Goal: Task Accomplishment & Management: Use online tool/utility

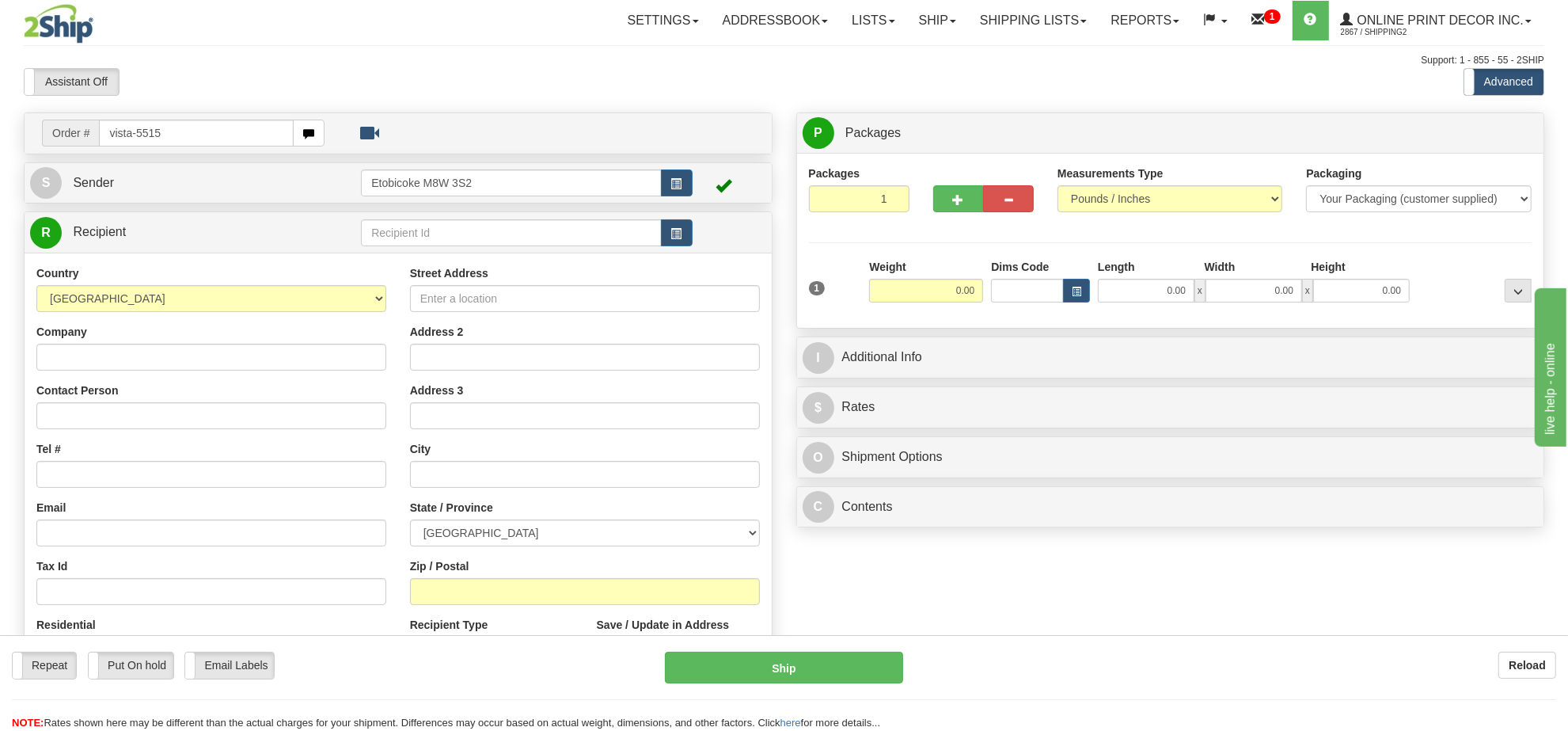
type input "vista-5515"
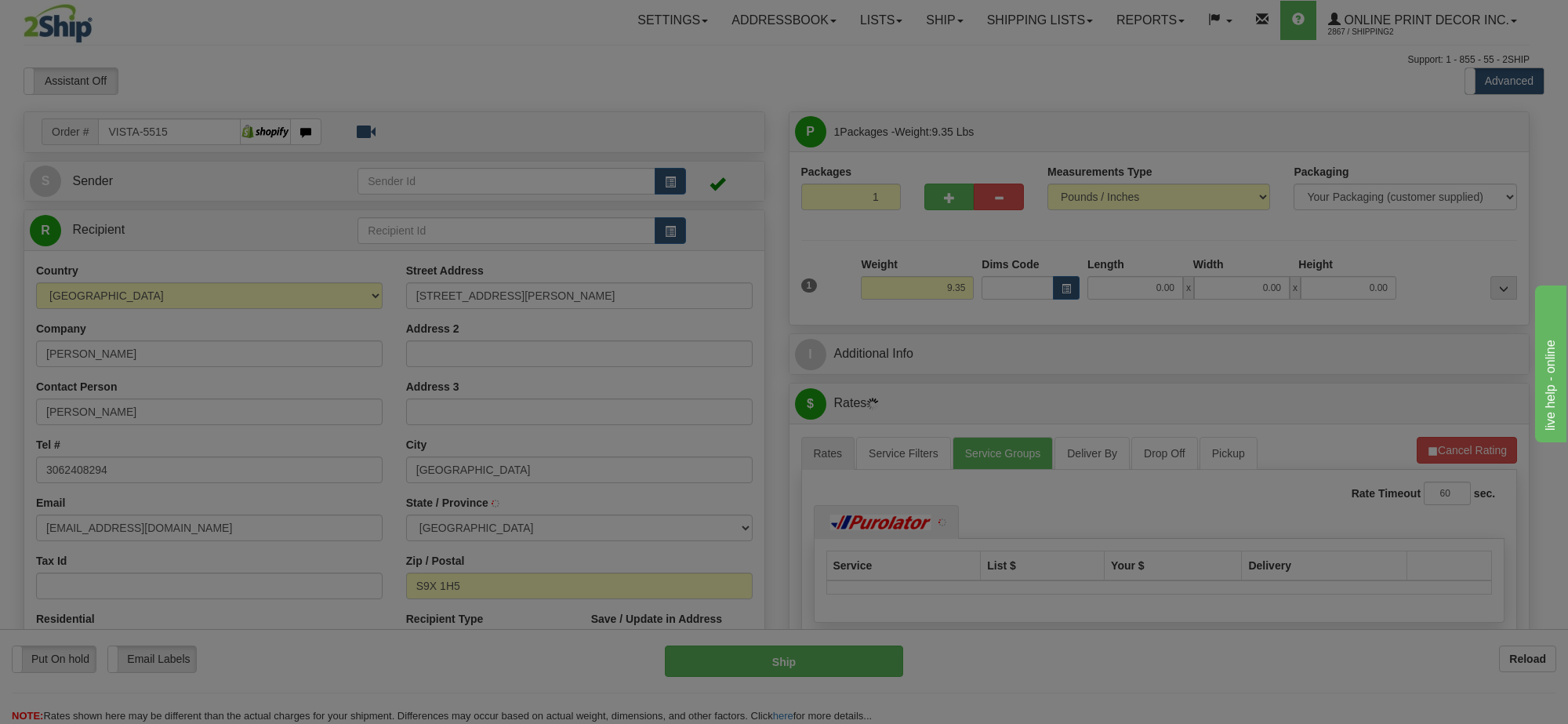
type input "MEADOW LAKE"
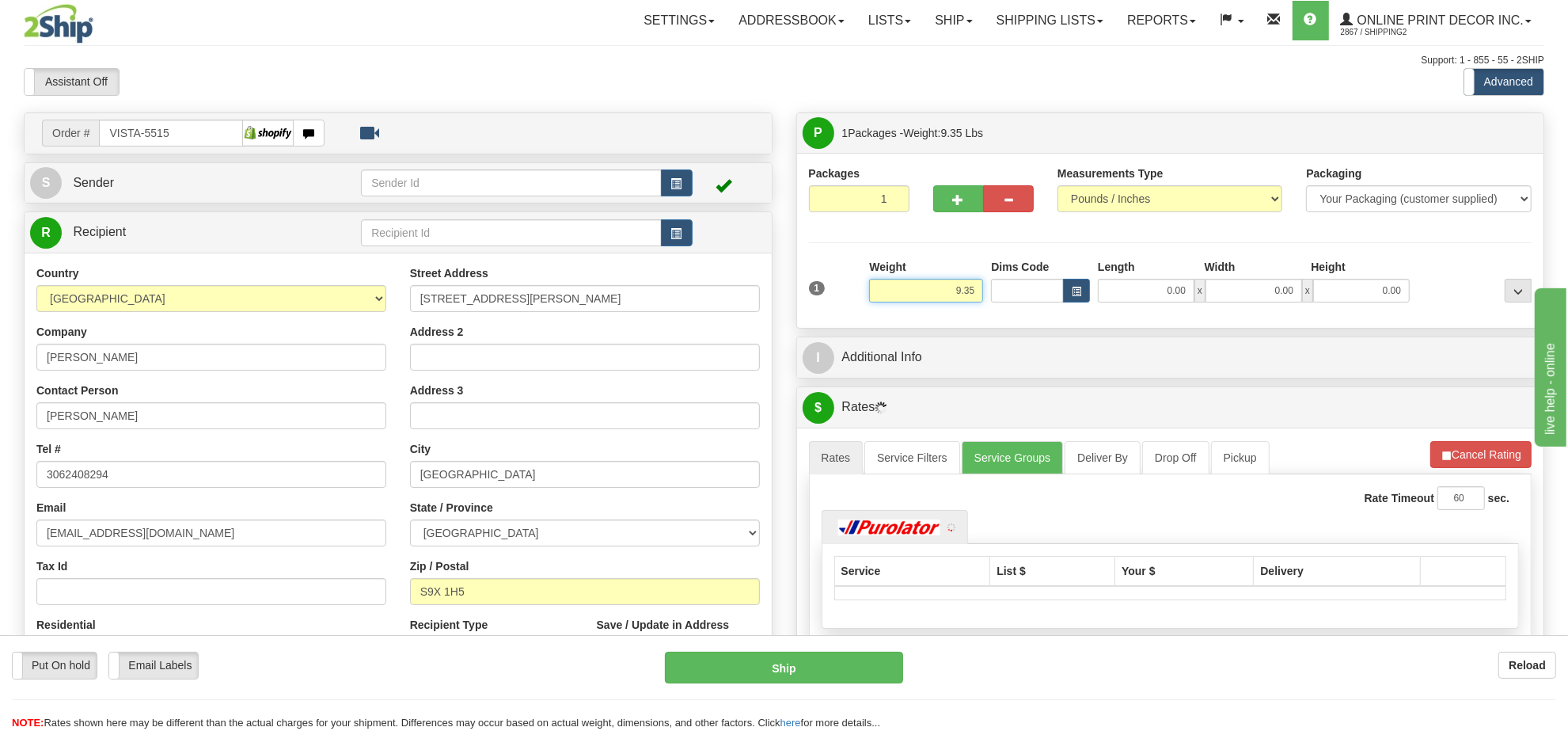
click at [964, 294] on input "9.35" at bounding box center [926, 290] width 114 height 24
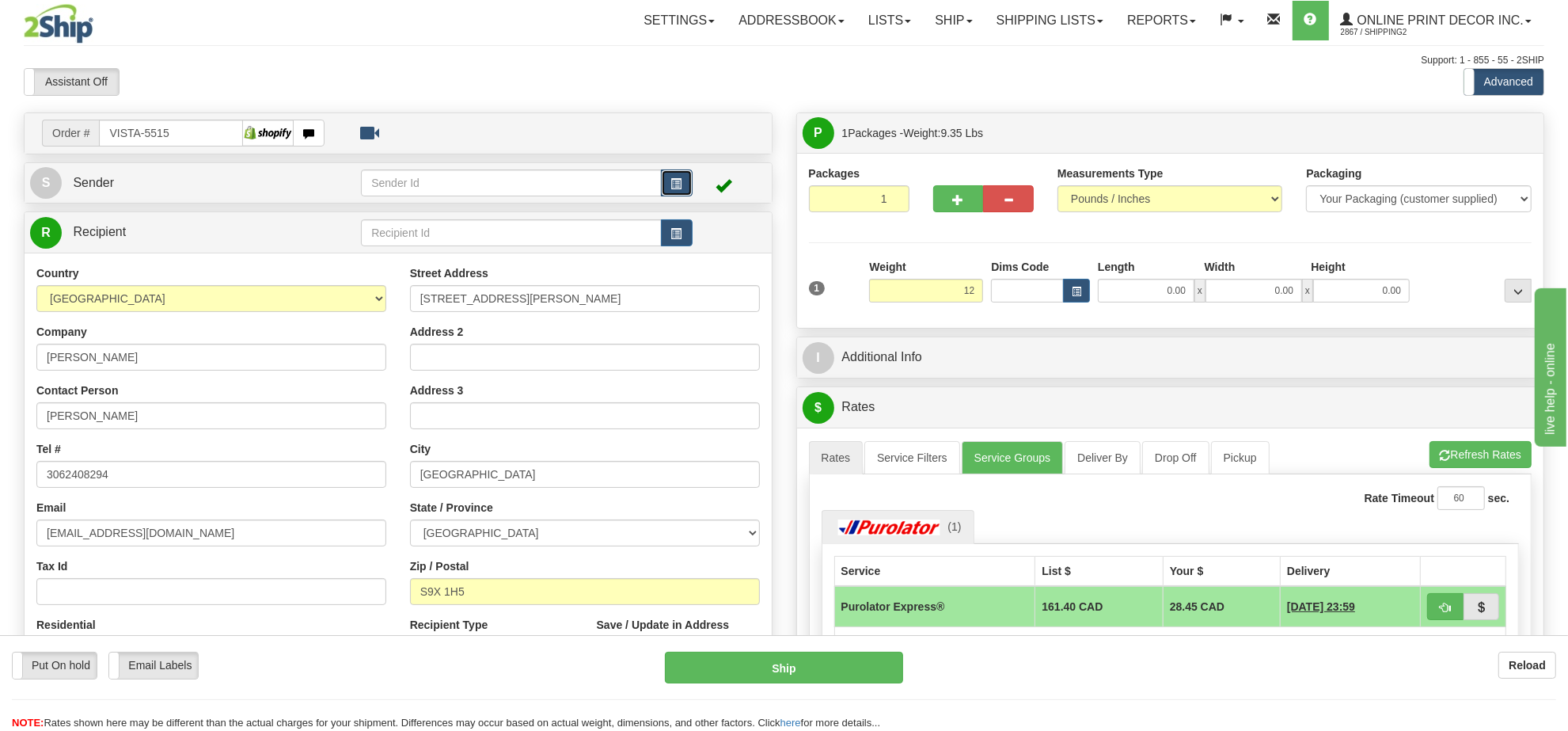
type input "12.00"
click at [681, 192] on button "button" at bounding box center [677, 182] width 32 height 27
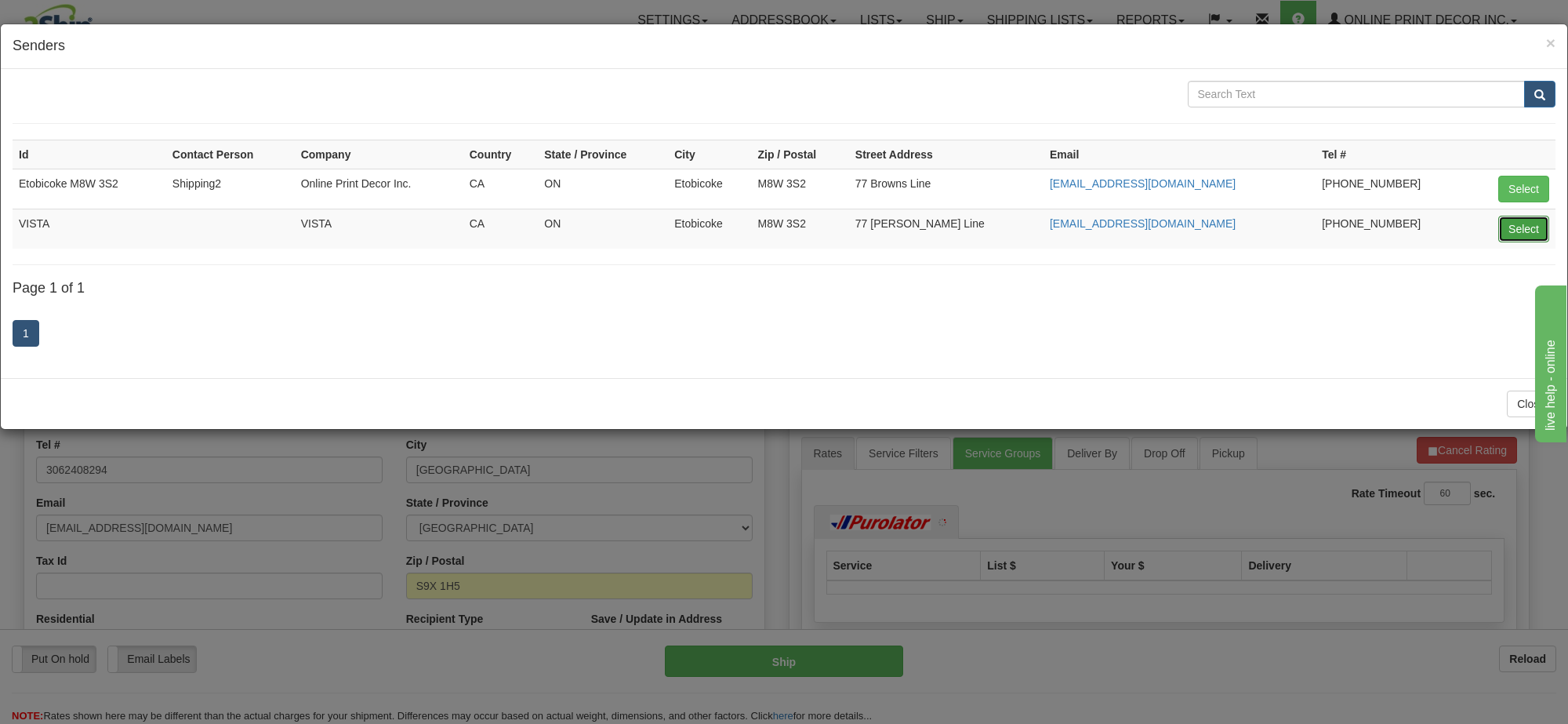
click at [1510, 235] on button "Select" at bounding box center [1524, 229] width 51 height 26
type input "VISTA"
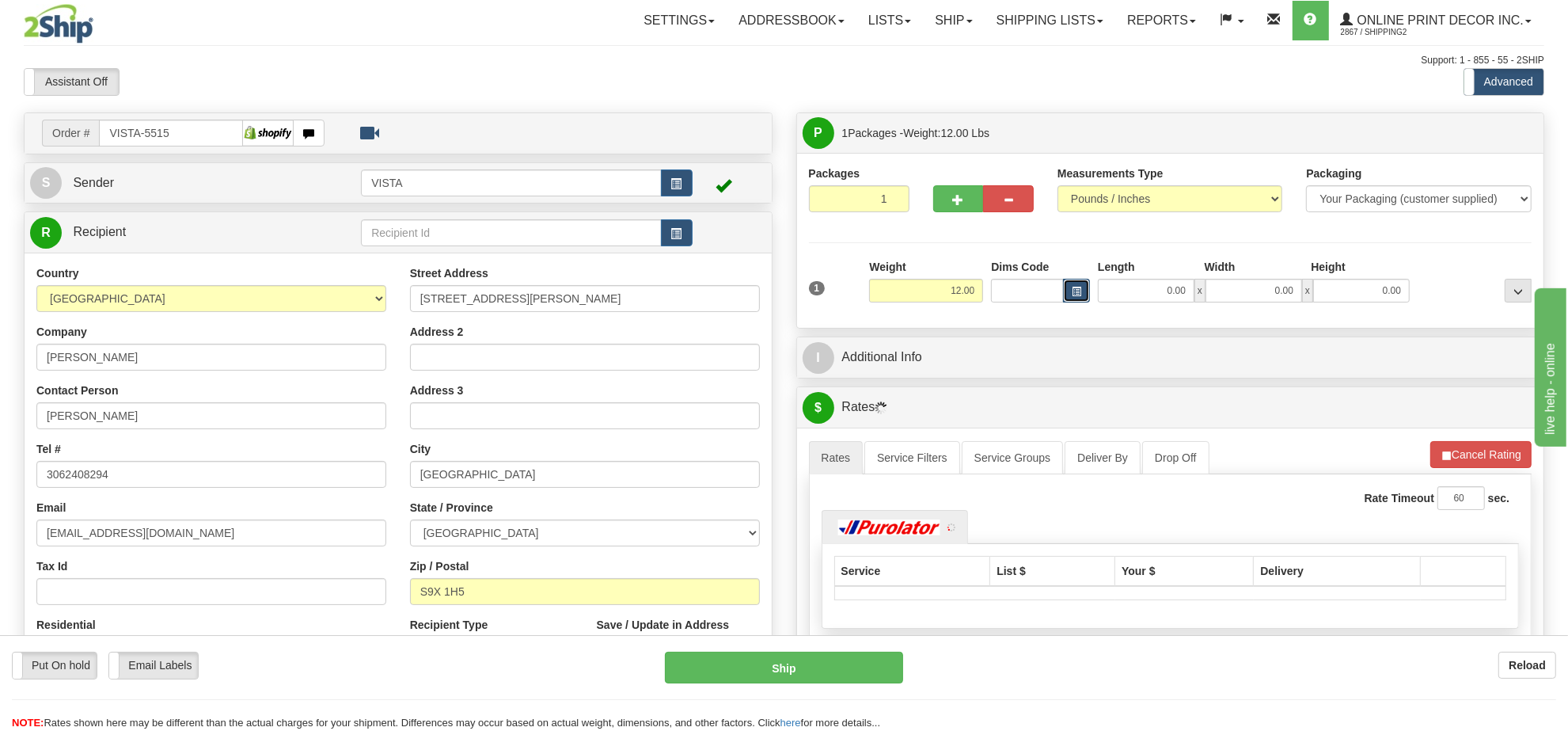
click at [1085, 283] on button "button" at bounding box center [1076, 290] width 27 height 24
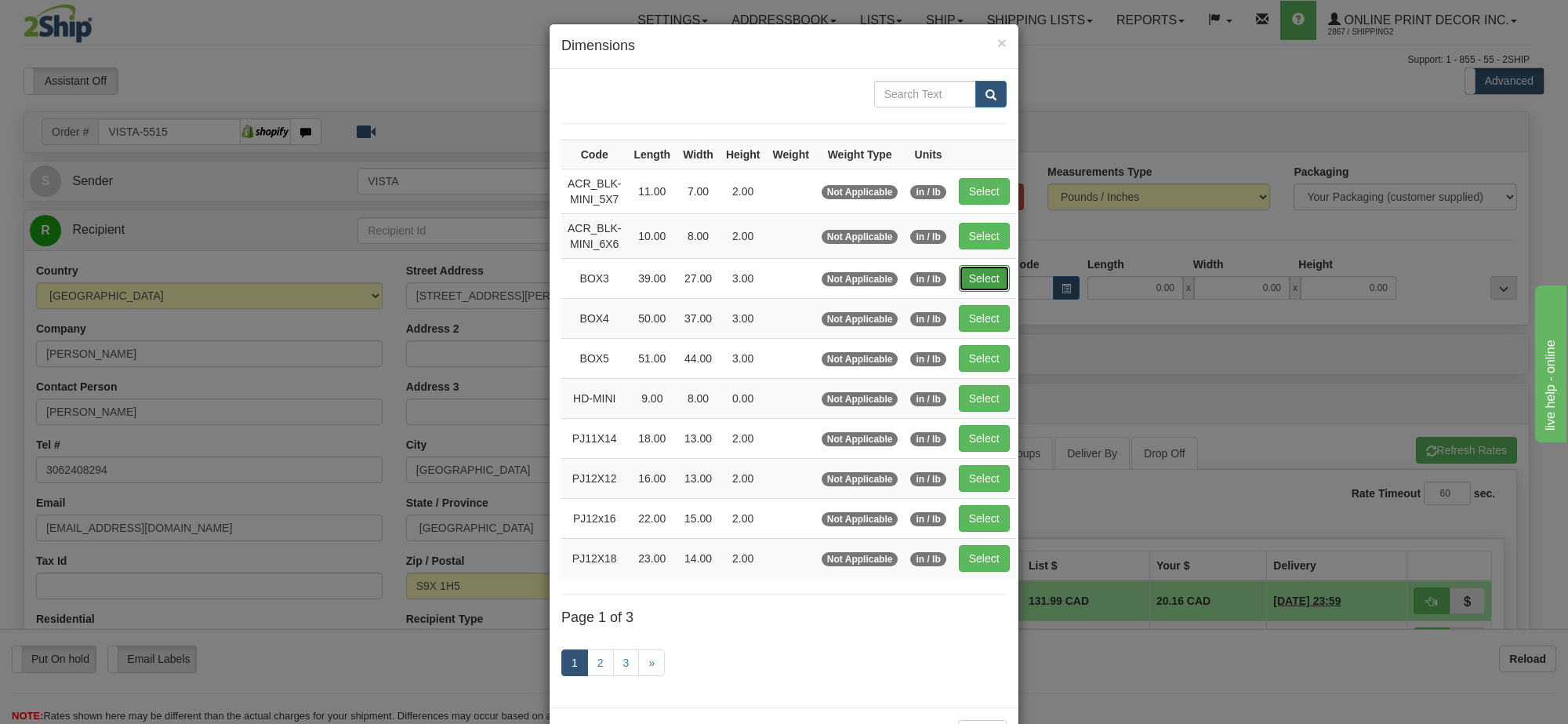
click at [989, 280] on button "Select" at bounding box center [985, 278] width 51 height 26
type input "BOX3"
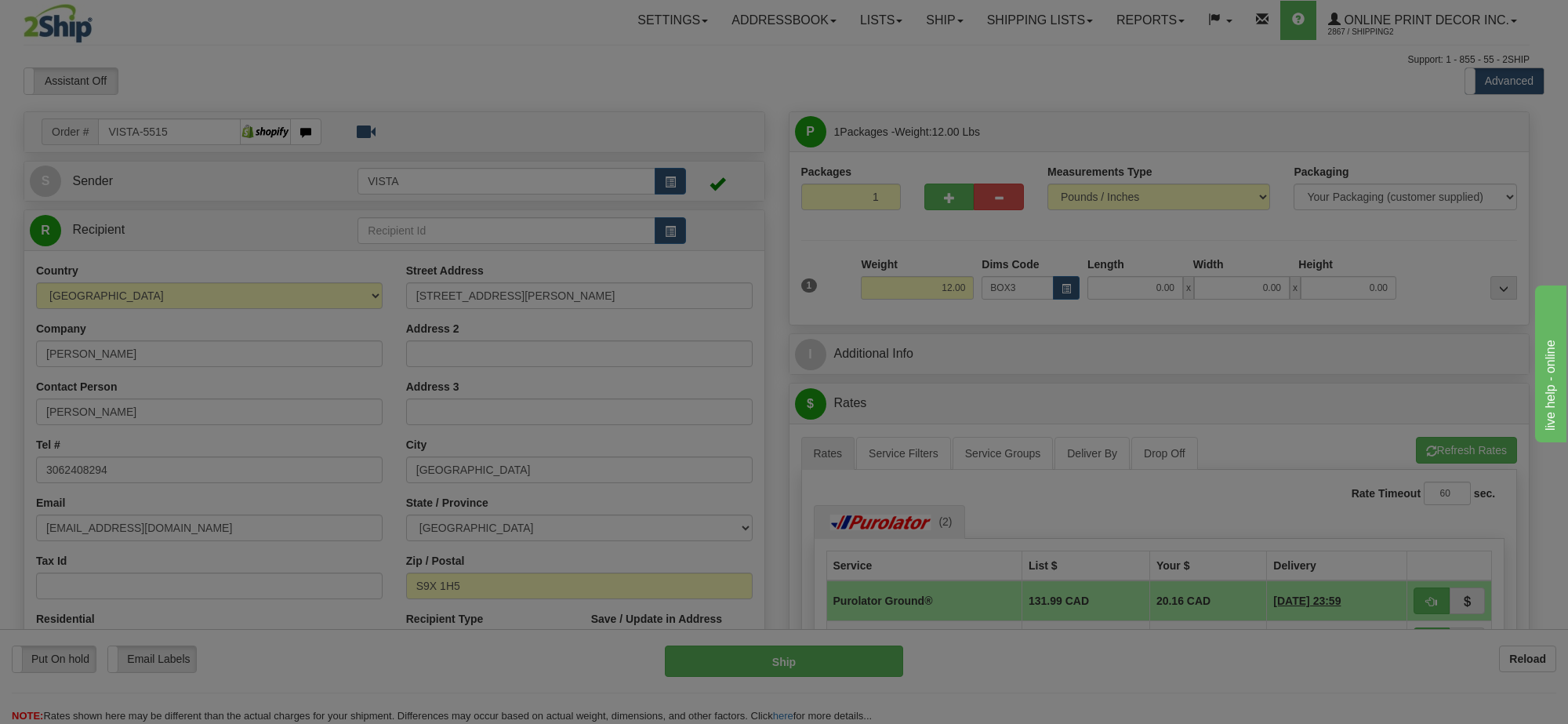
type input "39.00"
type input "27.00"
type input "3.00"
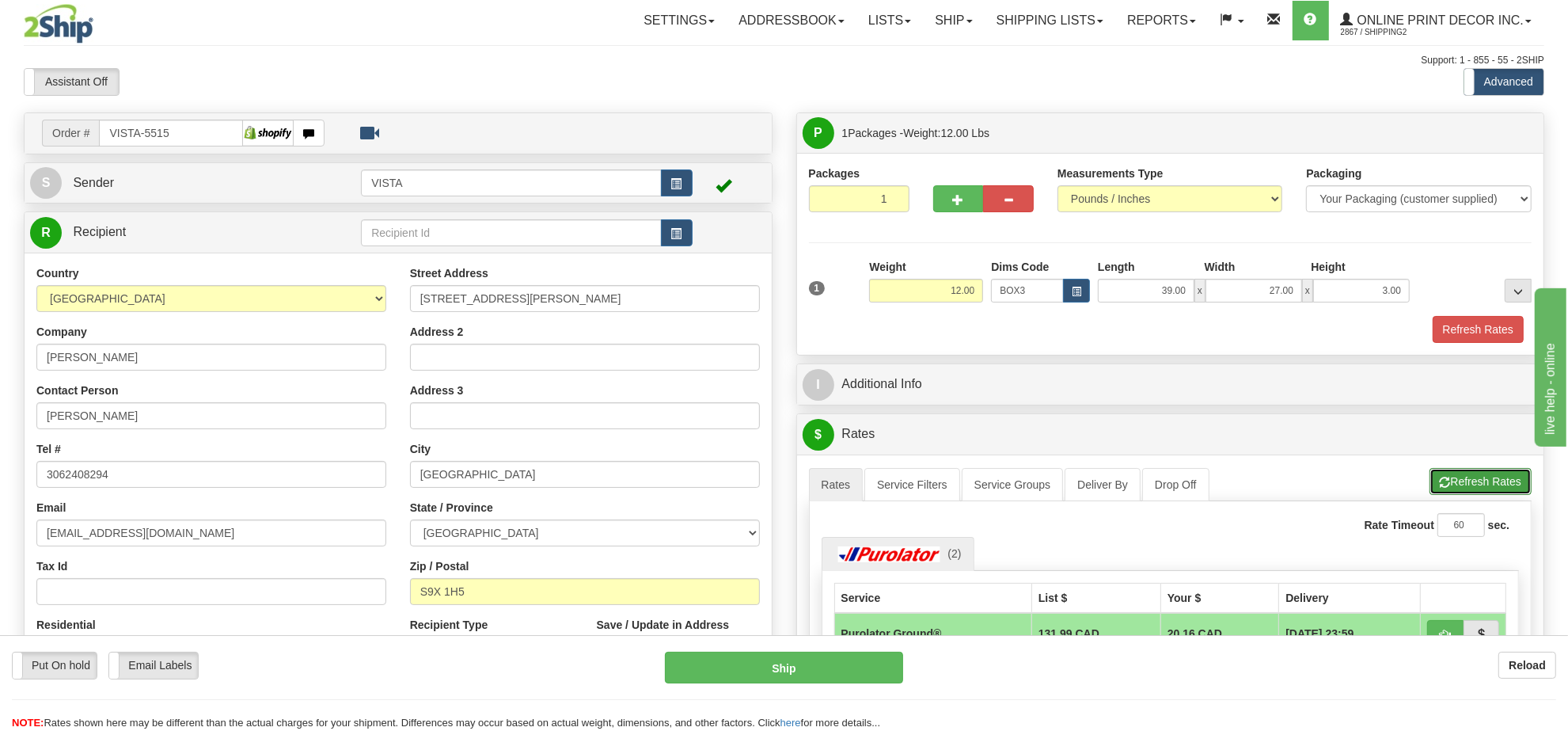
click at [1446, 480] on span "button" at bounding box center [1445, 482] width 11 height 10
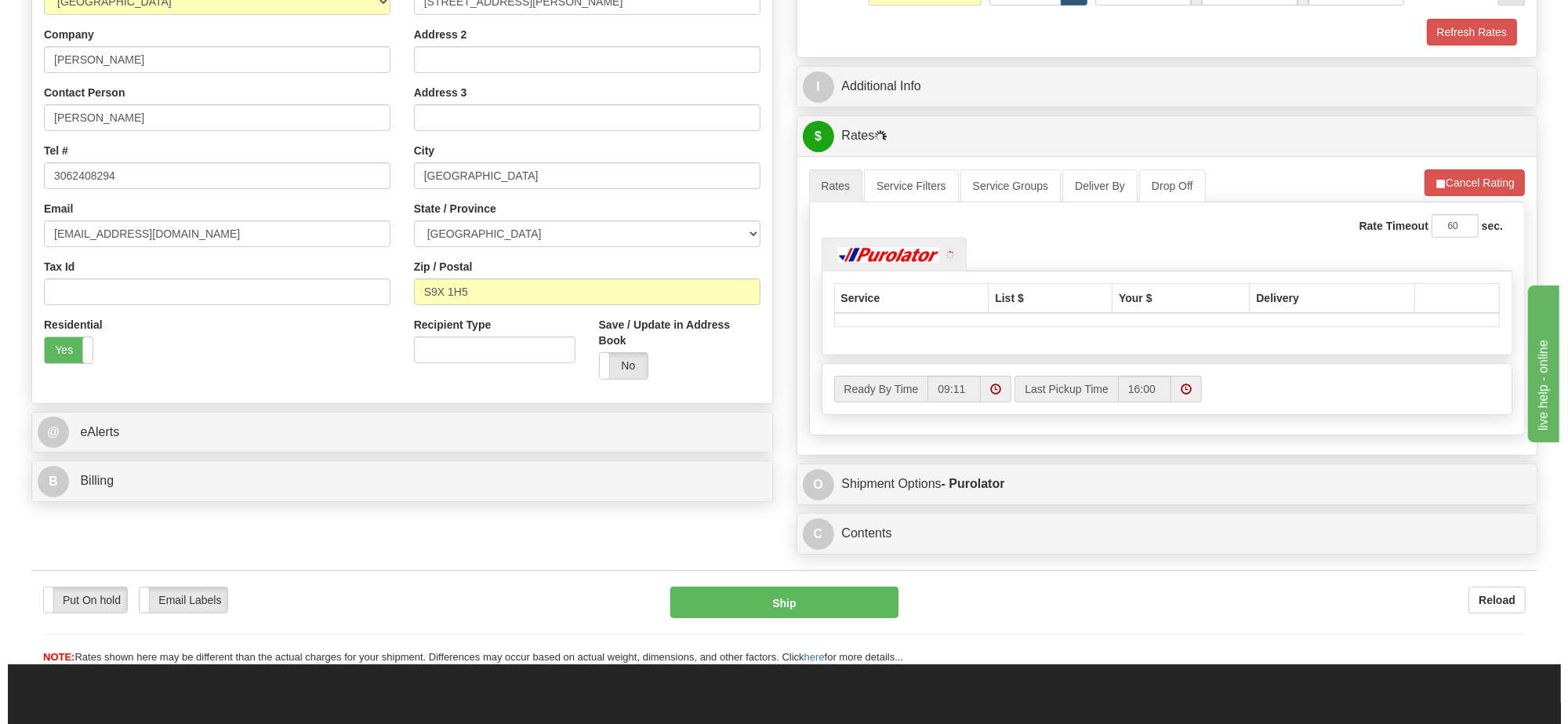
scroll to position [392, 0]
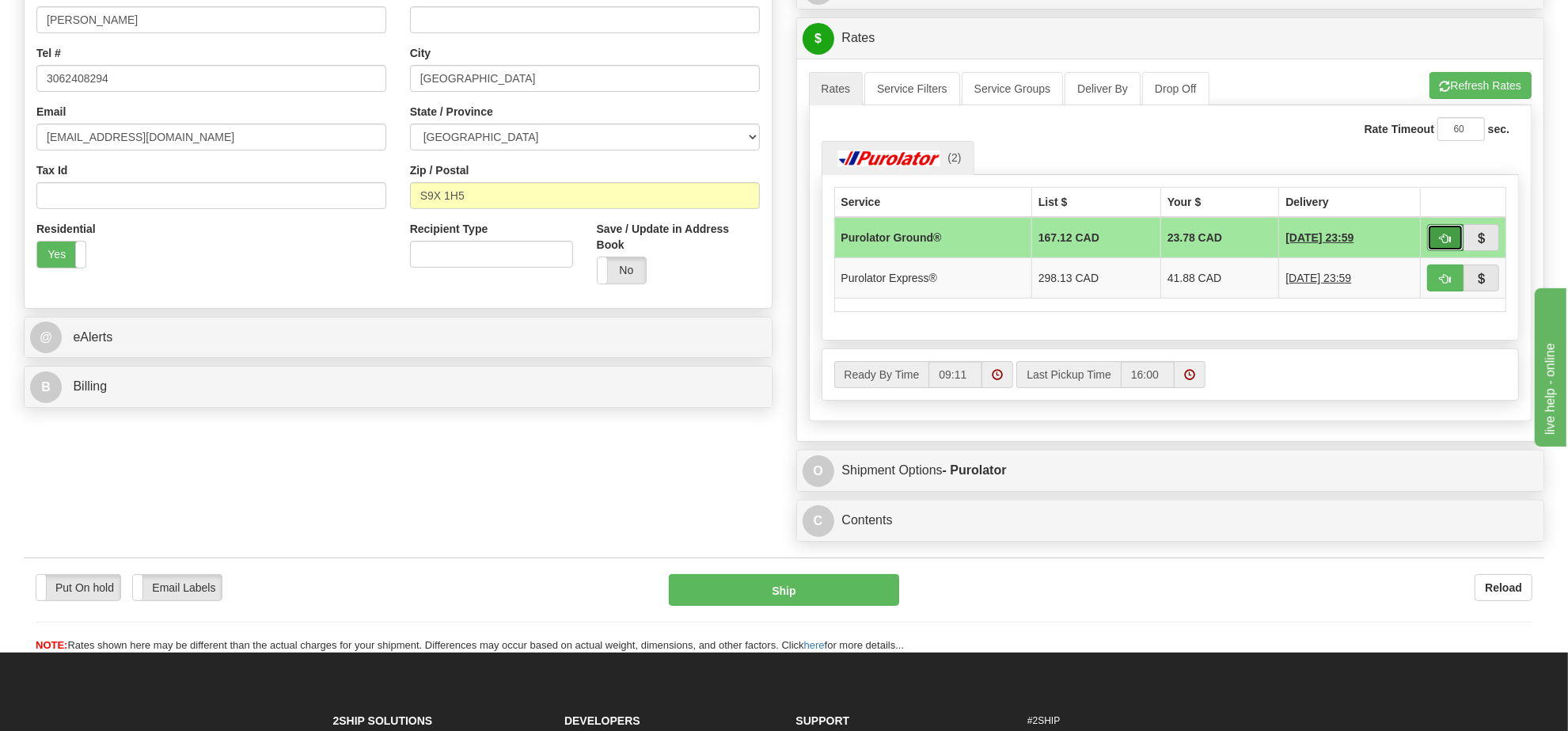
click at [1443, 251] on button "button" at bounding box center [1445, 237] width 37 height 27
type input "260"
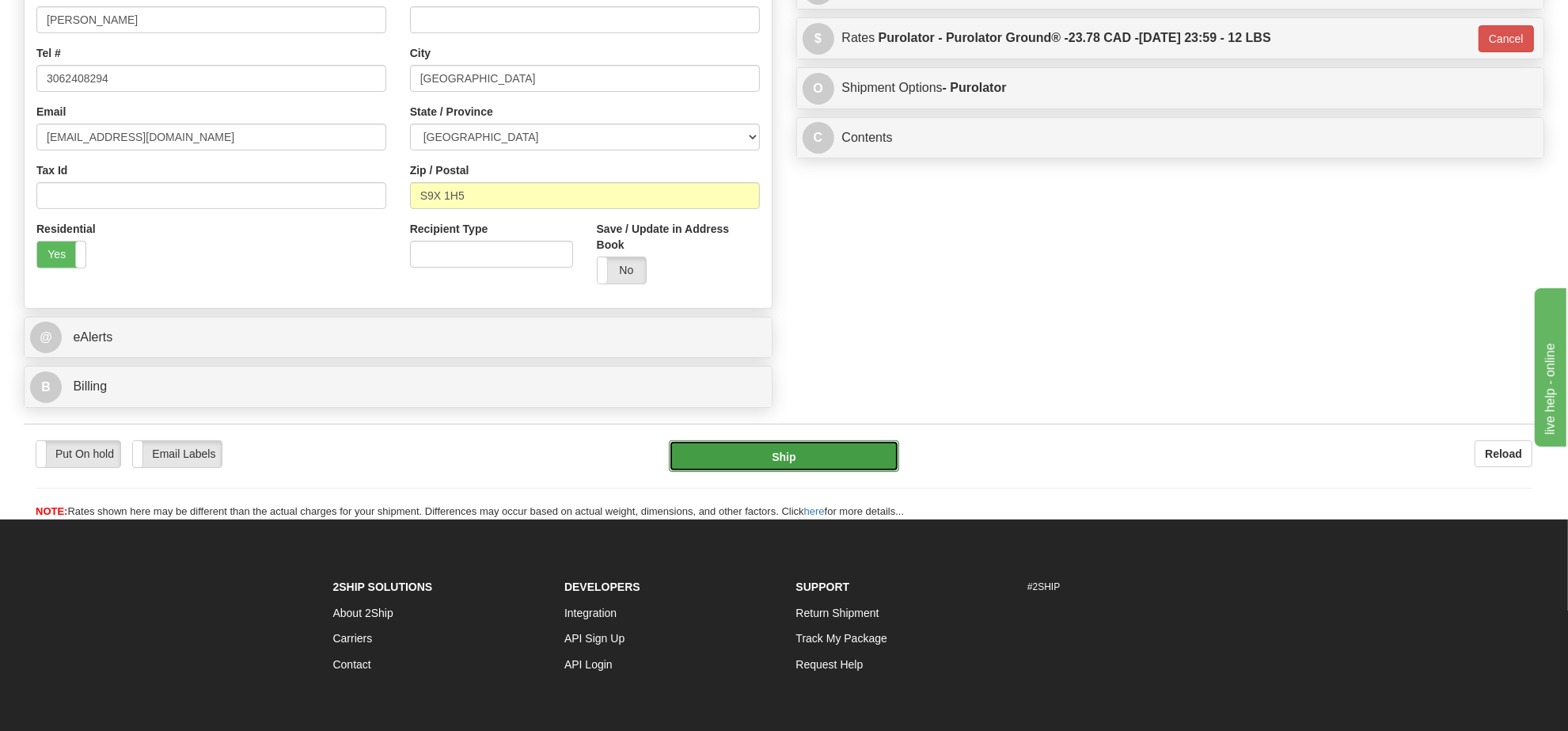
click at [886, 460] on button "Ship" at bounding box center [784, 456] width 230 height 32
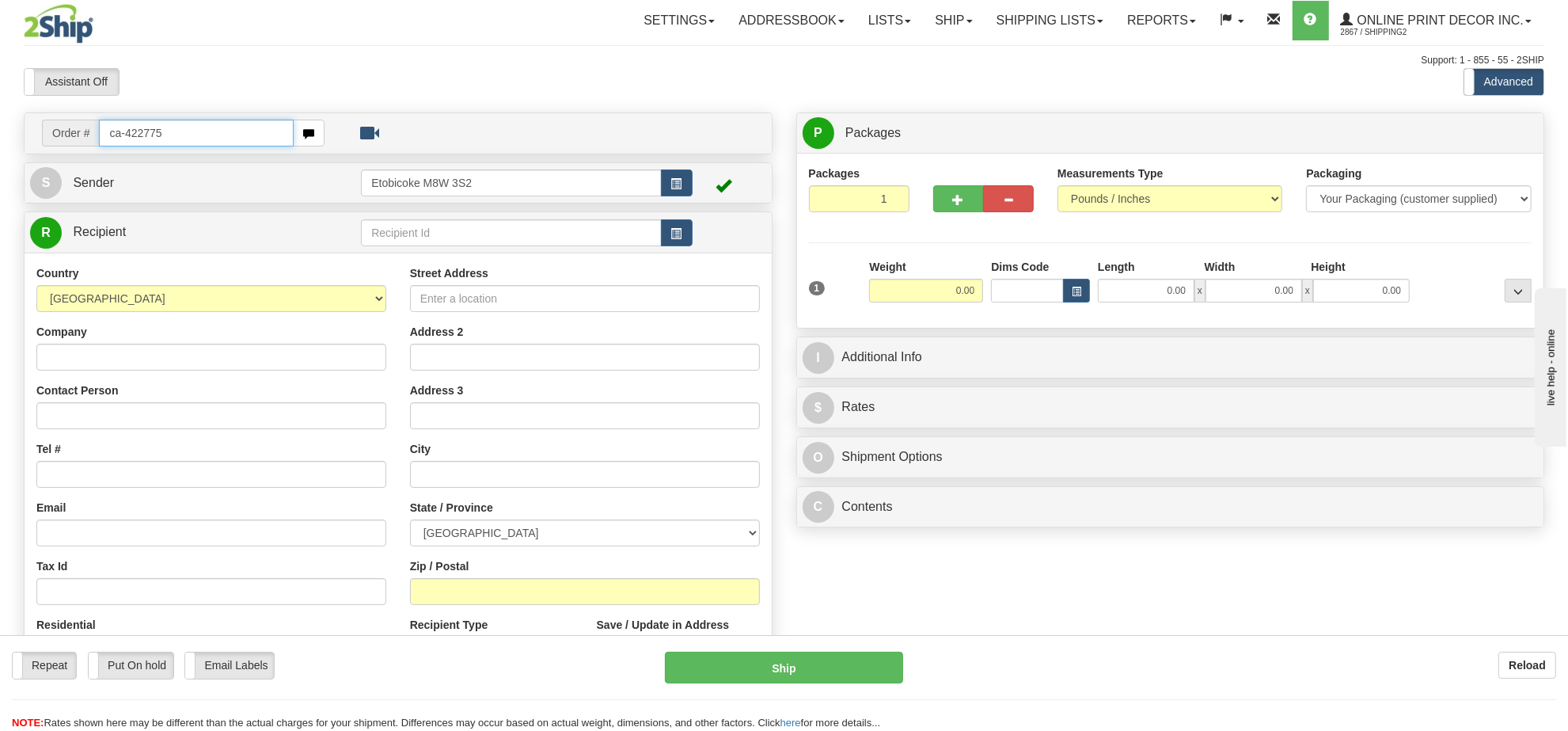
type input "ca-422775"
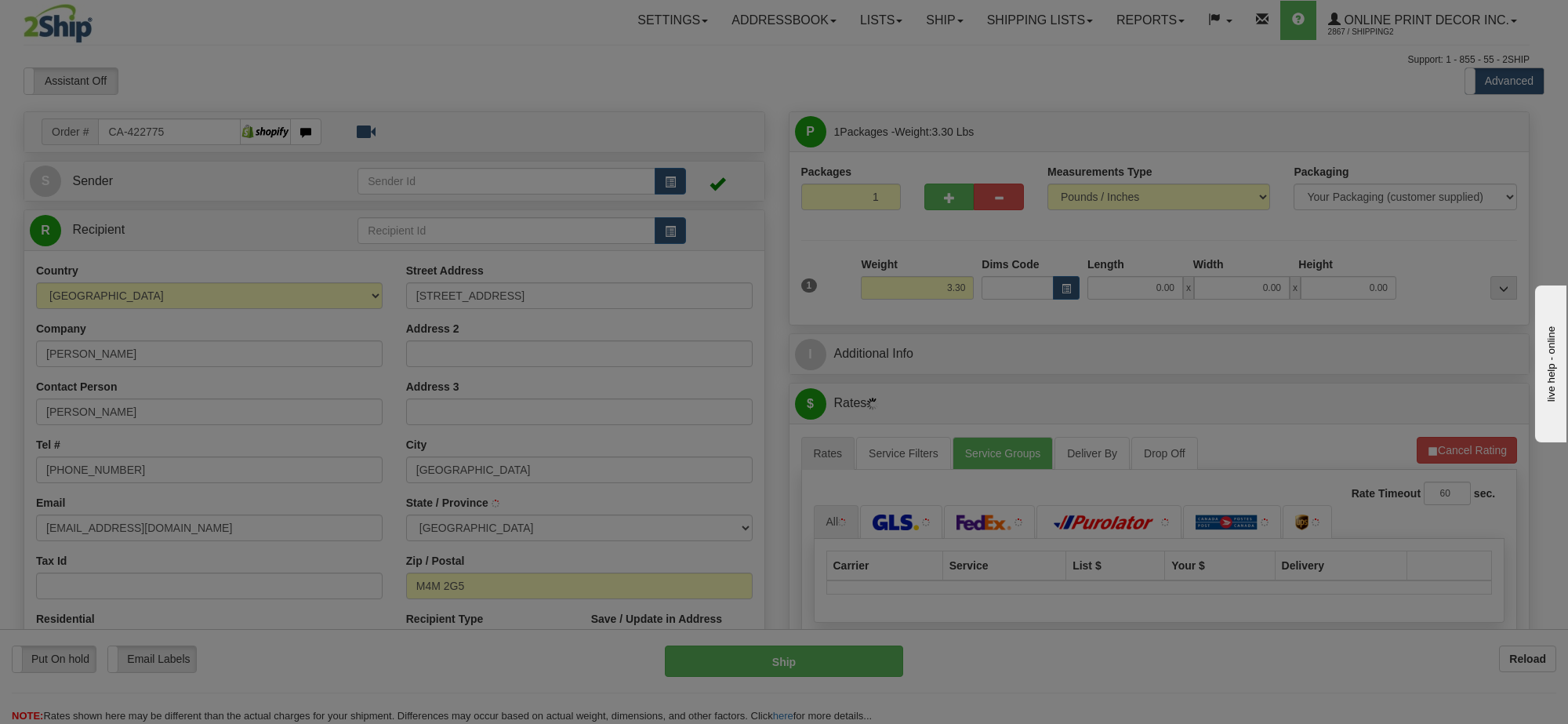
type input "TORONTO"
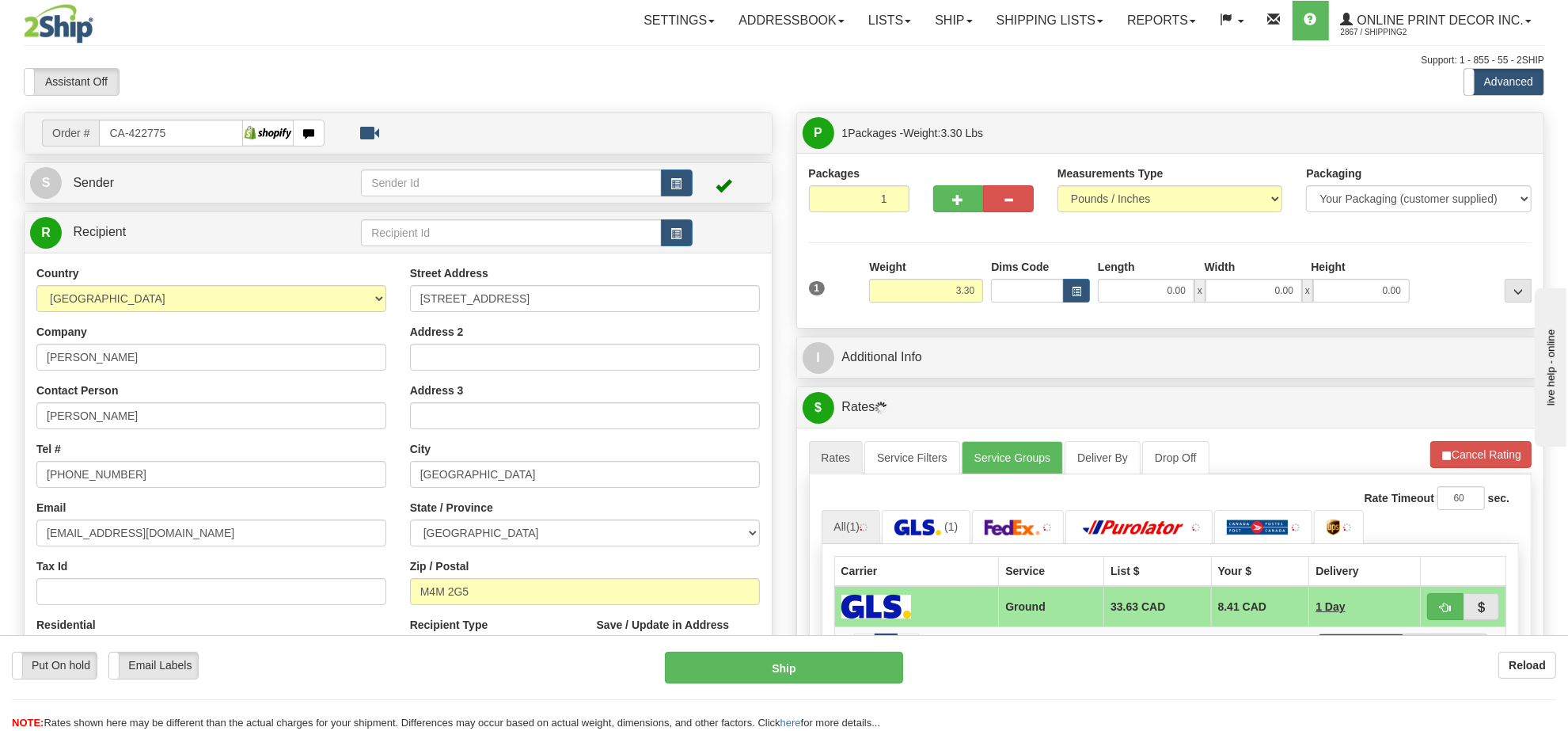
click at [932, 303] on div "Weight 3.30" at bounding box center [926, 286] width 122 height 55
click at [932, 302] on input "3.30" at bounding box center [926, 290] width 114 height 24
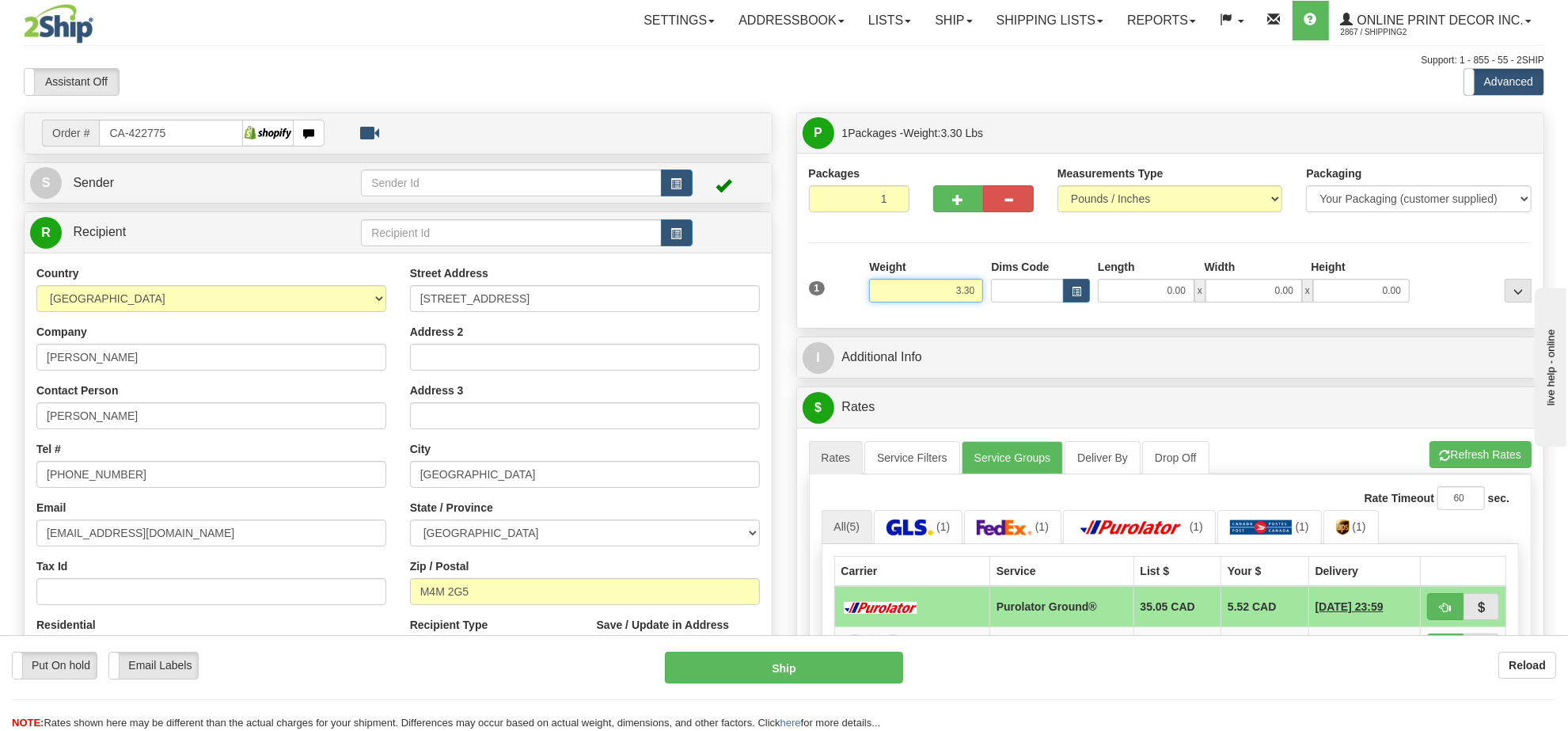
click at [969, 299] on input "3.30" at bounding box center [926, 290] width 114 height 24
click at [967, 298] on input "3.30" at bounding box center [926, 290] width 114 height 24
type input "9.00"
click at [1071, 279] on button "button" at bounding box center [1076, 290] width 27 height 24
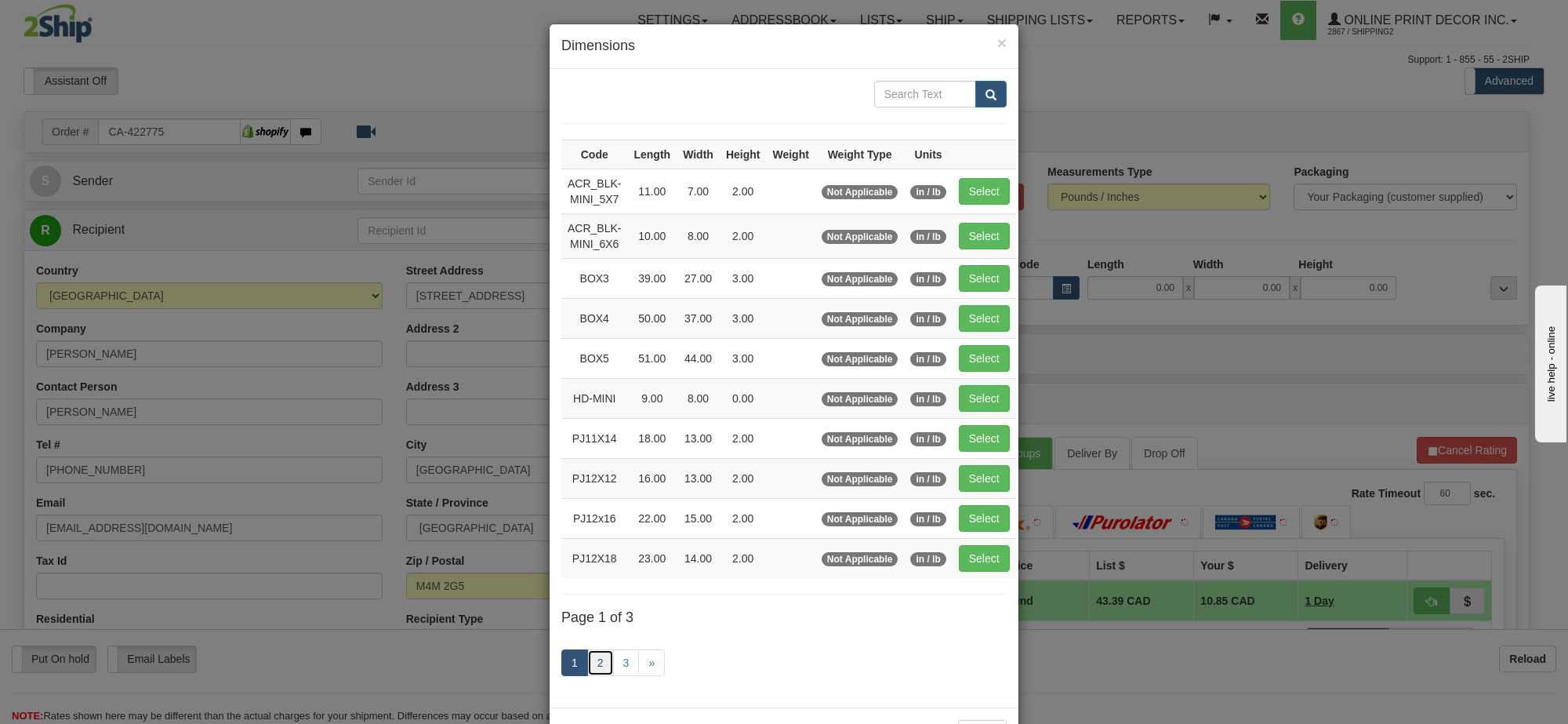
click at [587, 659] on link "2" at bounding box center [600, 662] width 26 height 26
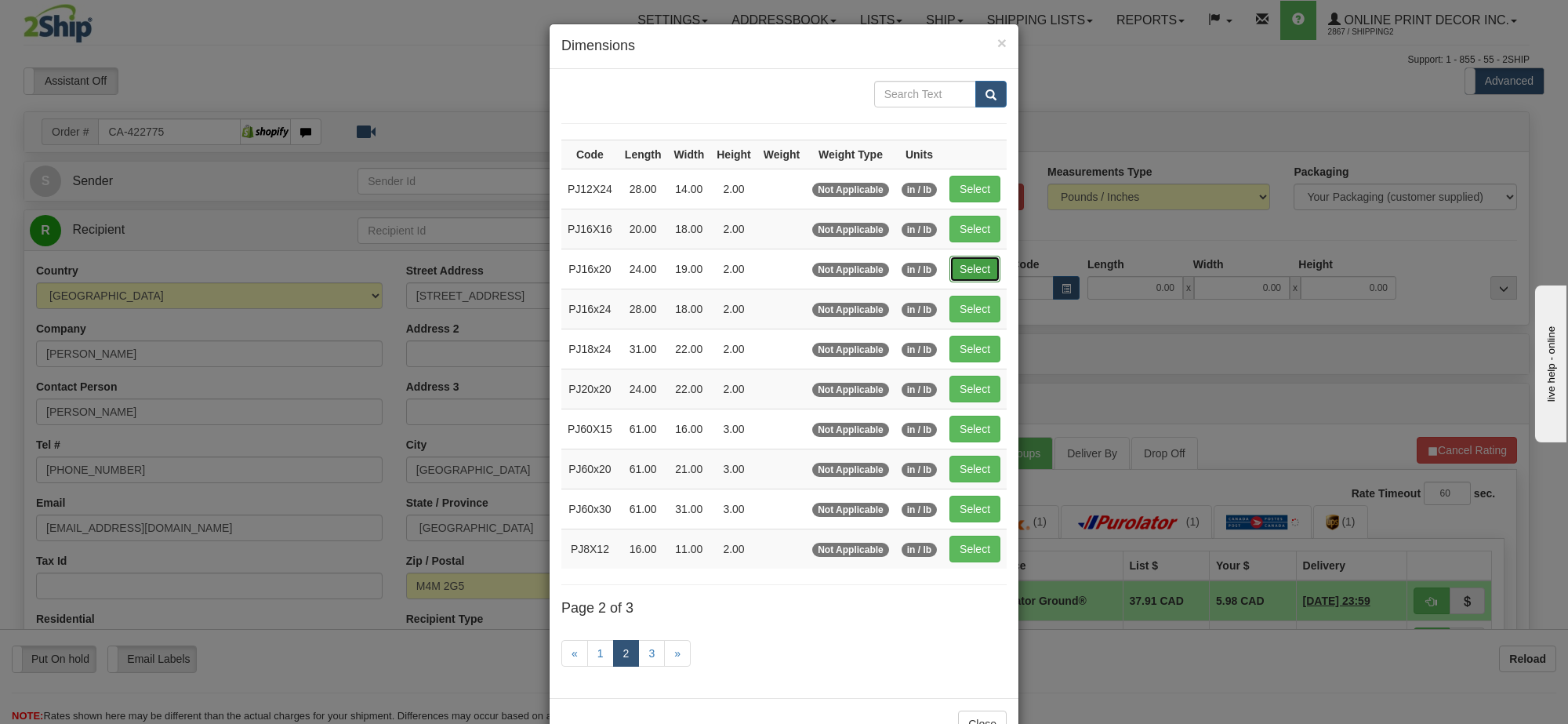
click at [989, 271] on button "Select" at bounding box center [975, 269] width 51 height 26
type input "PJ16x20"
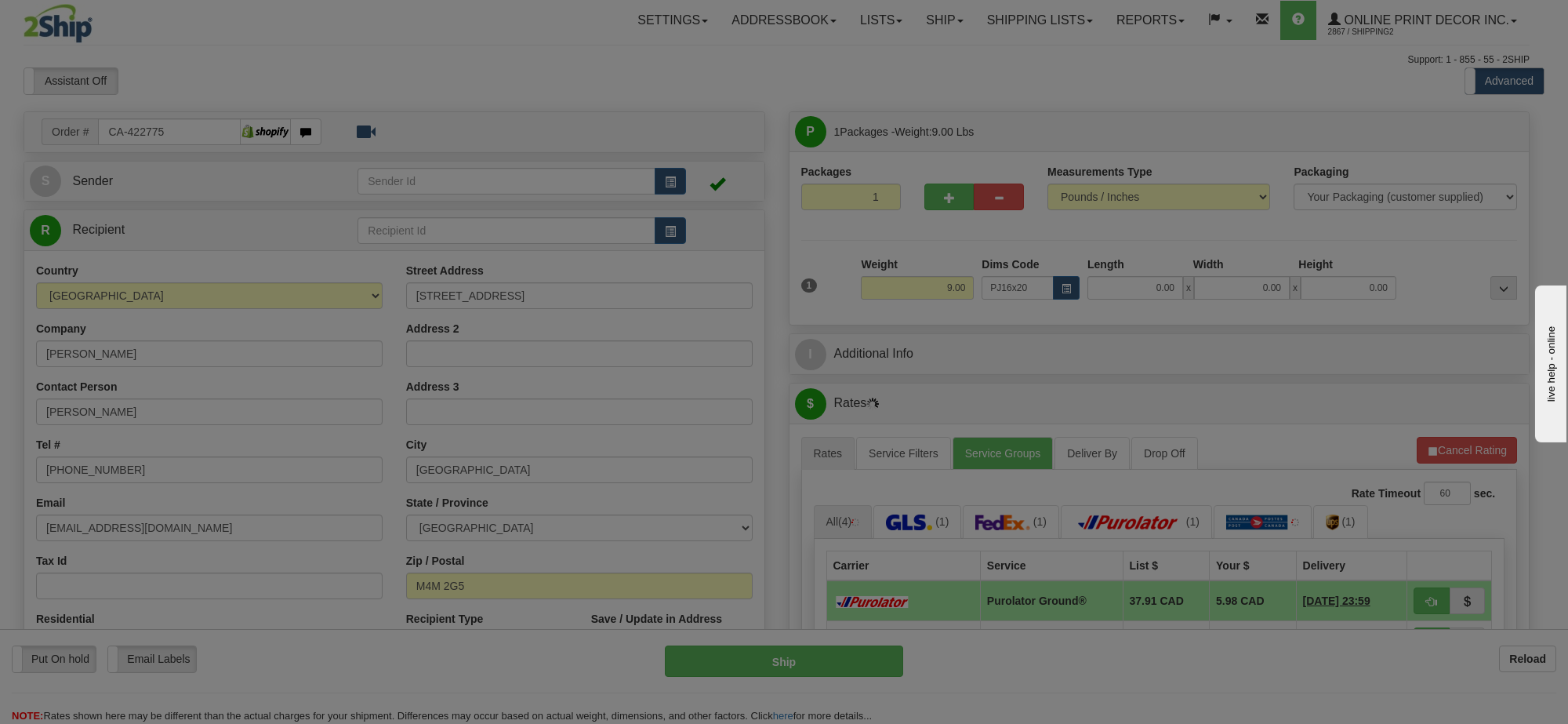
type input "24.00"
type input "19.00"
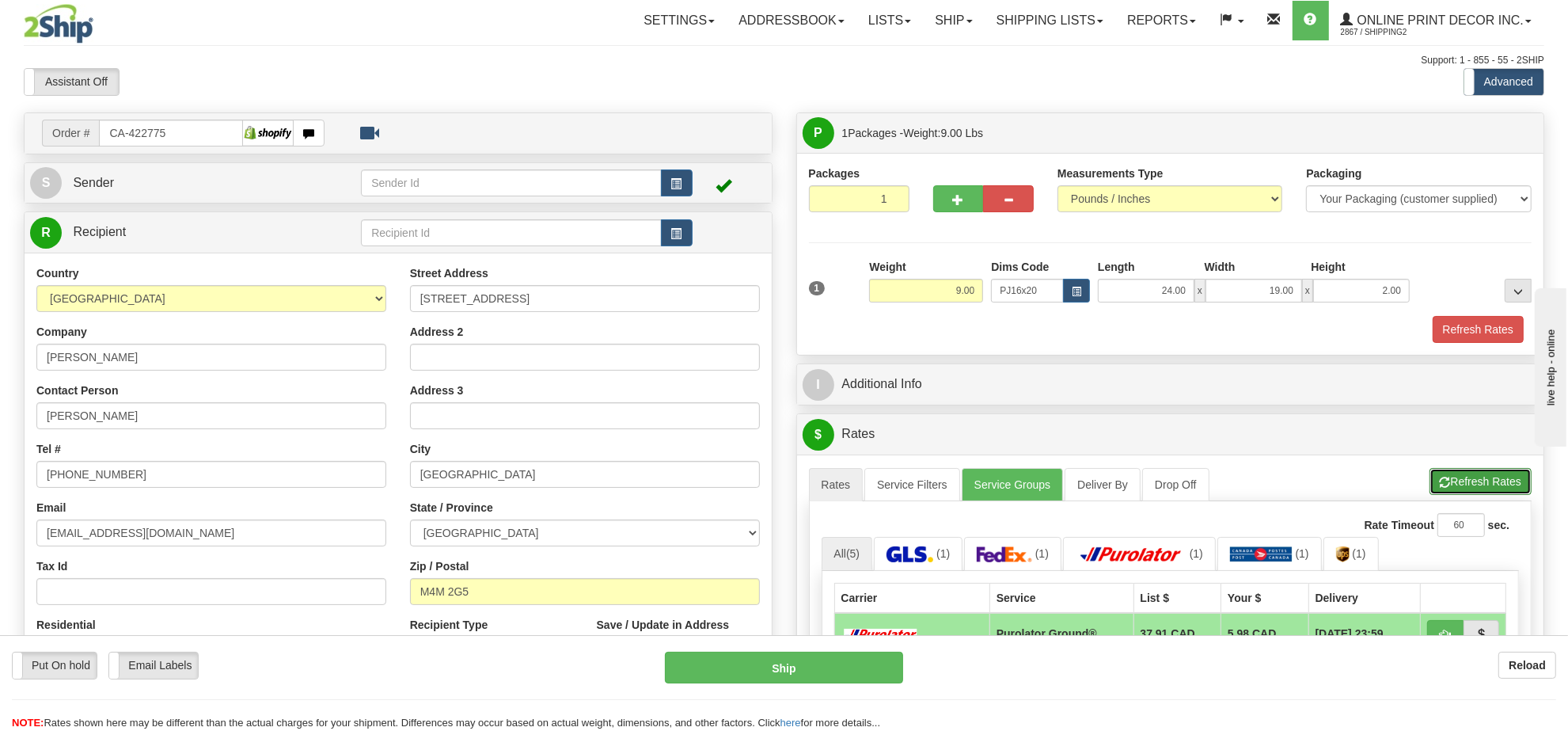
click at [1474, 473] on button "Refresh Rates" at bounding box center [1481, 480] width 102 height 27
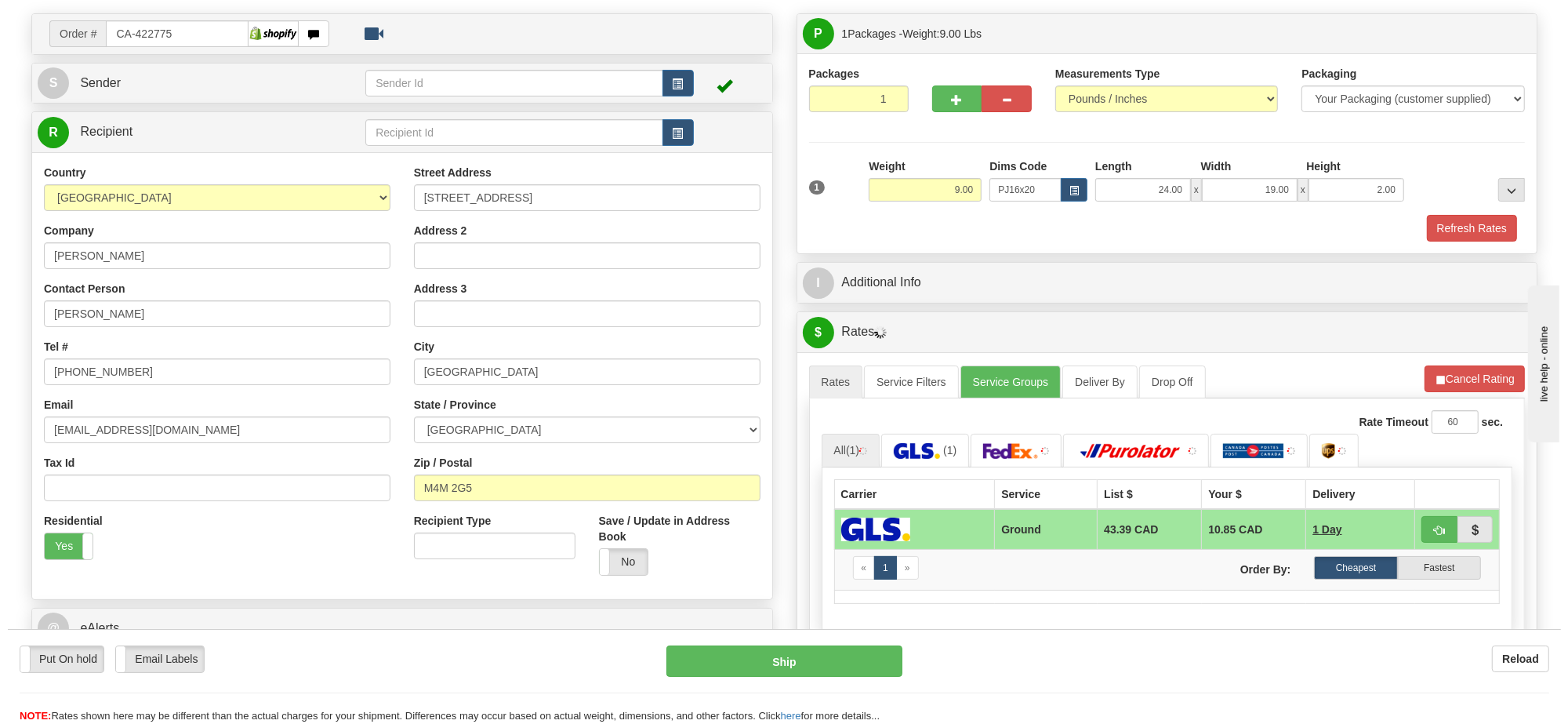
scroll to position [196, 0]
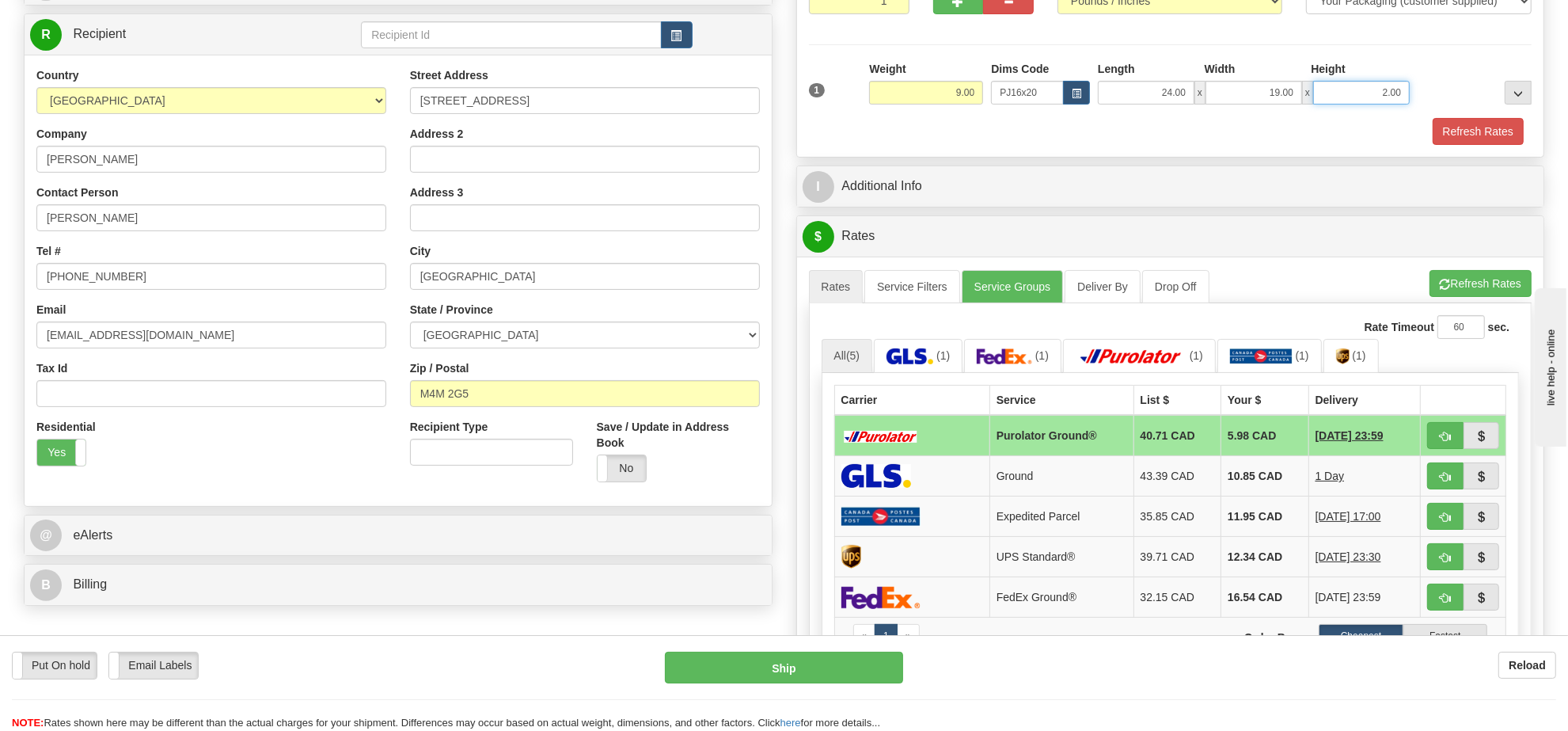
click at [1378, 89] on input "2.00" at bounding box center [1362, 93] width 97 height 24
type input "6.00"
click at [1493, 293] on button "Refresh Rates" at bounding box center [1481, 283] width 102 height 27
click at [1437, 449] on button "button" at bounding box center [1445, 435] width 37 height 27
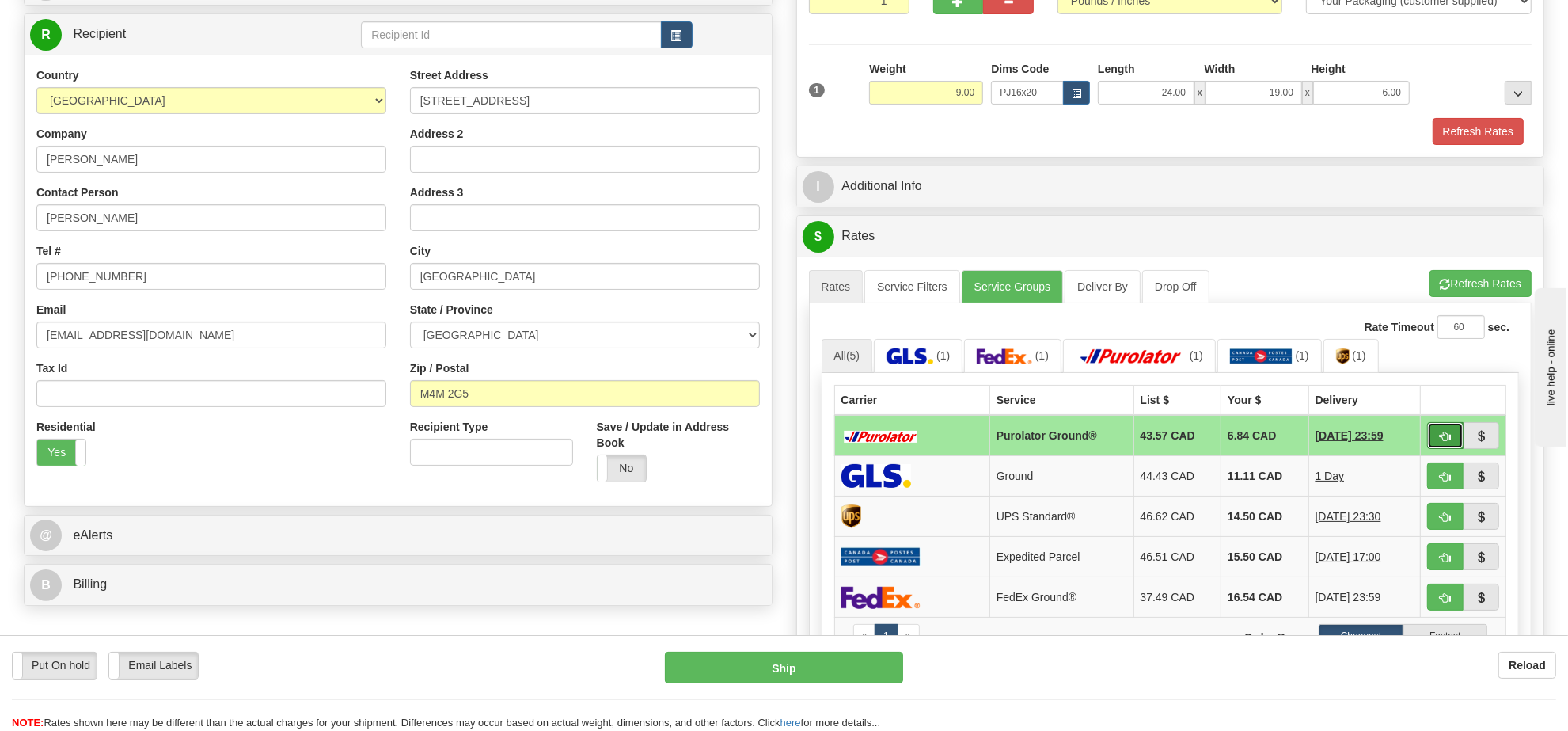
type input "260"
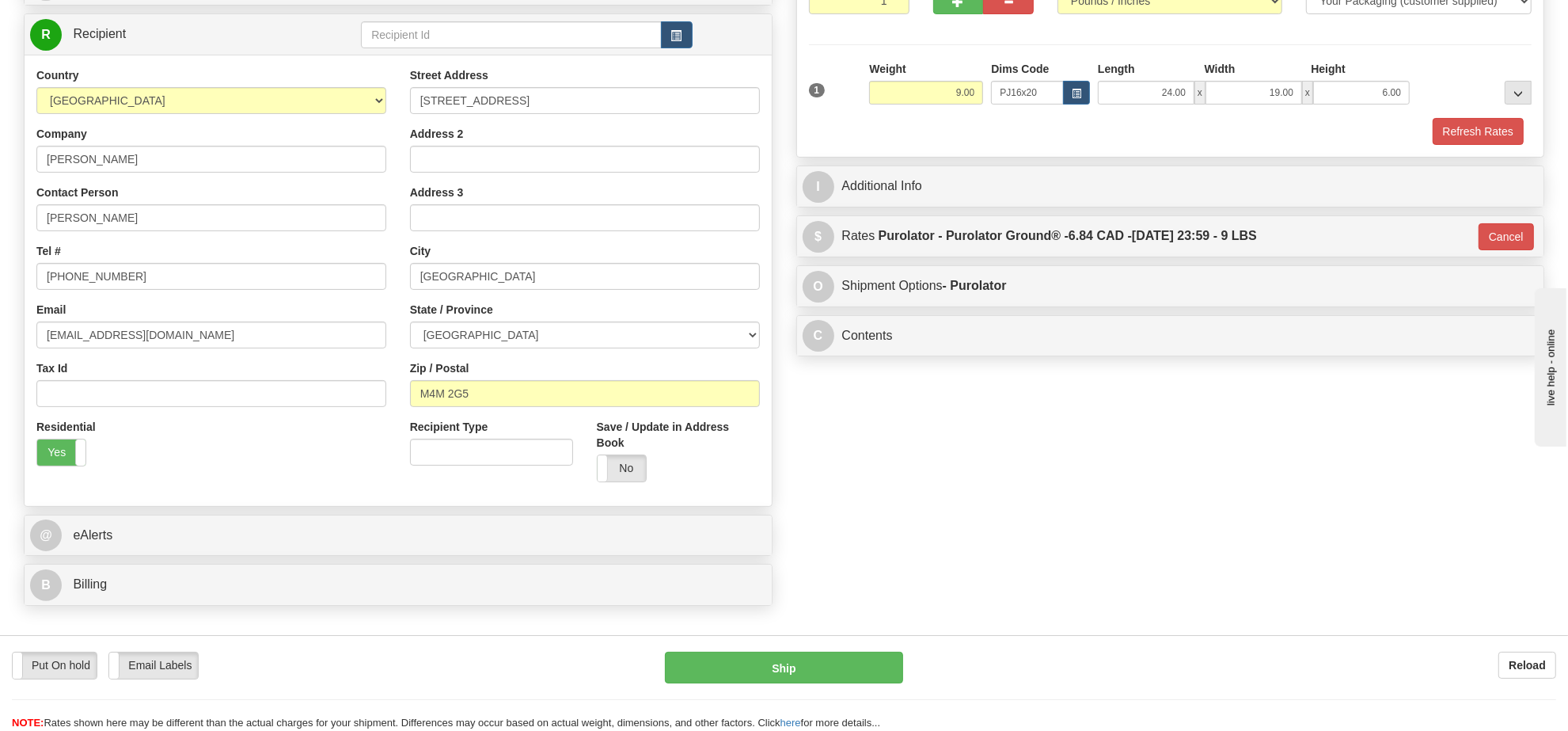
click at [799, 683] on div "Put On hold Put On hold Email Labels Email Labels Edit Reload Ship" at bounding box center [784, 691] width 1568 height 79
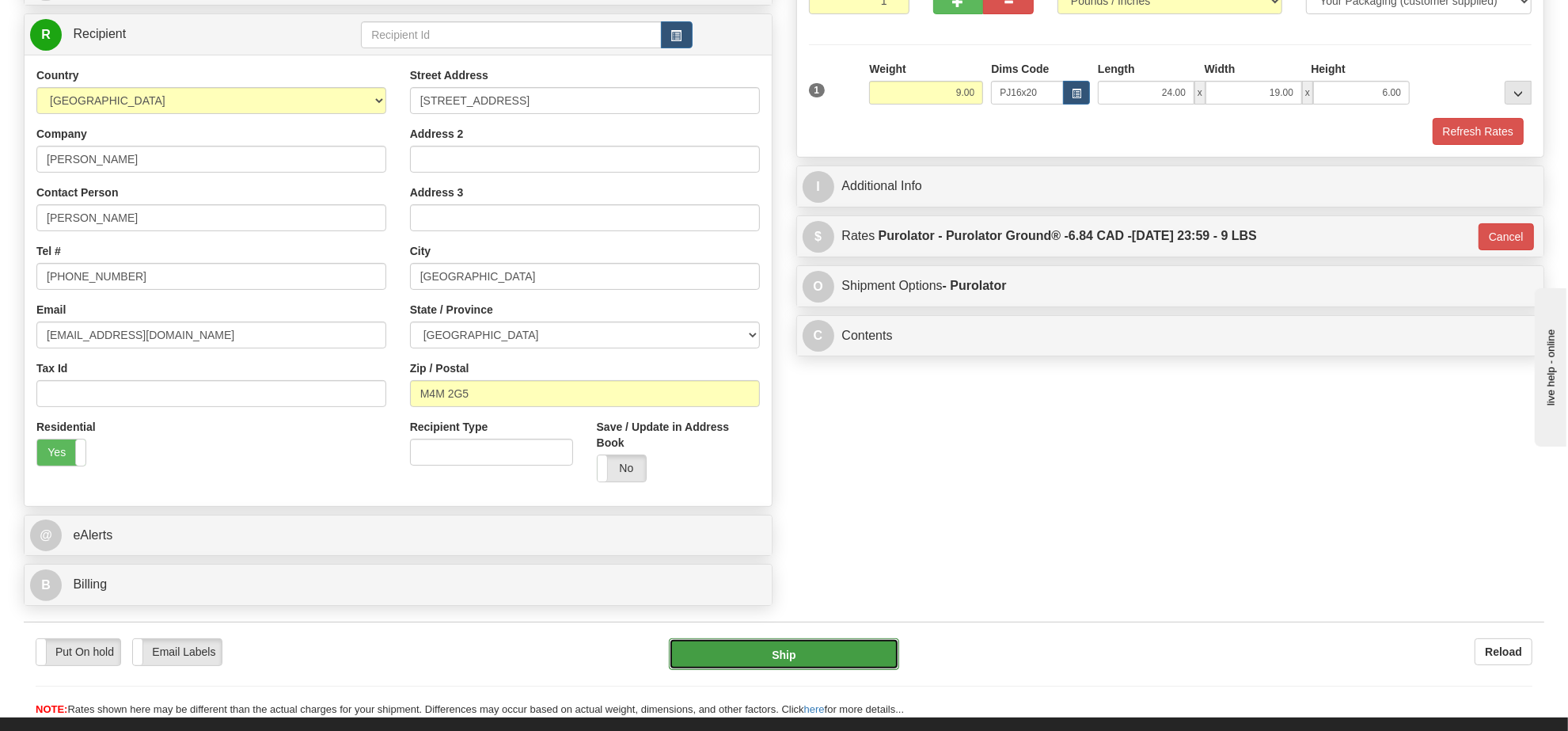
click at [802, 664] on button "Ship" at bounding box center [784, 654] width 230 height 32
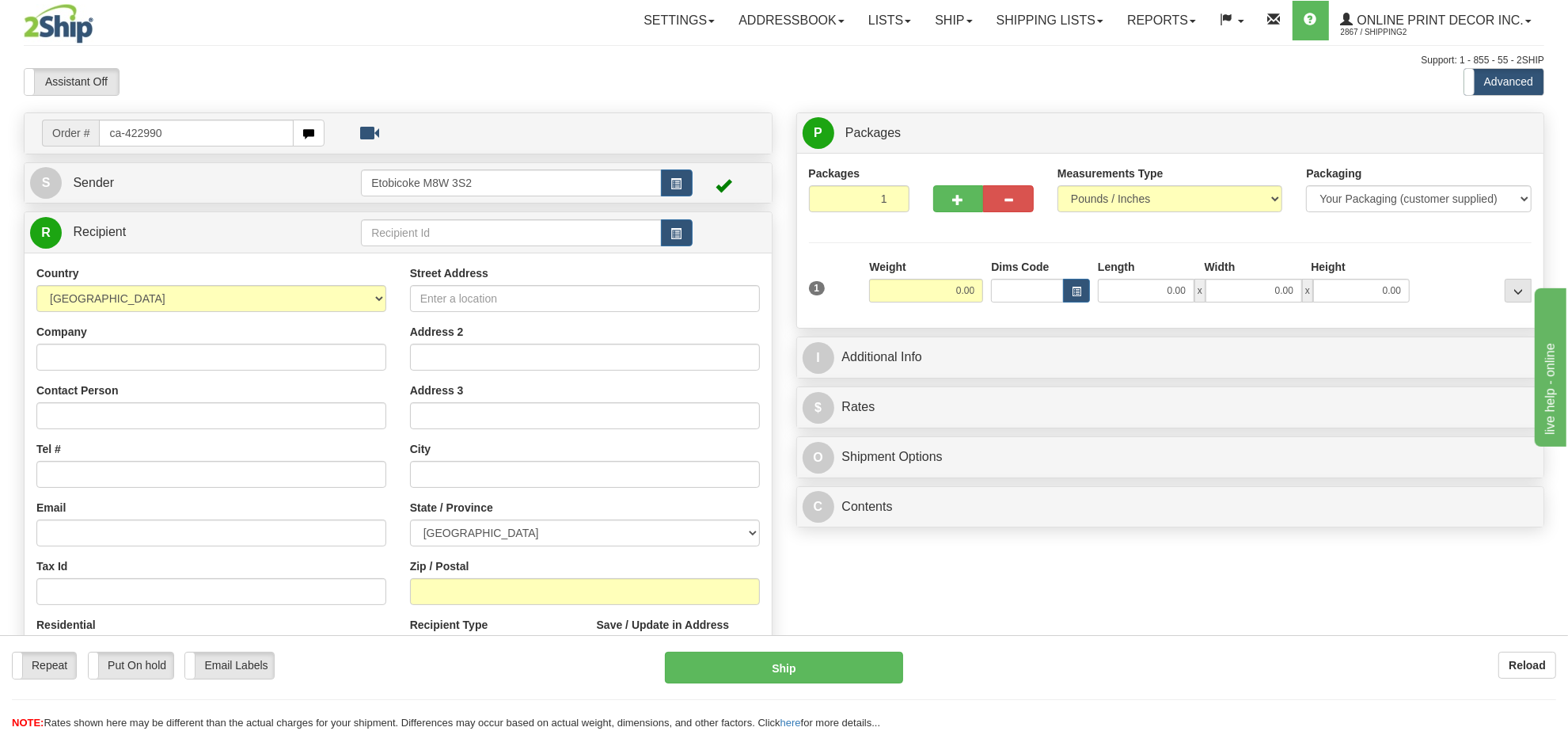
type input "ca-422990"
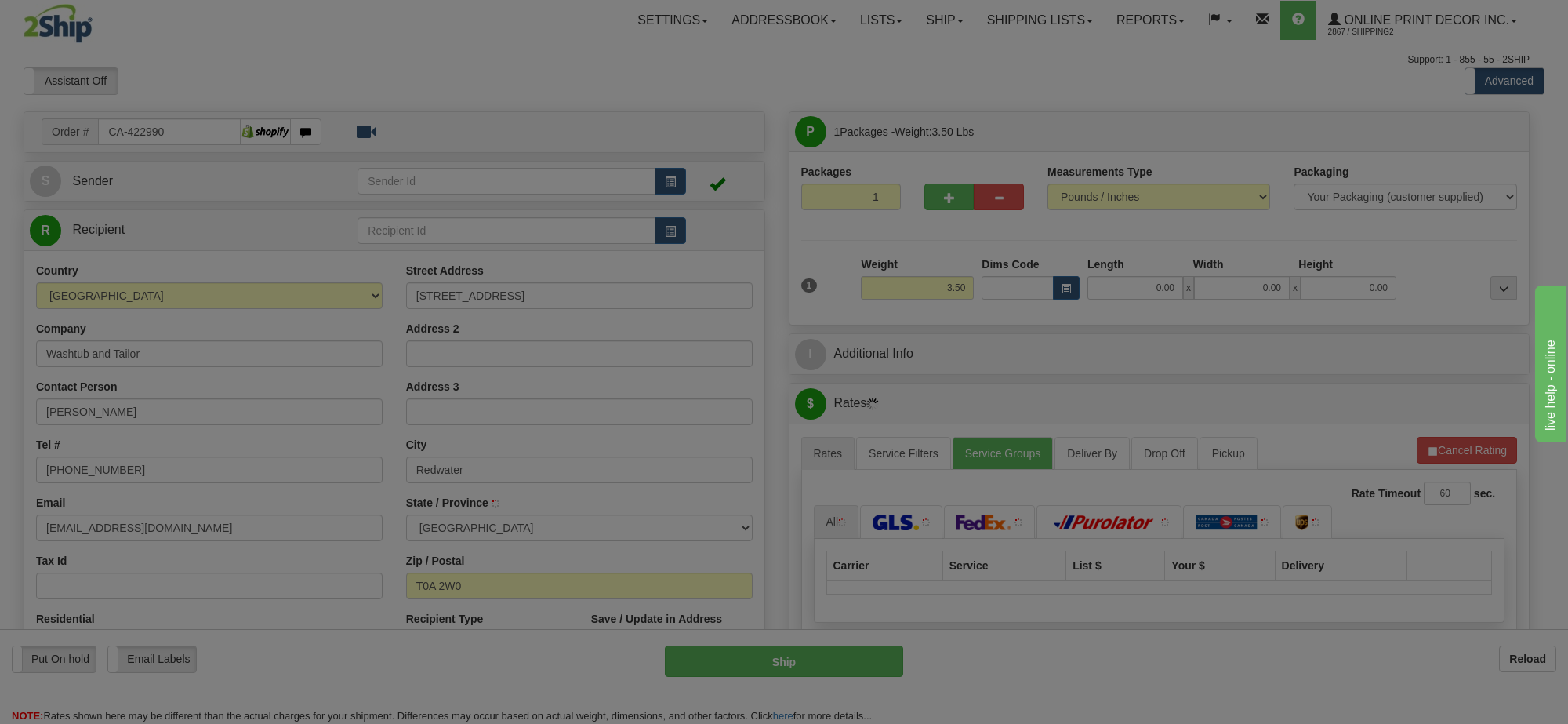
type input "REDWATER"
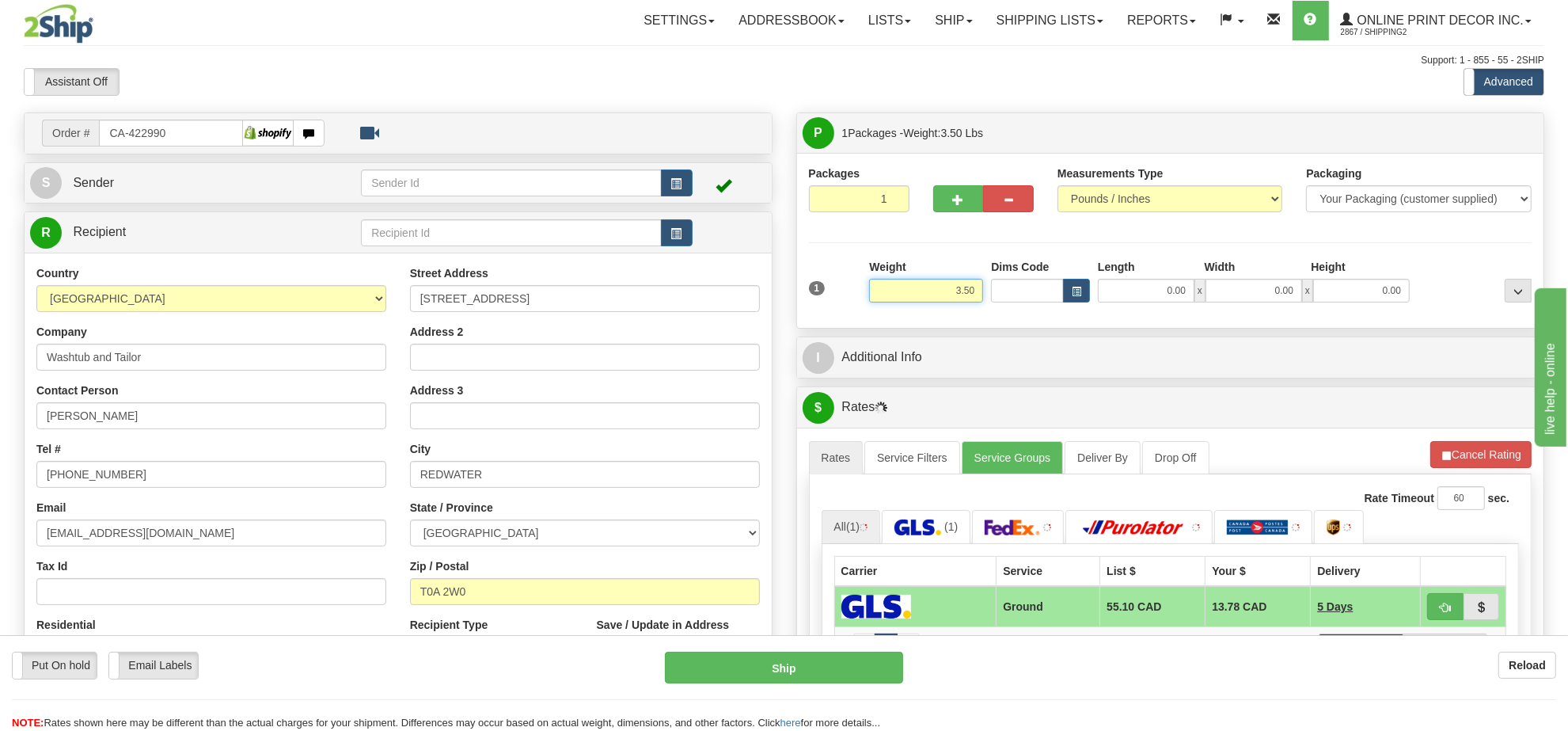
click at [951, 286] on input "3.50" at bounding box center [926, 290] width 114 height 24
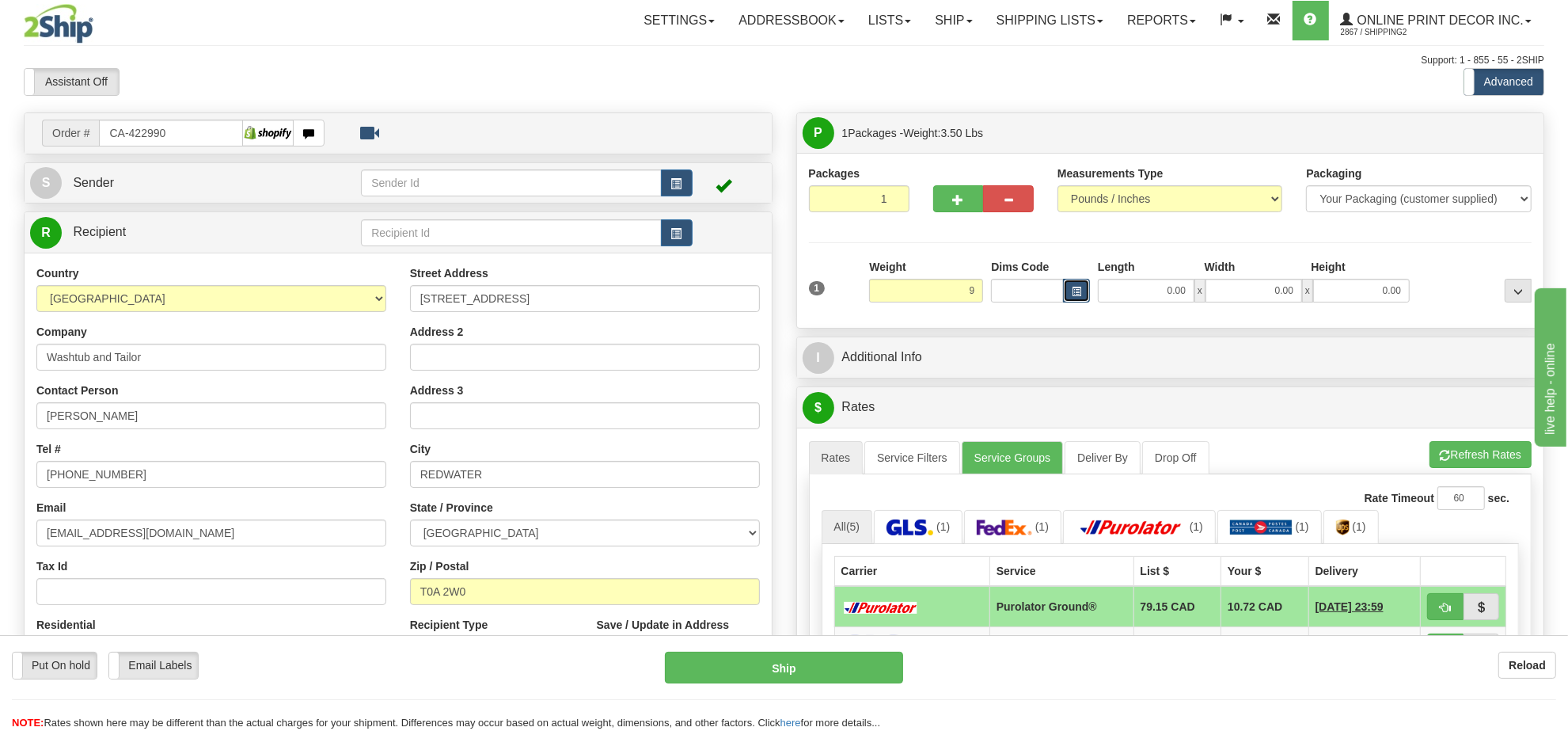
type input "9.00"
click at [1072, 293] on span "button" at bounding box center [1077, 291] width 10 height 9
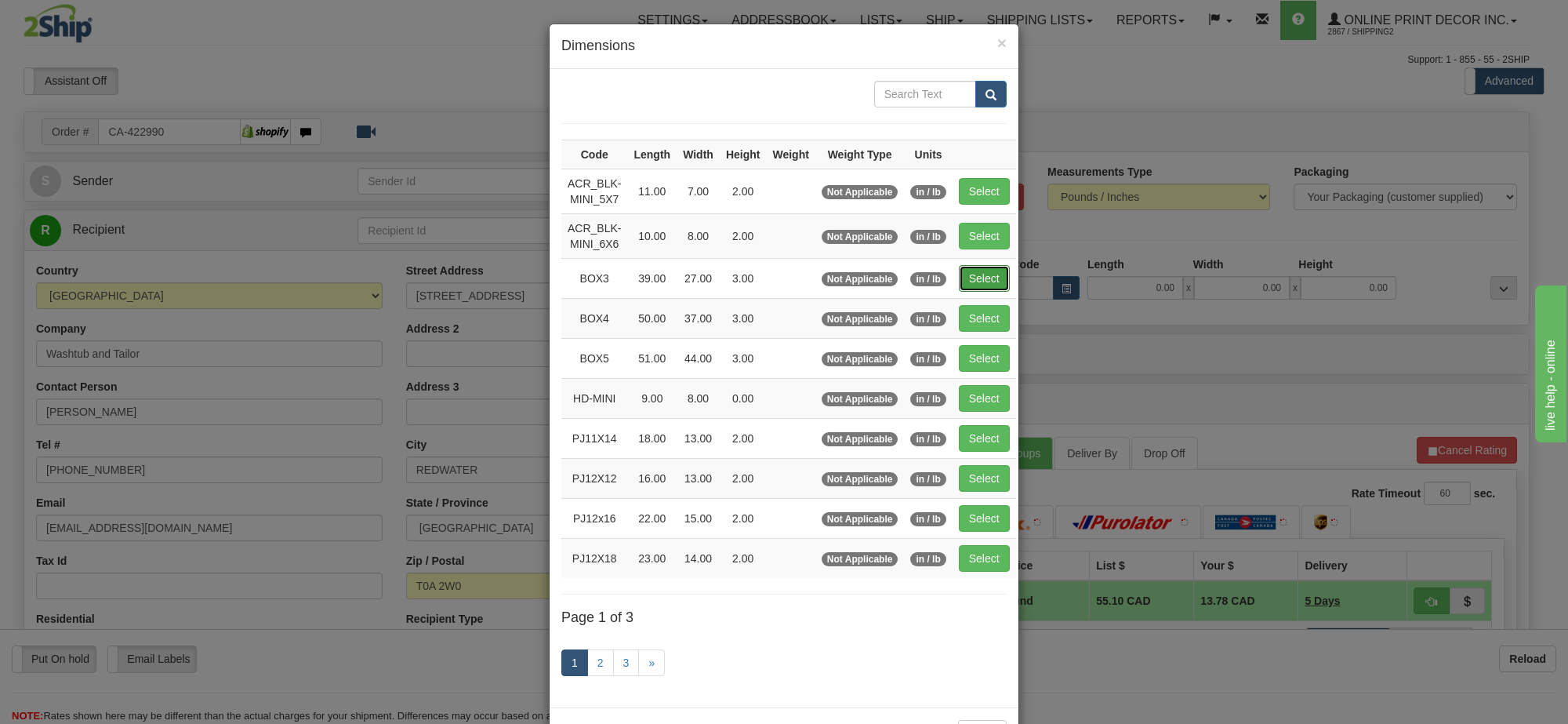
click at [1002, 288] on button "Select" at bounding box center [985, 278] width 51 height 26
type input "BOX3"
type input "39.00"
type input "27.00"
type input "3.00"
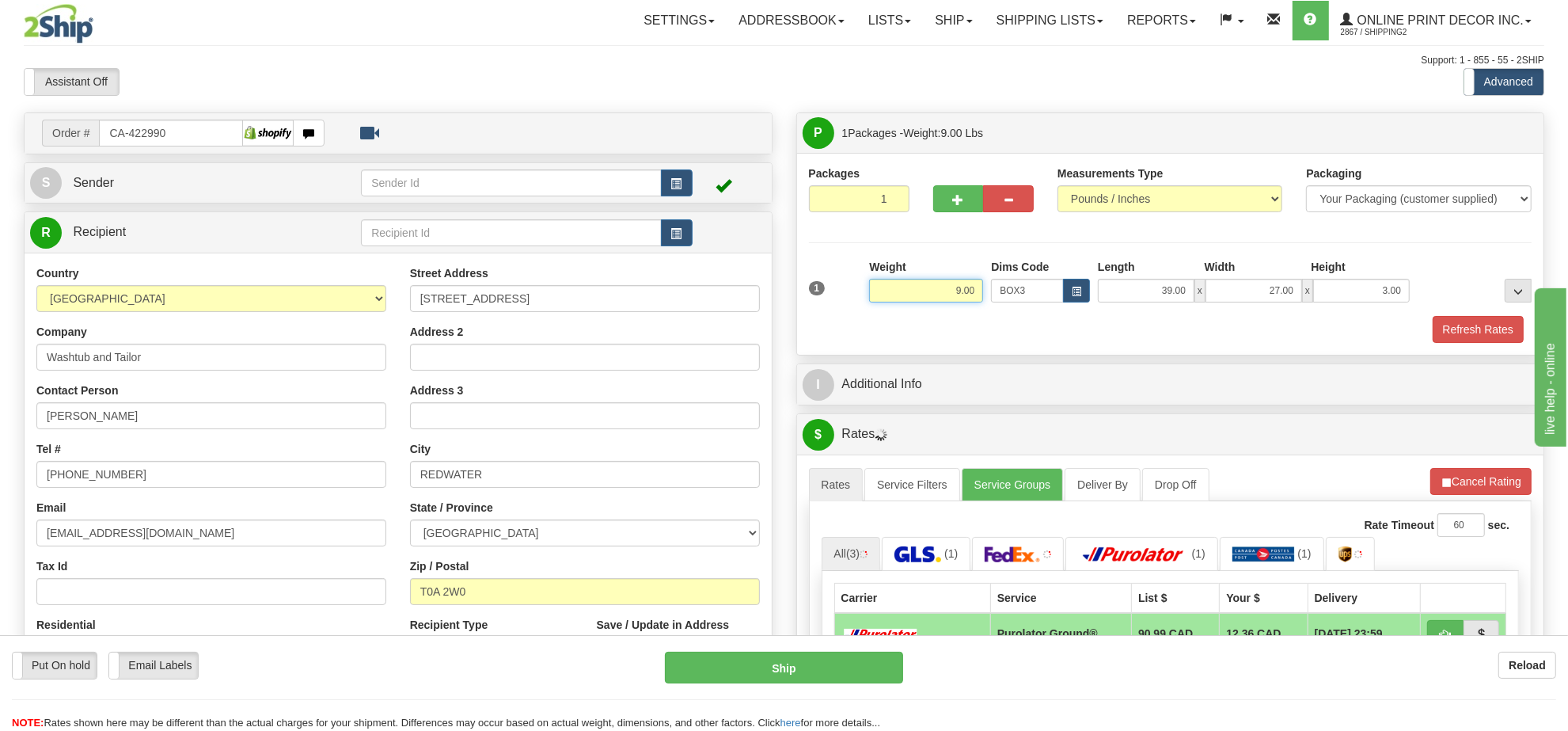
click at [952, 283] on input "9.00" at bounding box center [926, 290] width 114 height 24
type input "8.00"
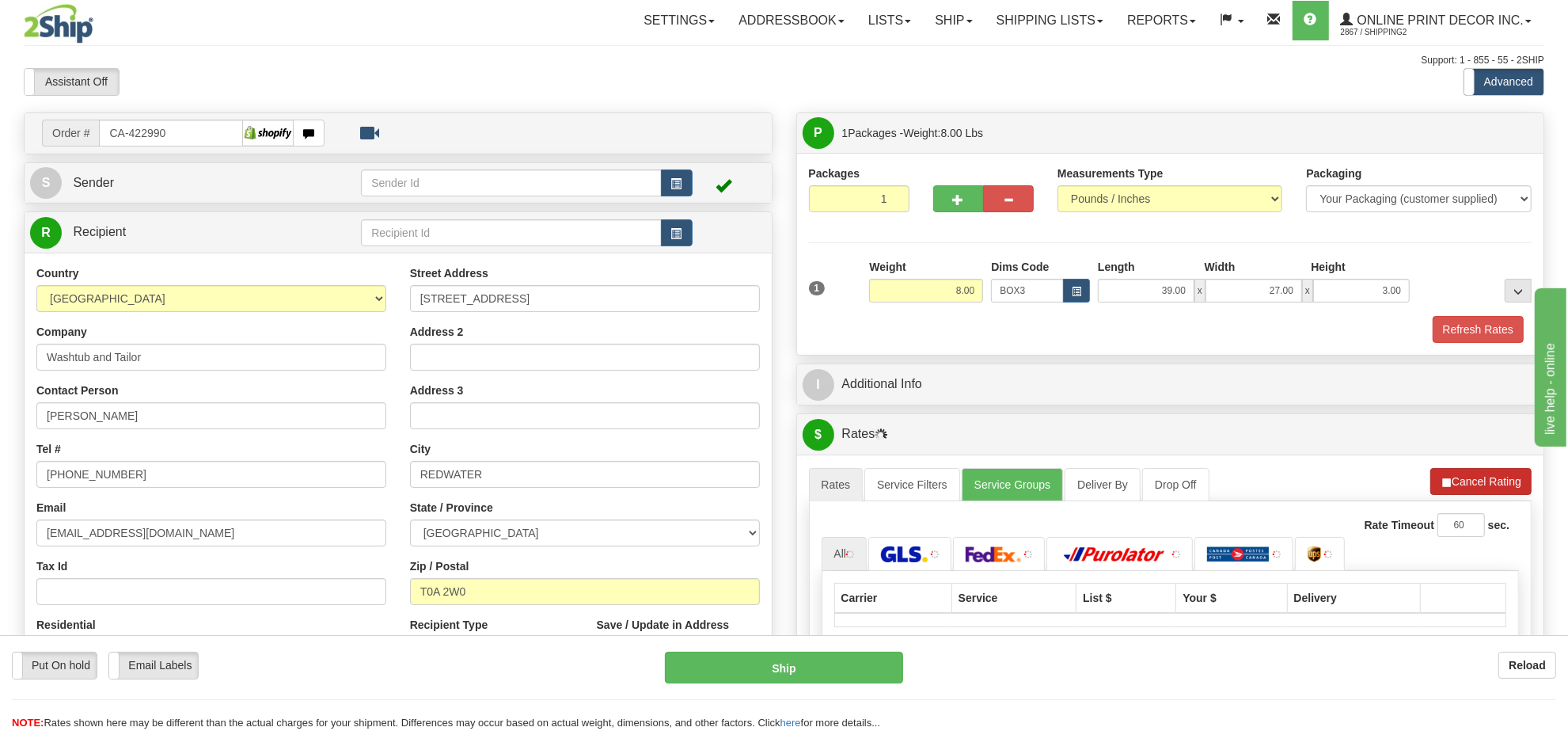
drag, startPoint x: 1502, startPoint y: 464, endPoint x: 1505, endPoint y: 489, distance: 25.2
click at [1503, 472] on div "A change has been made which could impact your rate estimate. To ensure the est…" at bounding box center [1171, 605] width 748 height 302
click at [1505, 489] on button "Cancel Rating" at bounding box center [1481, 480] width 101 height 27
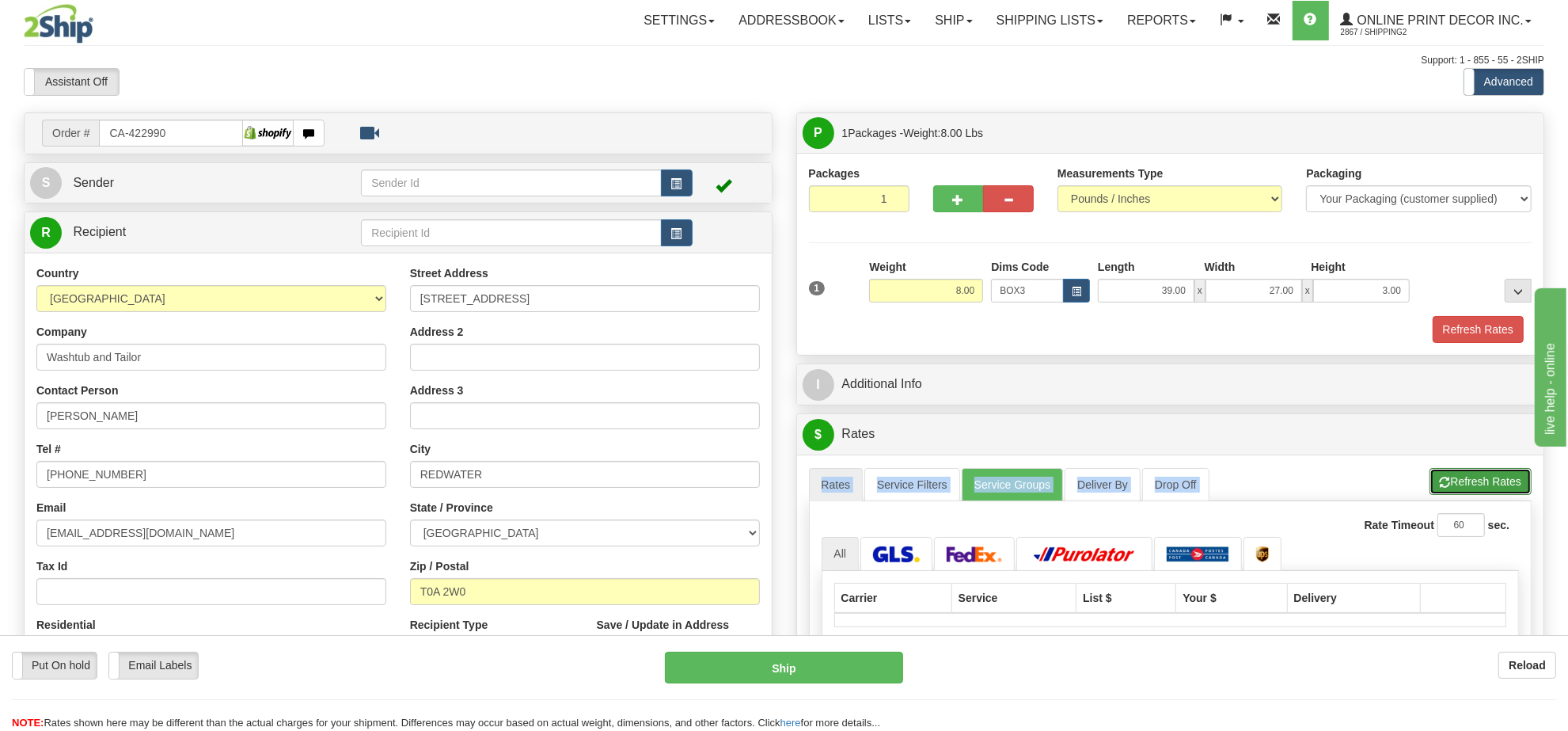
click at [1503, 487] on button "Refresh Rates" at bounding box center [1481, 480] width 102 height 27
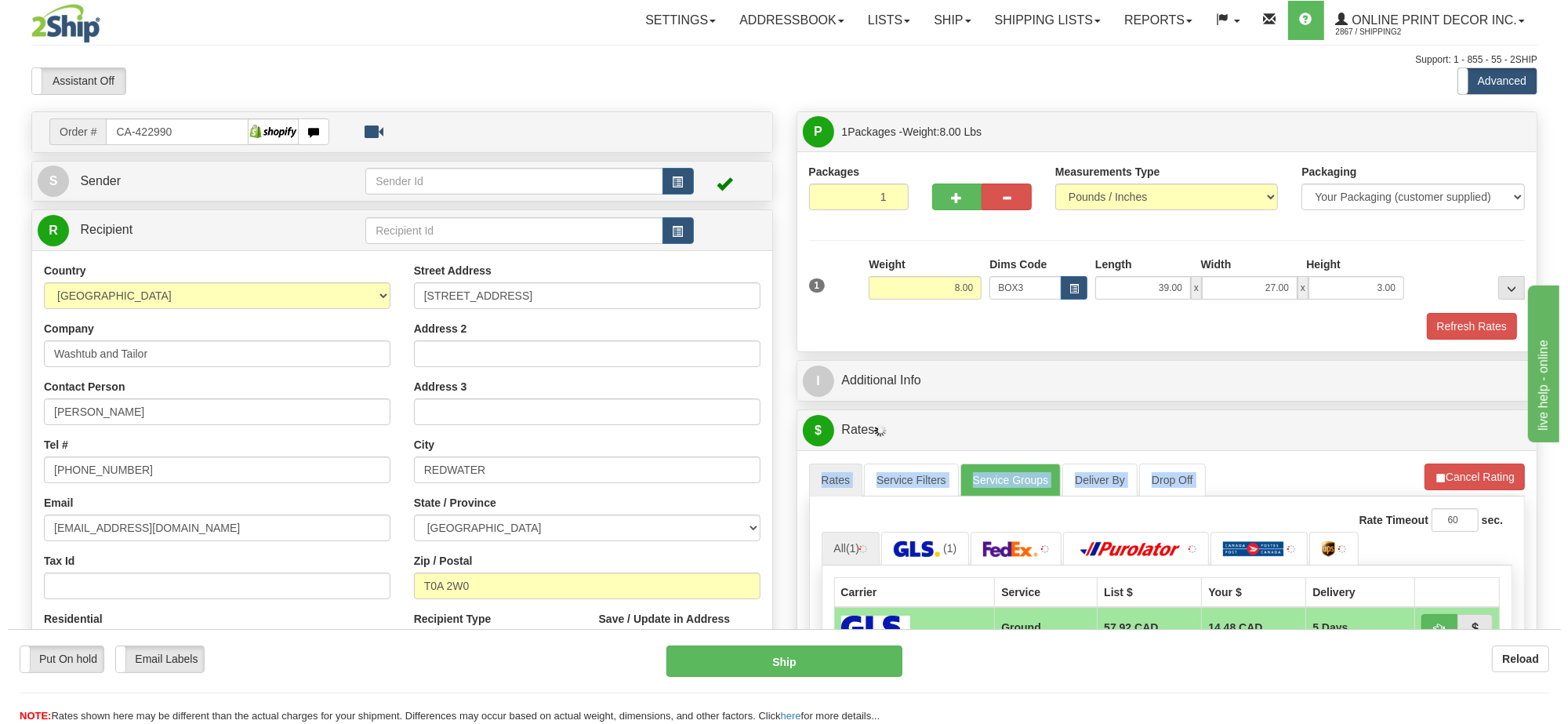
scroll to position [196, 0]
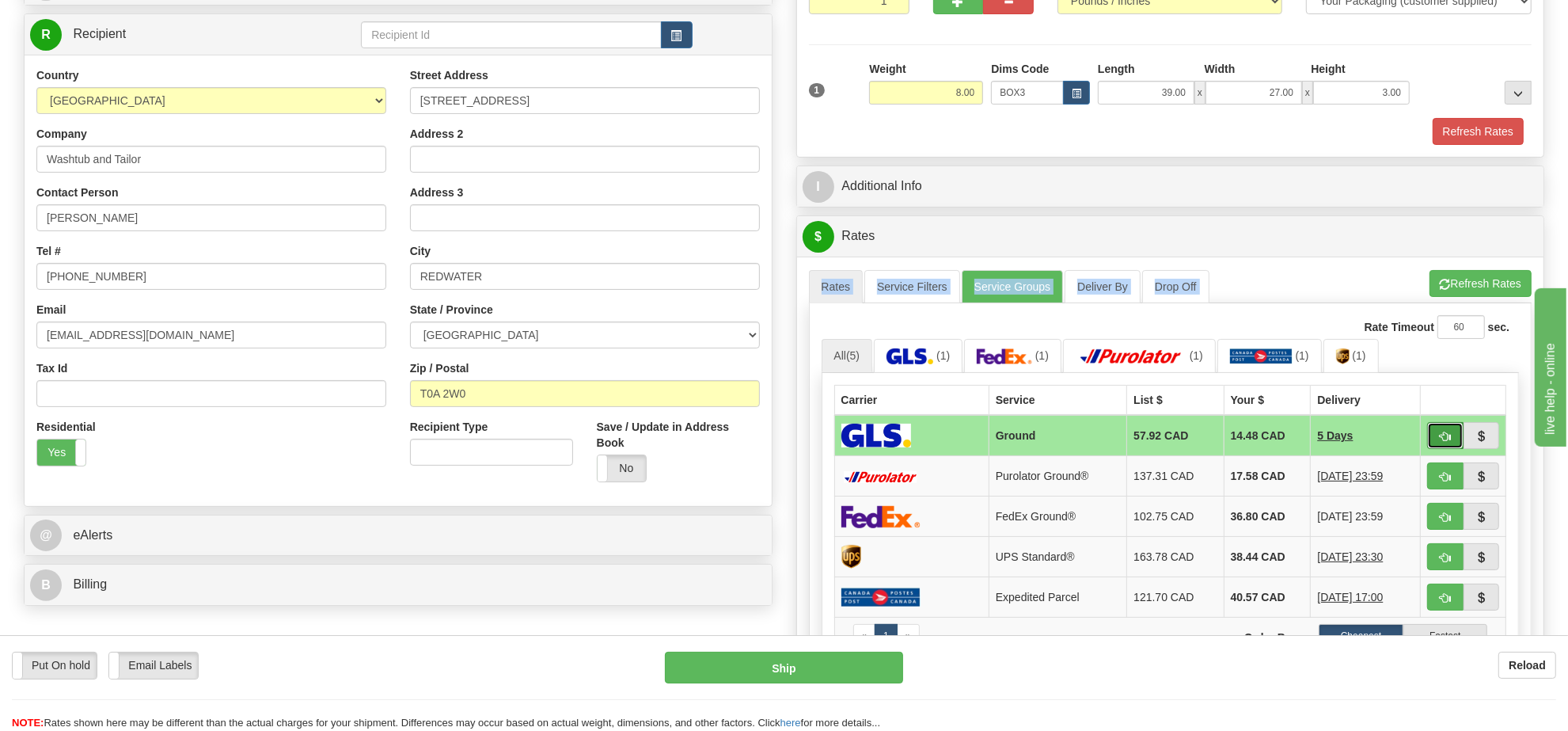
click at [1441, 449] on button "button" at bounding box center [1445, 435] width 37 height 27
type input "1"
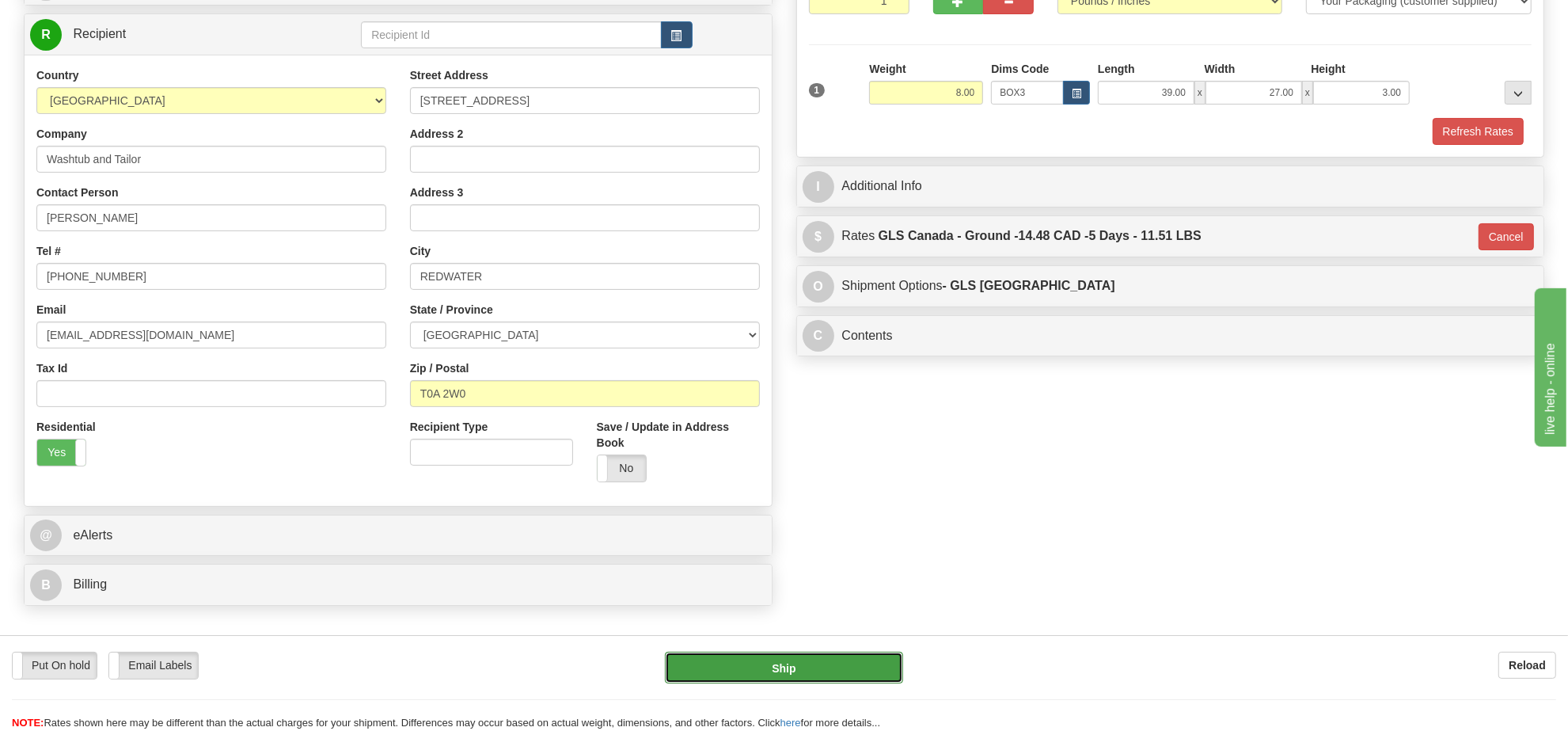
click at [784, 665] on button "Ship" at bounding box center [784, 668] width 238 height 32
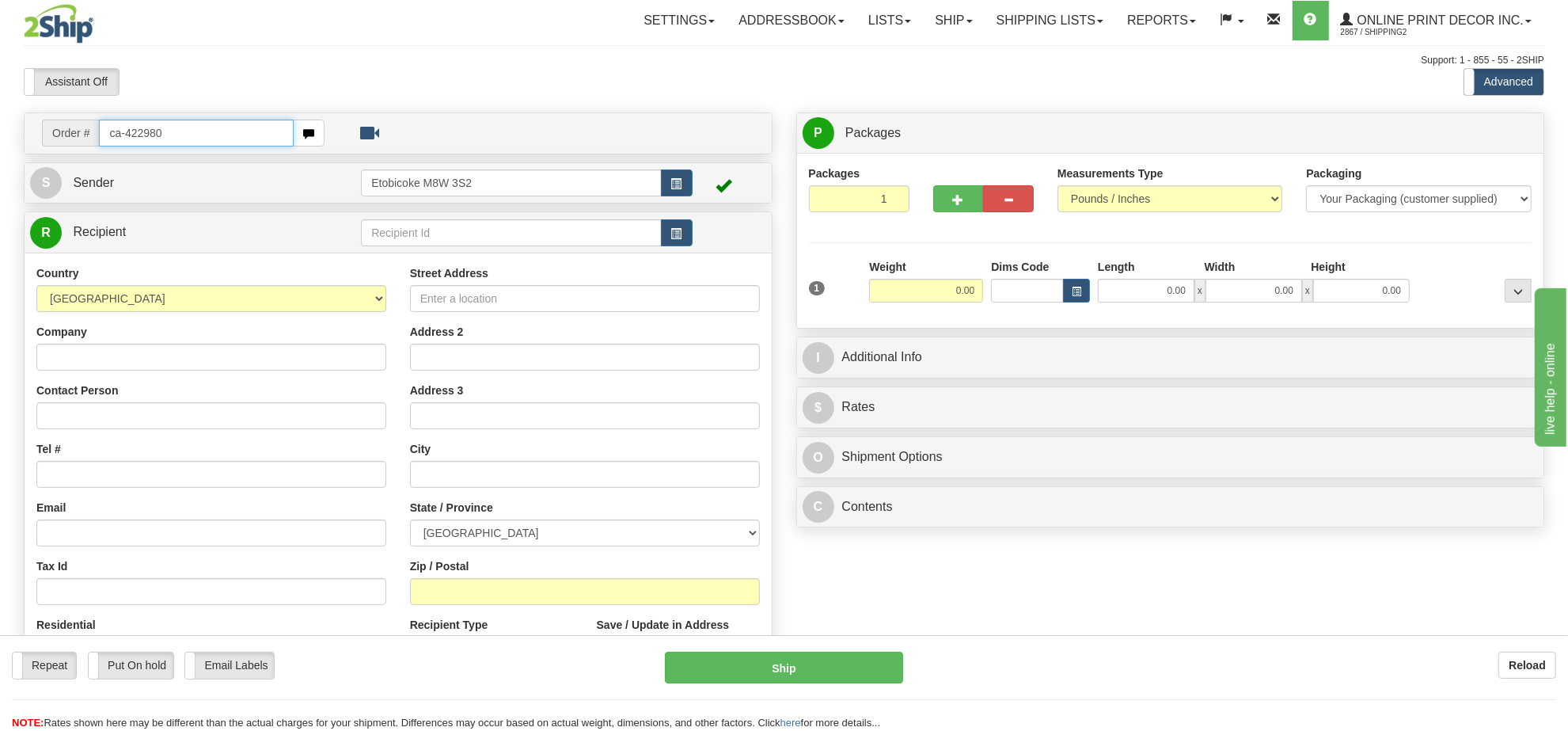
type input "ca-422980"
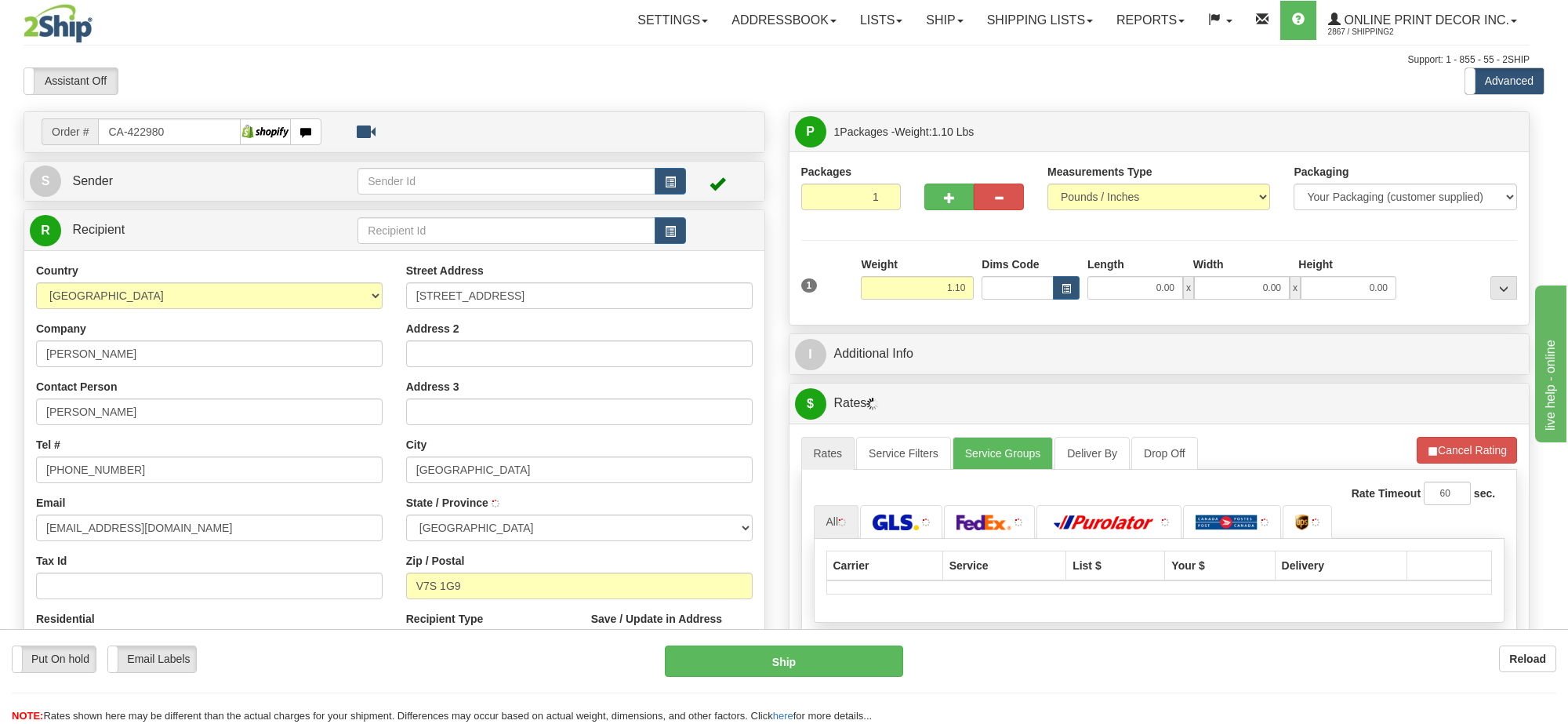
type input "WEST VANCOUVER"
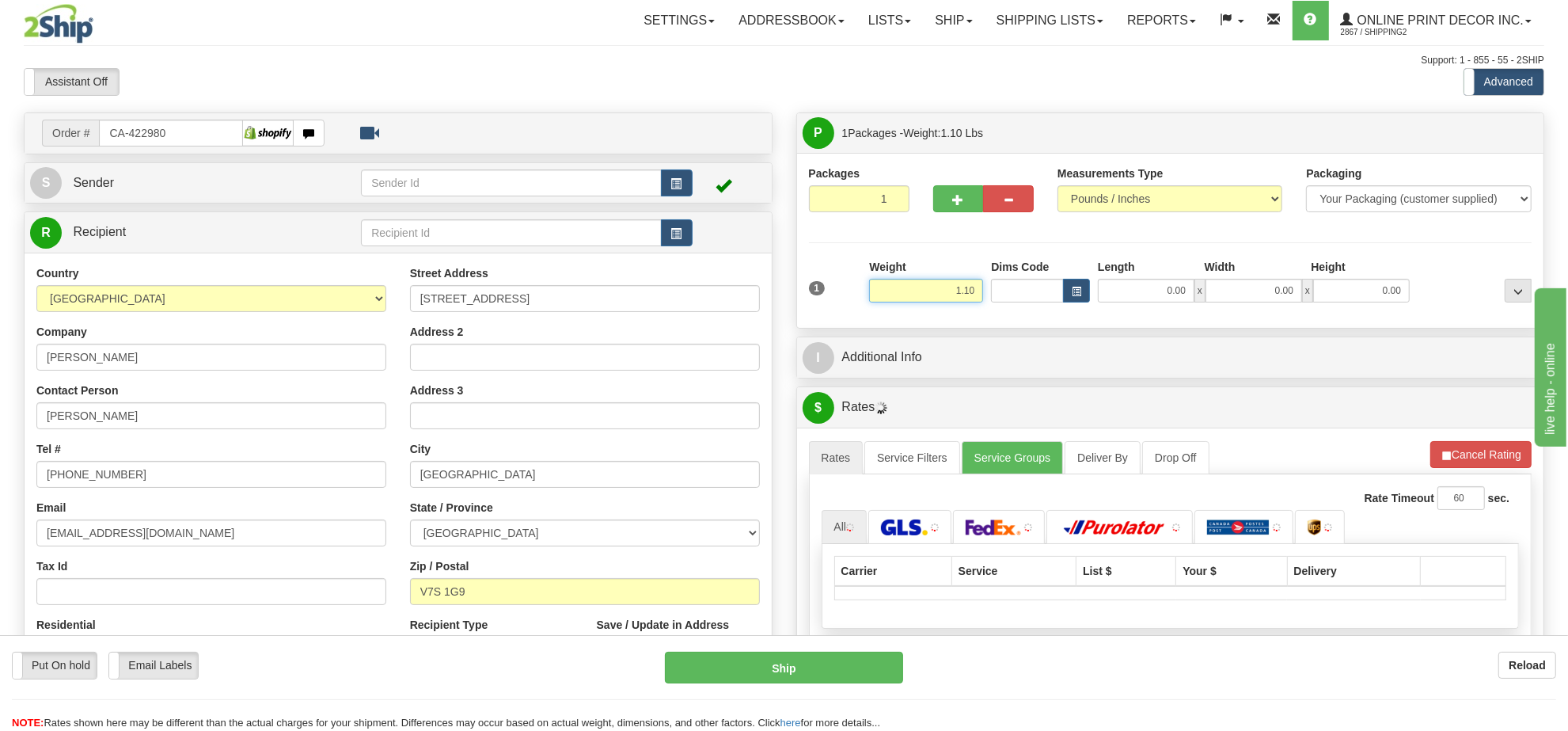
click at [963, 293] on input "1.10" at bounding box center [926, 290] width 114 height 24
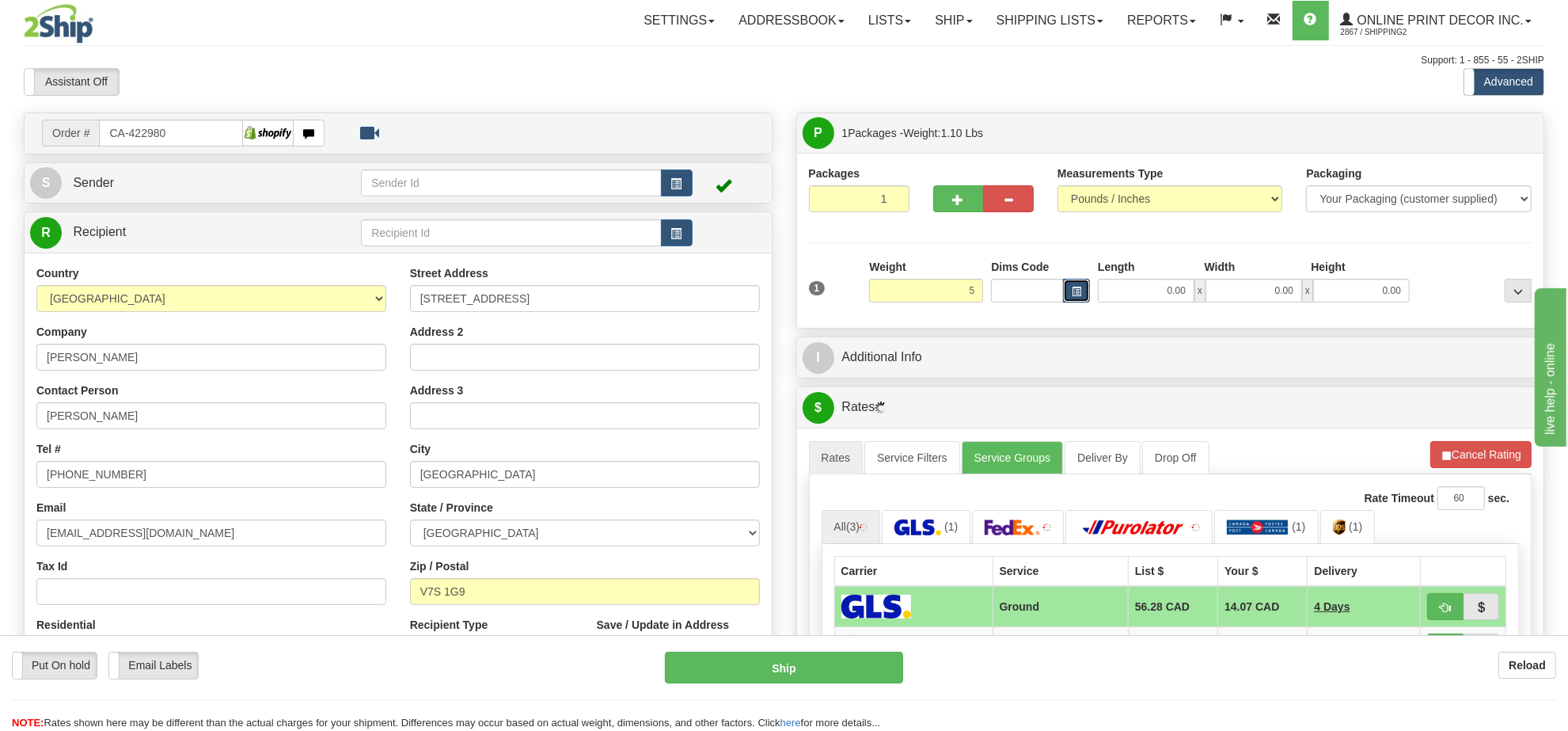
type input "5.00"
click at [1078, 289] on span "button" at bounding box center [1077, 291] width 10 height 9
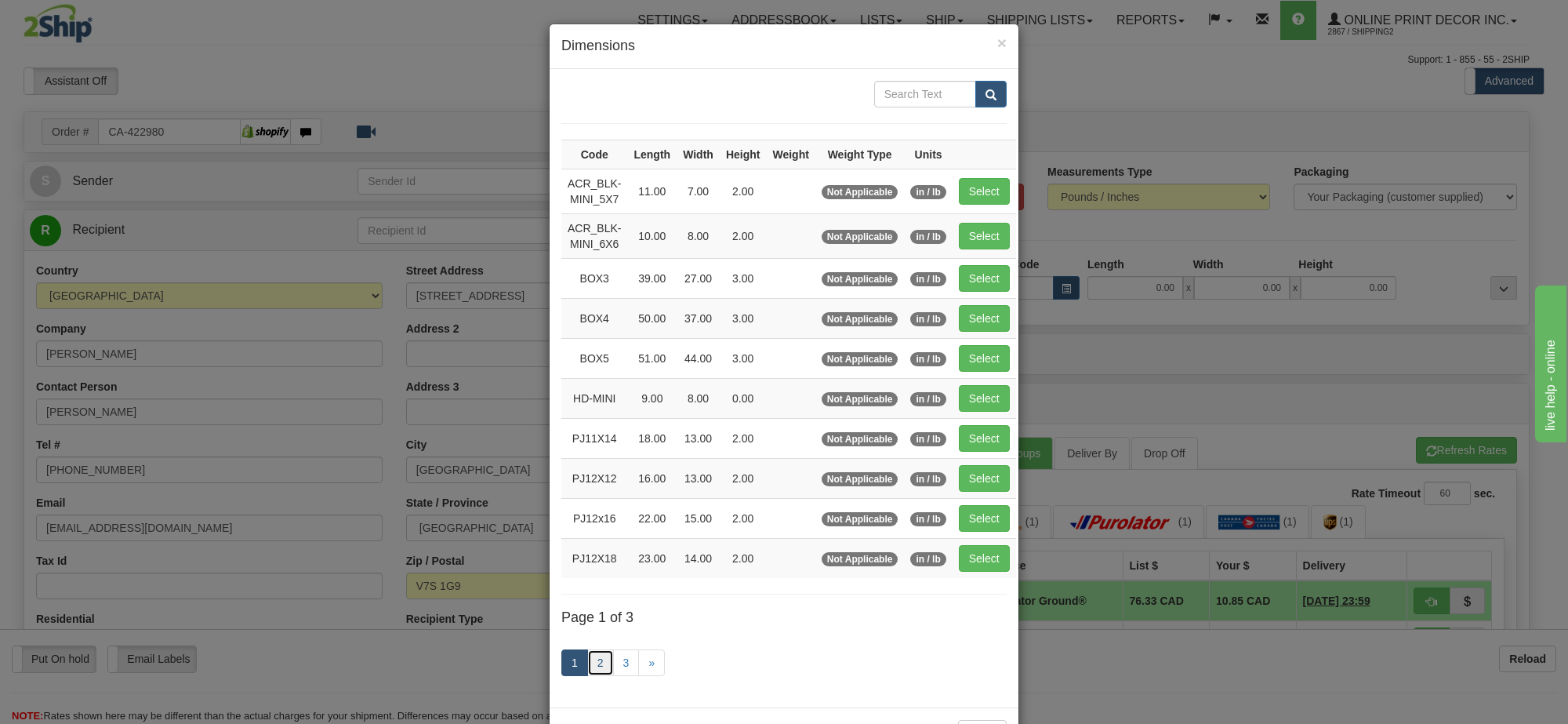
click at [599, 670] on link "2" at bounding box center [600, 662] width 26 height 26
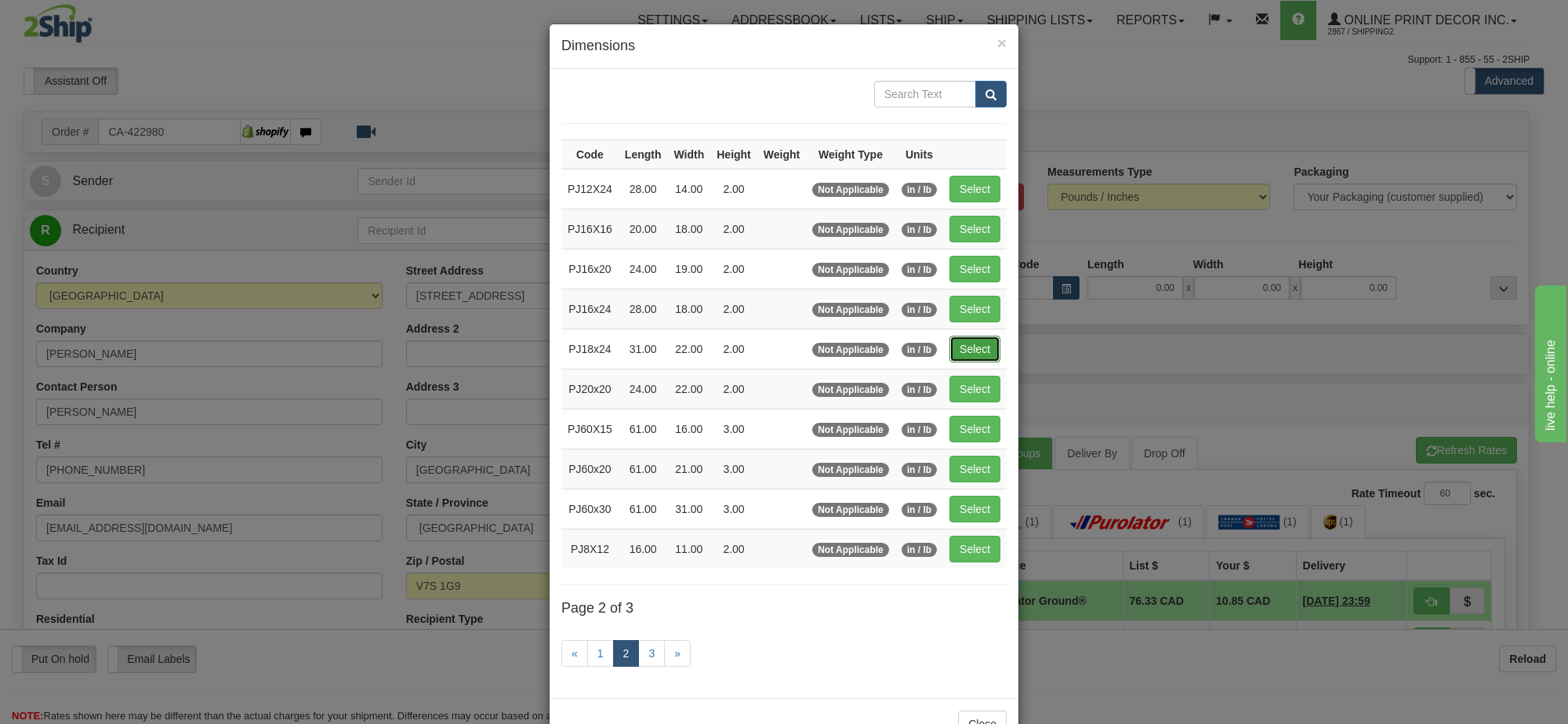
click at [974, 353] on button "Select" at bounding box center [975, 348] width 51 height 26
type input "PJ18x24"
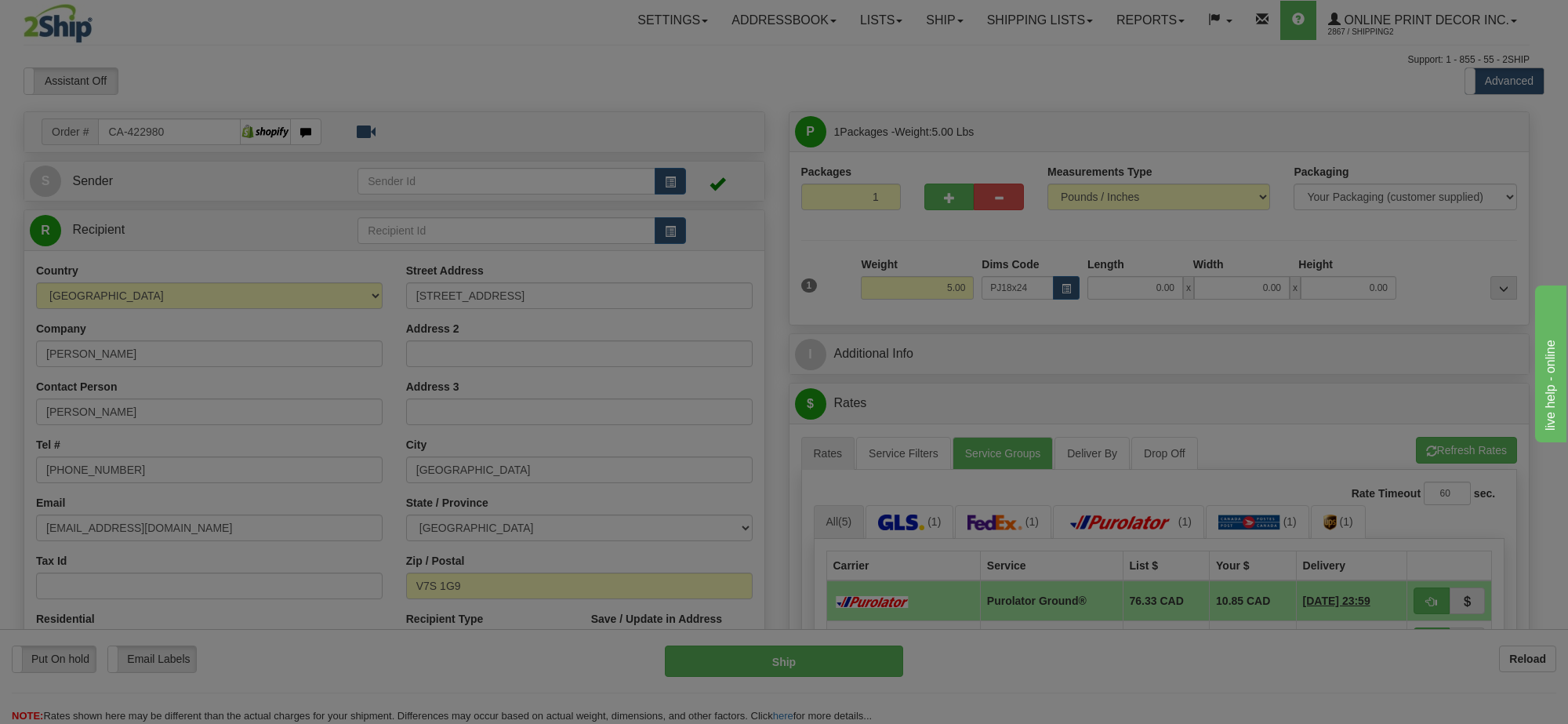
type input "31.00"
type input "22.00"
type input "2.00"
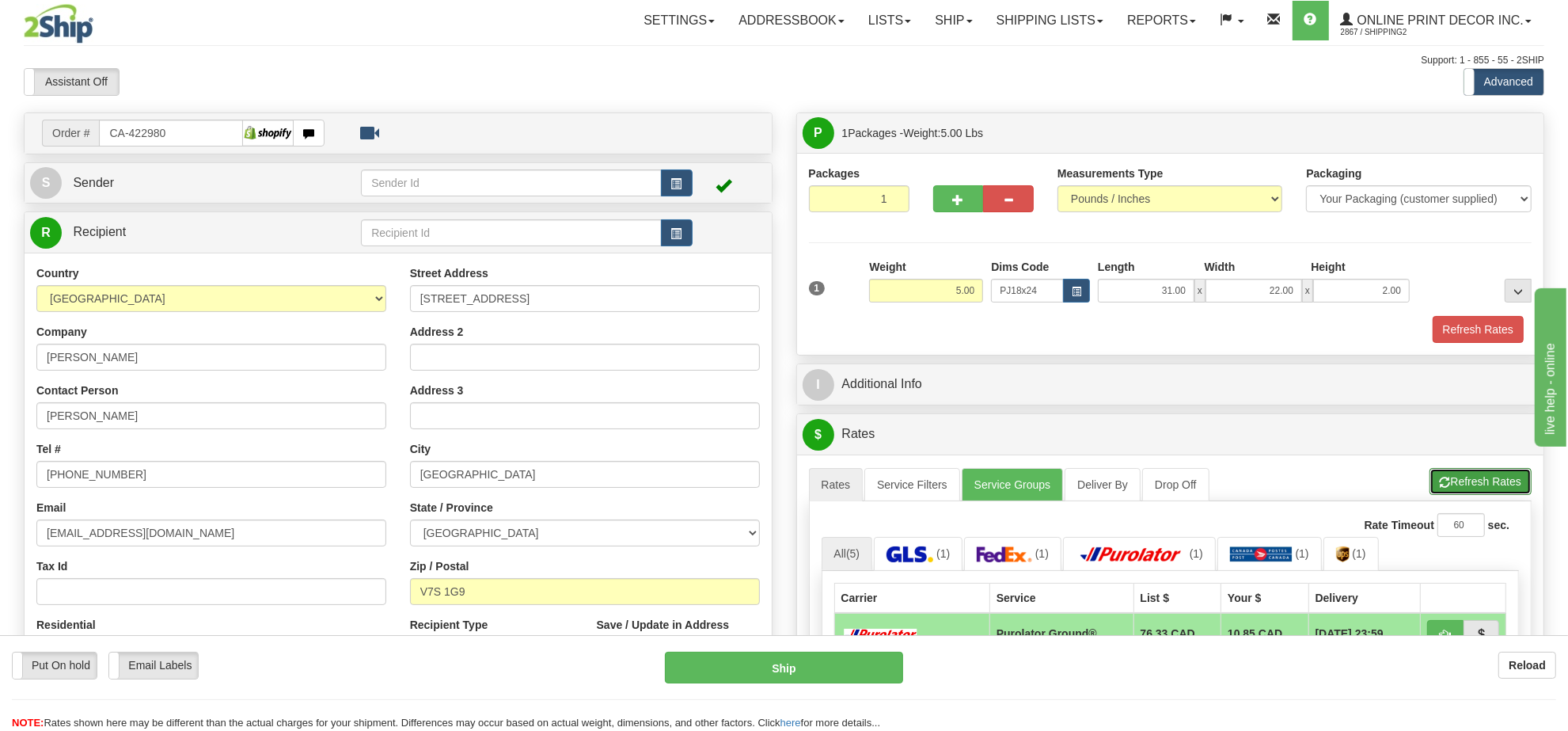
click at [1447, 483] on span "button" at bounding box center [1445, 482] width 11 height 10
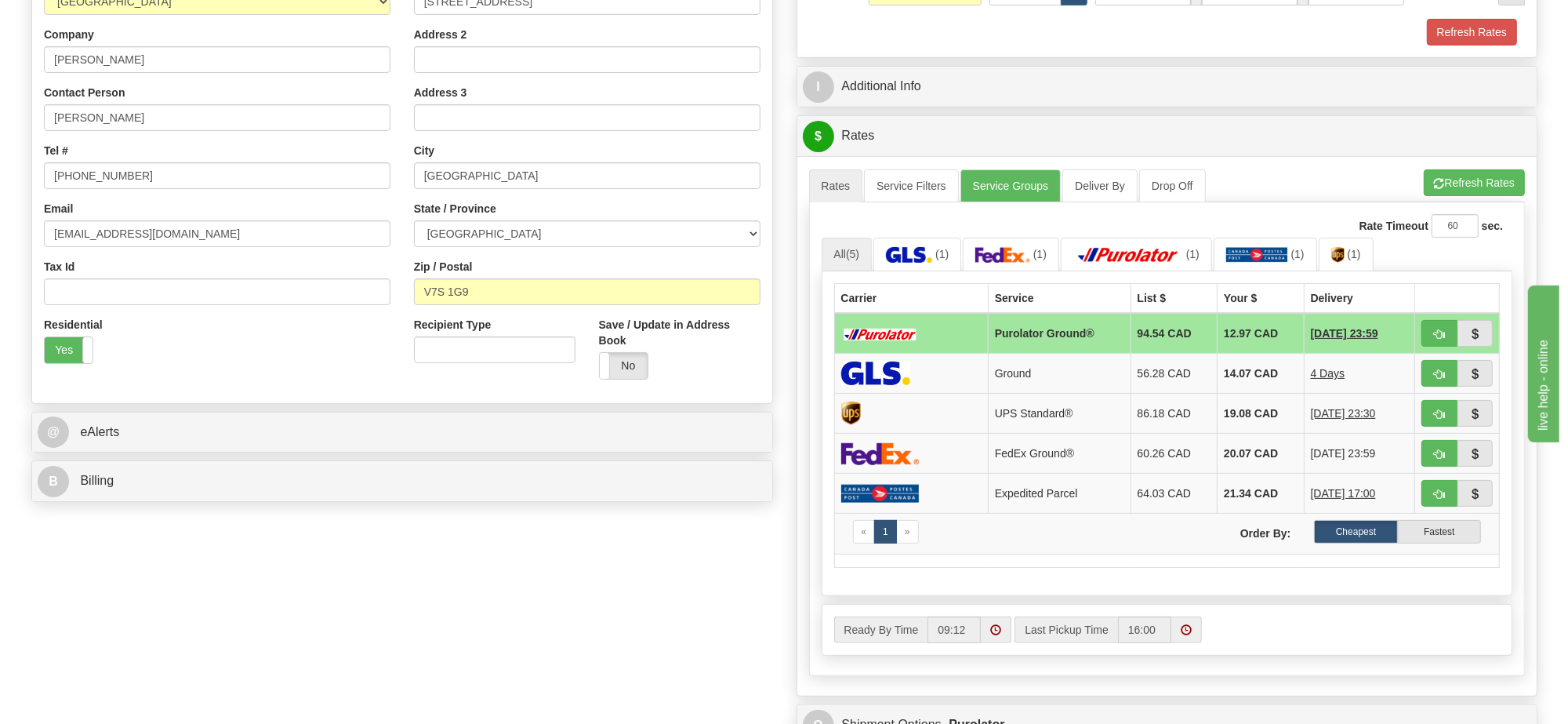
scroll to position [196, 0]
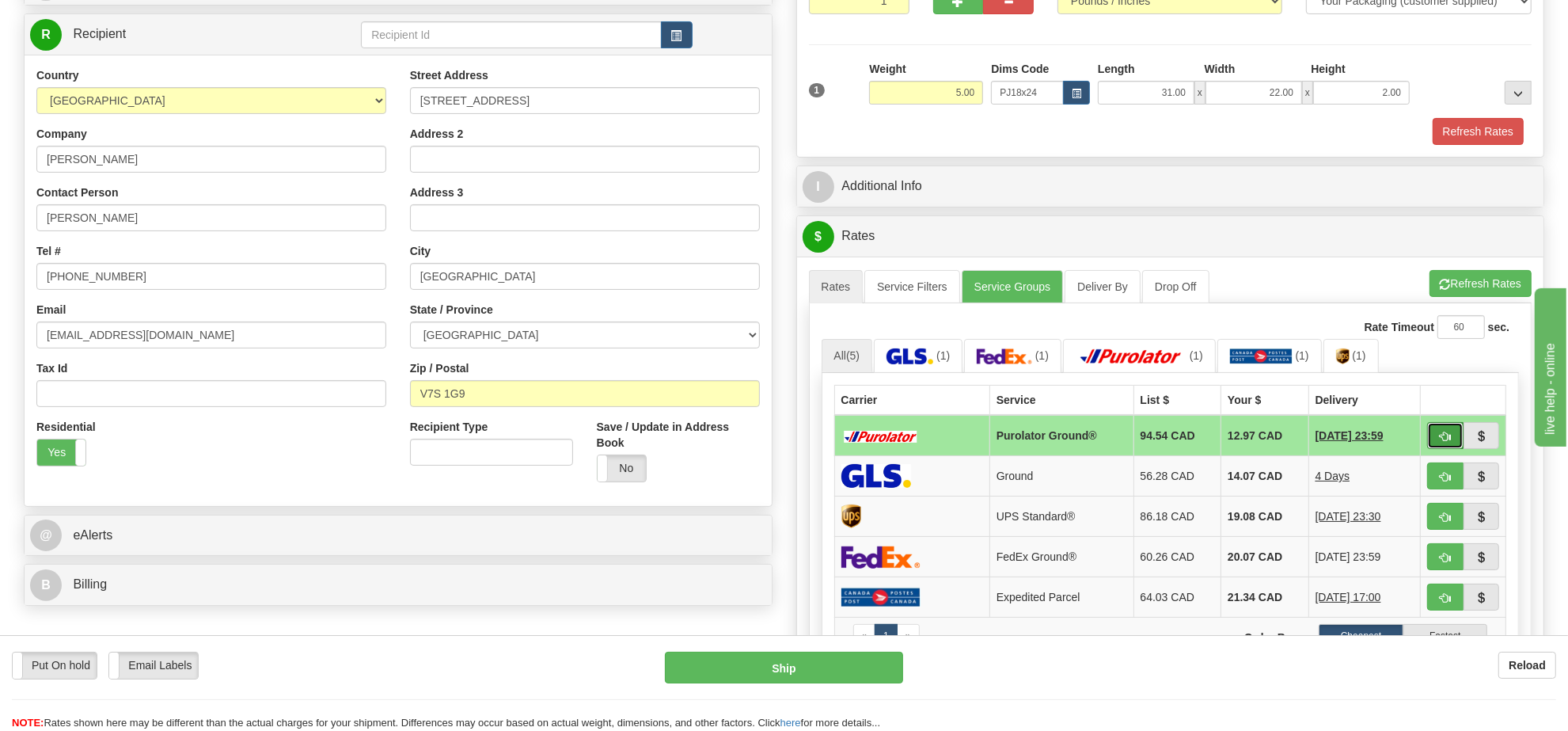
click at [1430, 440] on button "button" at bounding box center [1445, 435] width 37 height 27
type input "260"
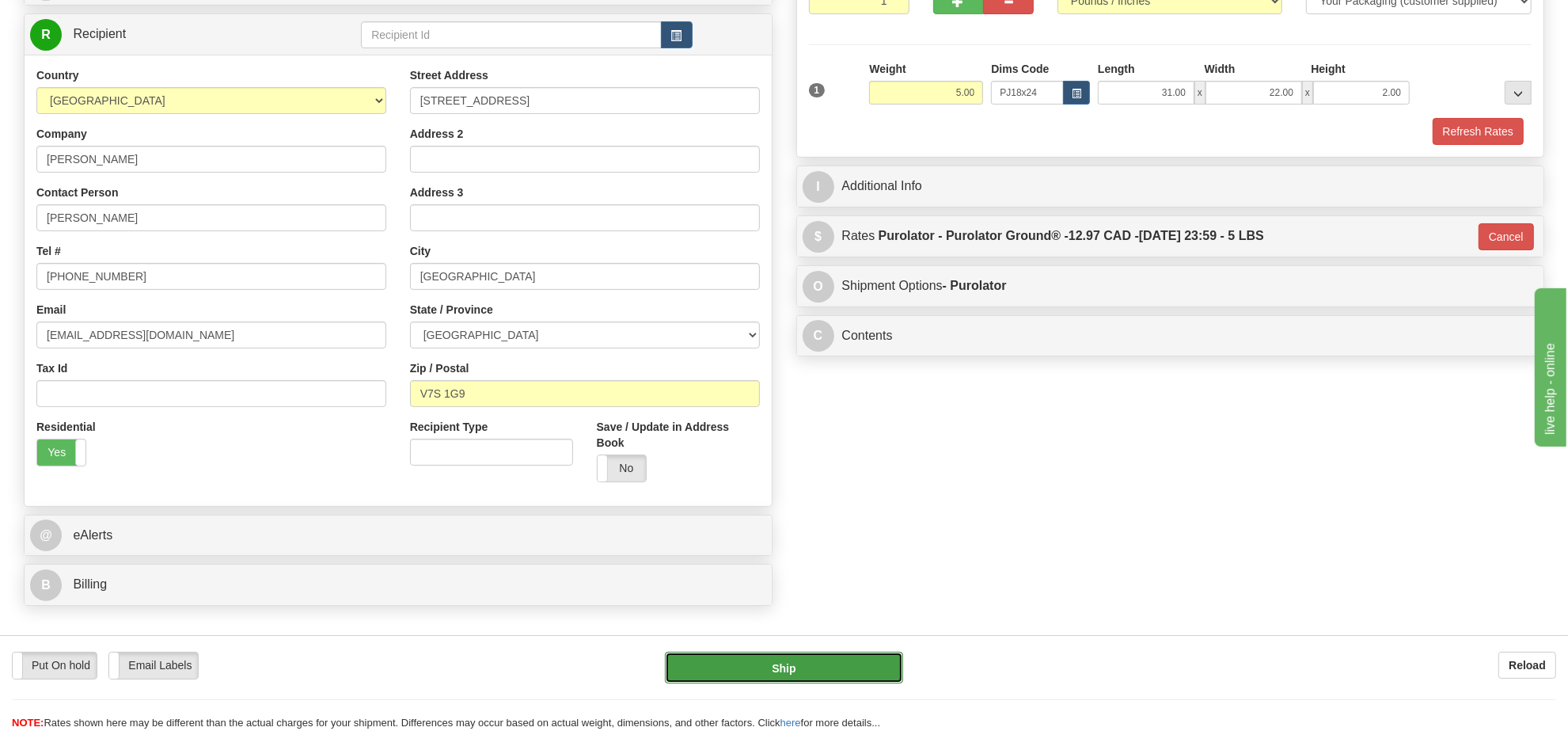
click at [825, 668] on button "Ship" at bounding box center [784, 668] width 238 height 32
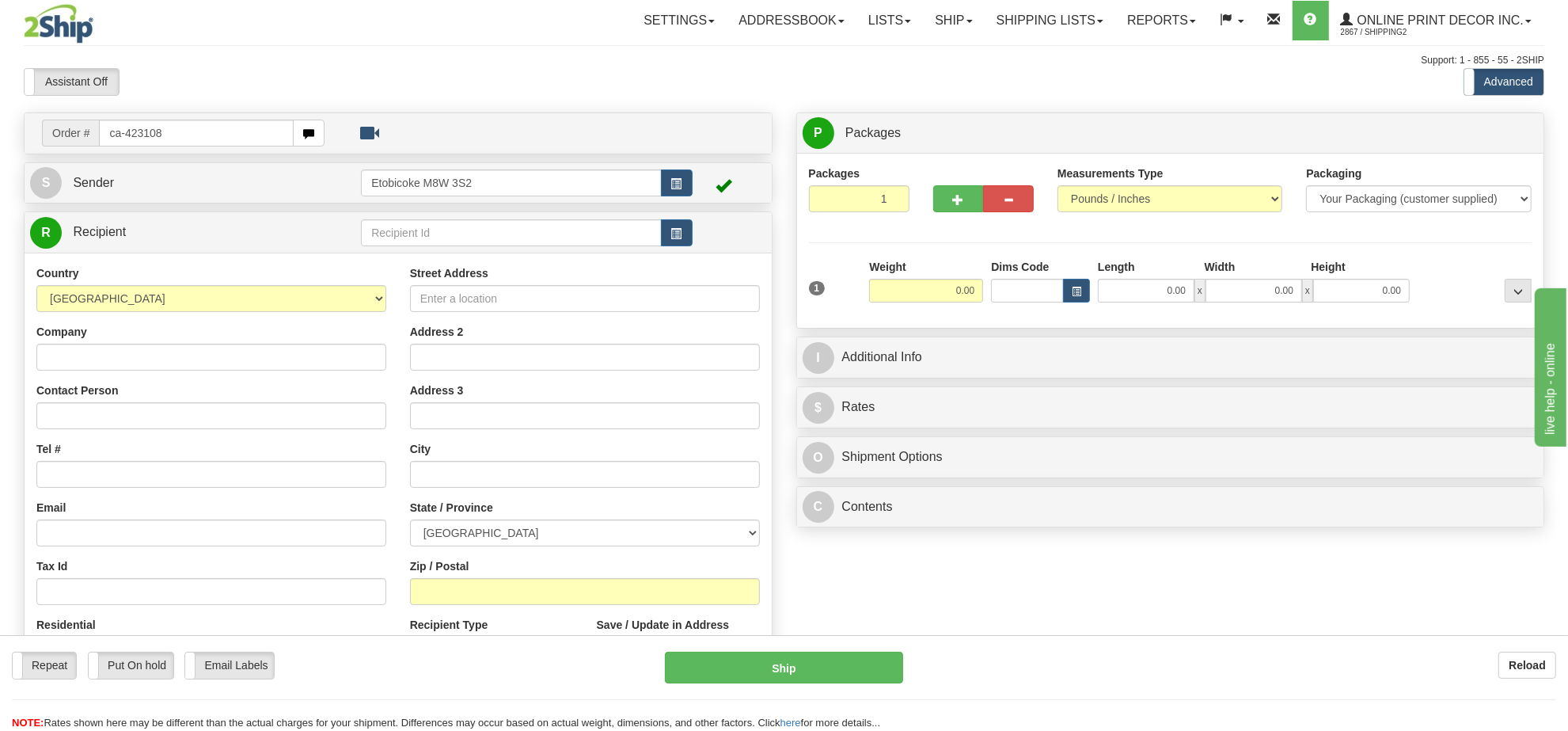
type input "ca-423108"
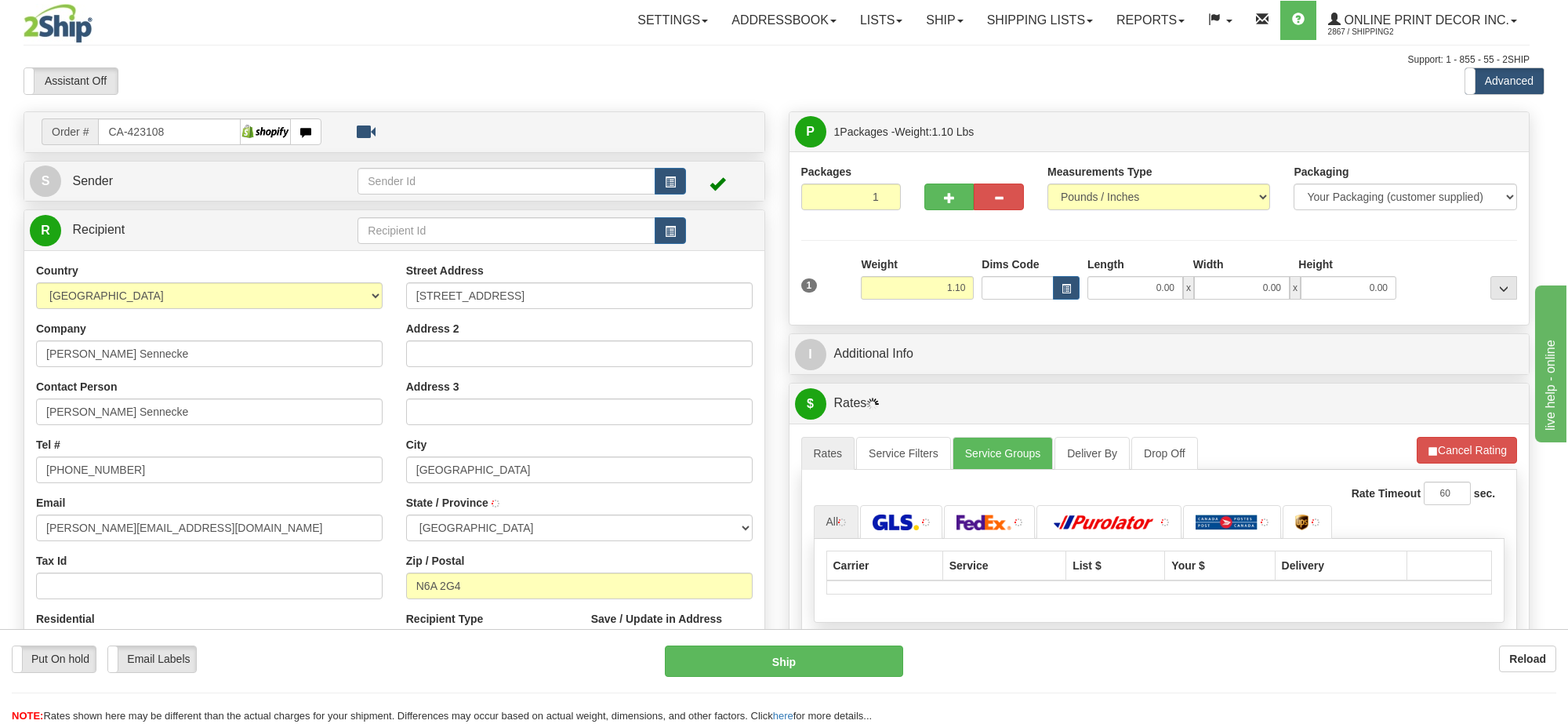
type input "[GEOGRAPHIC_DATA]"
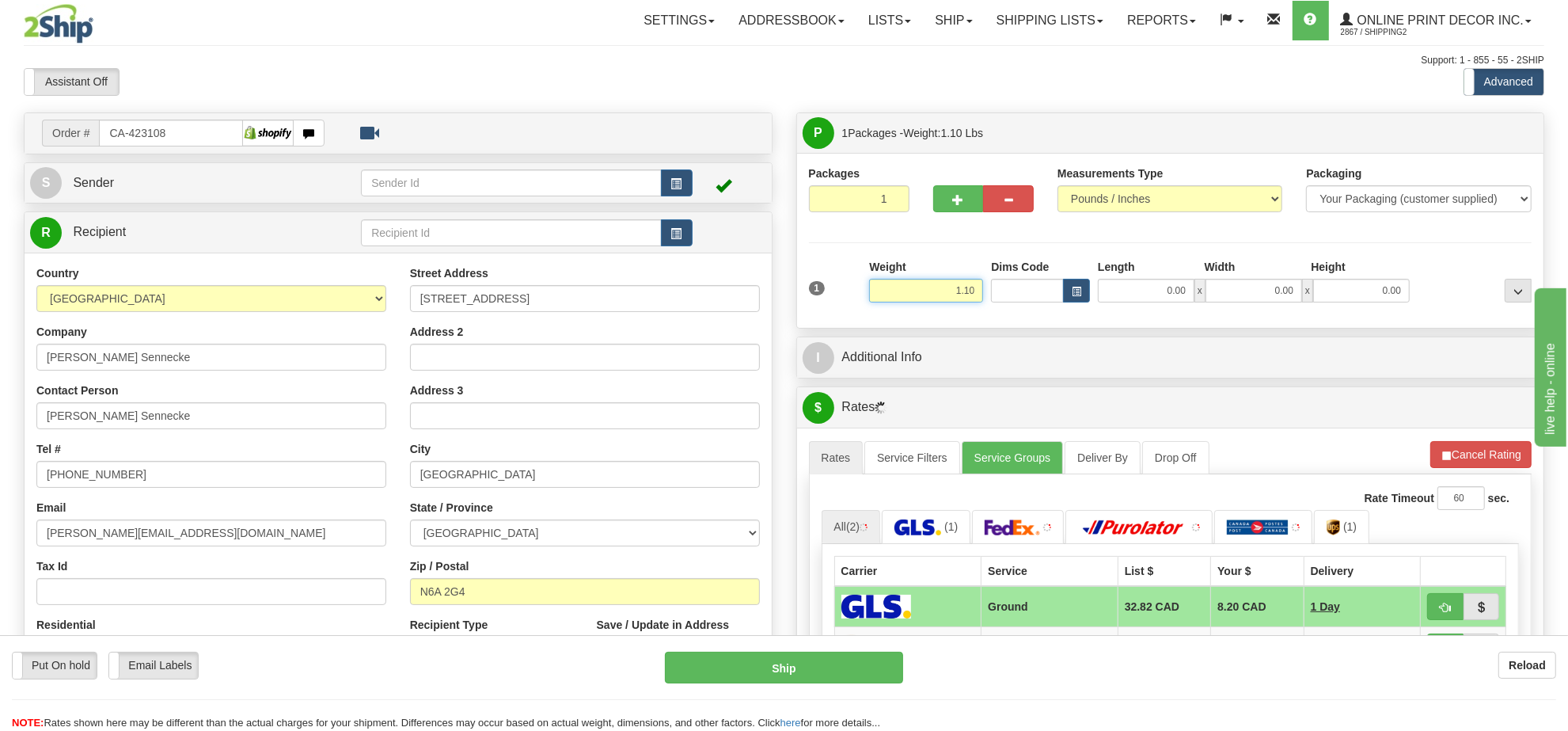
click at [951, 302] on input "1.10" at bounding box center [926, 290] width 114 height 24
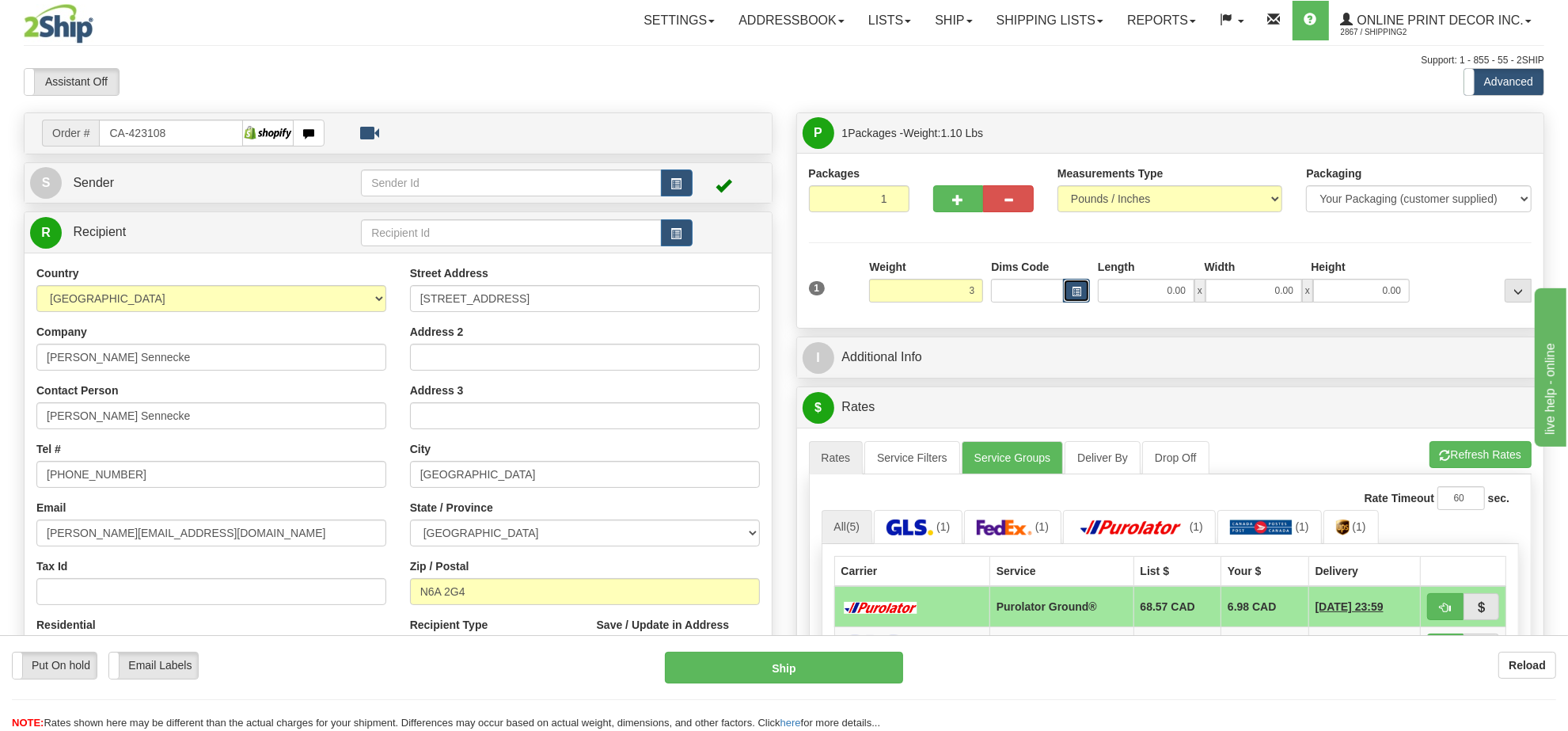
type input "3.00"
click at [1065, 282] on button "button" at bounding box center [1076, 290] width 27 height 24
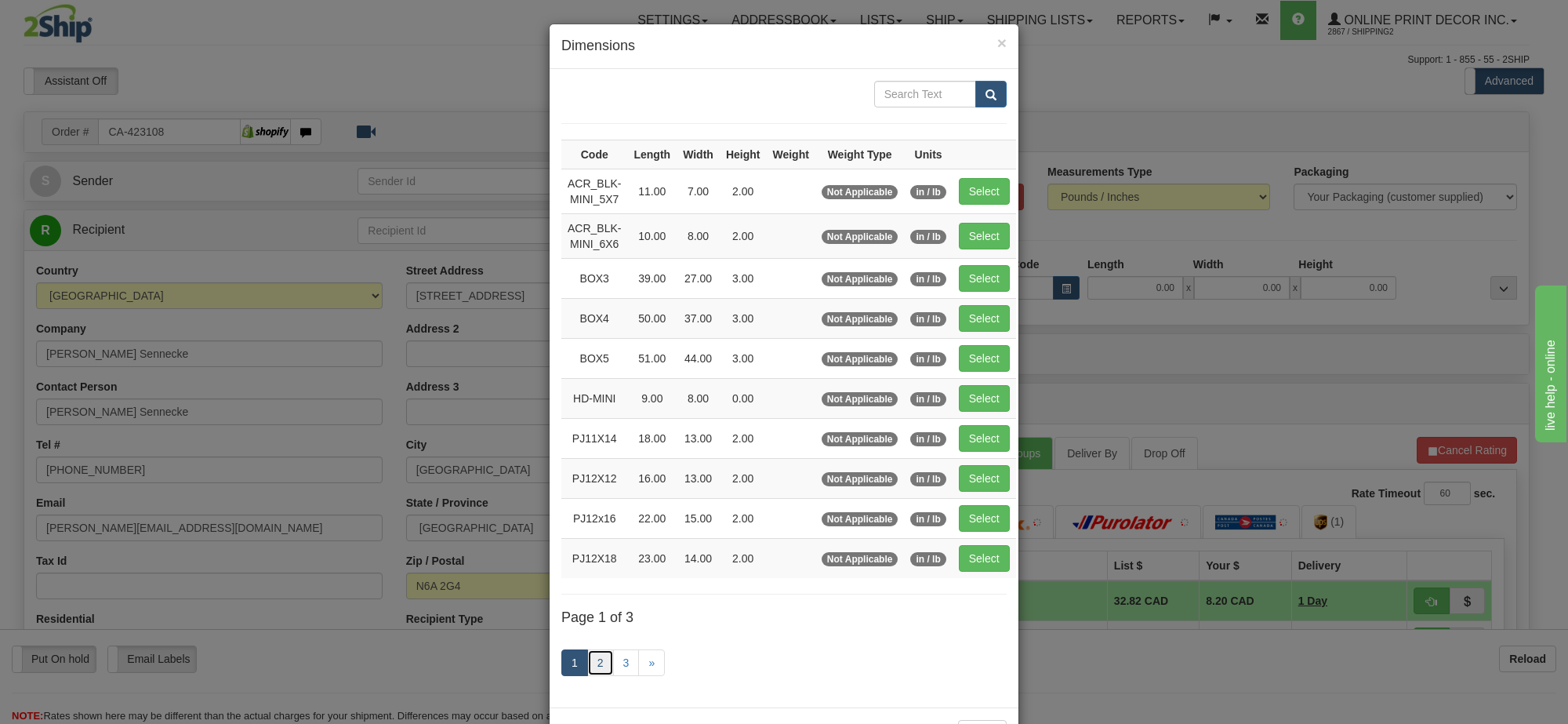
click at [587, 663] on link "2" at bounding box center [600, 662] width 26 height 26
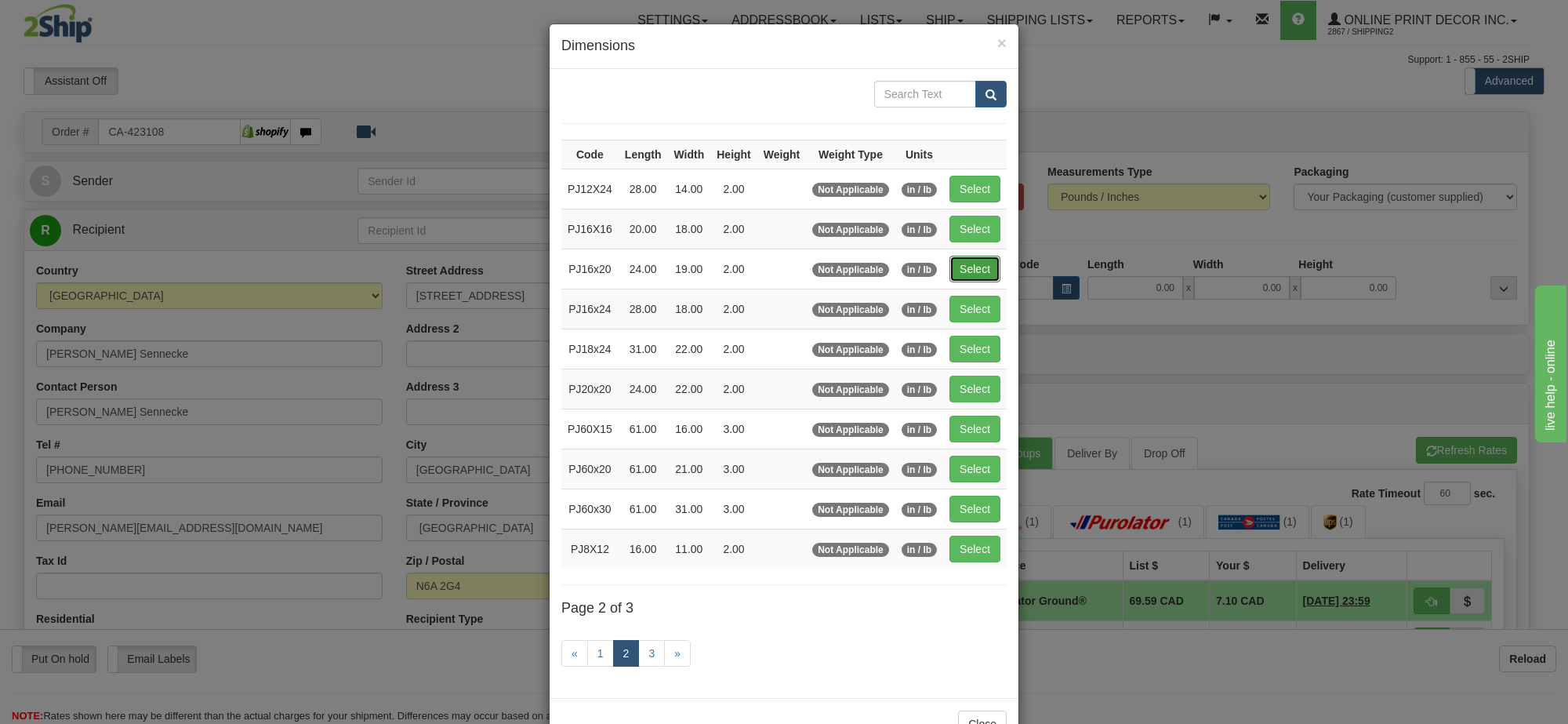
click at [991, 280] on button "Select" at bounding box center [975, 269] width 51 height 26
type input "PJ16x20"
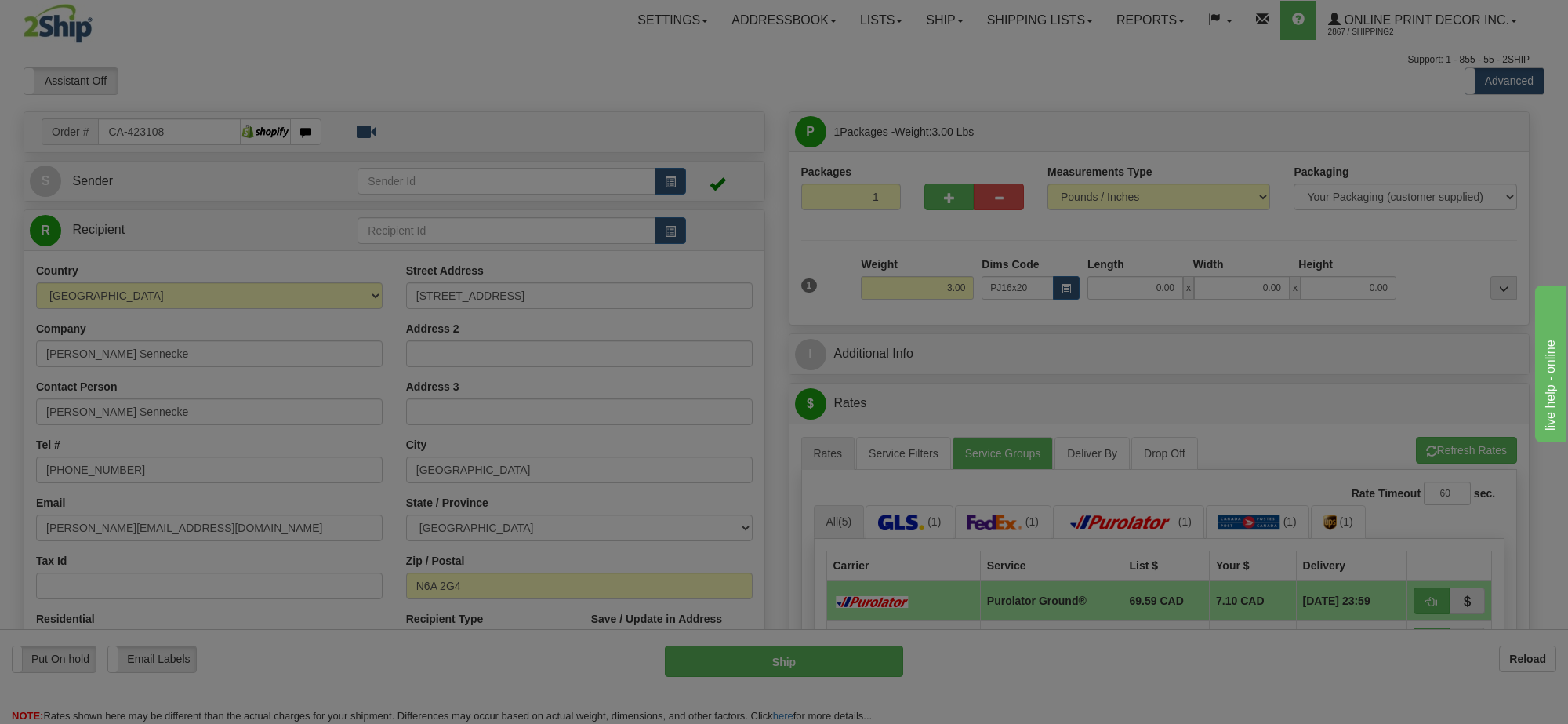
type input "24.00"
type input "19.00"
type input "2.00"
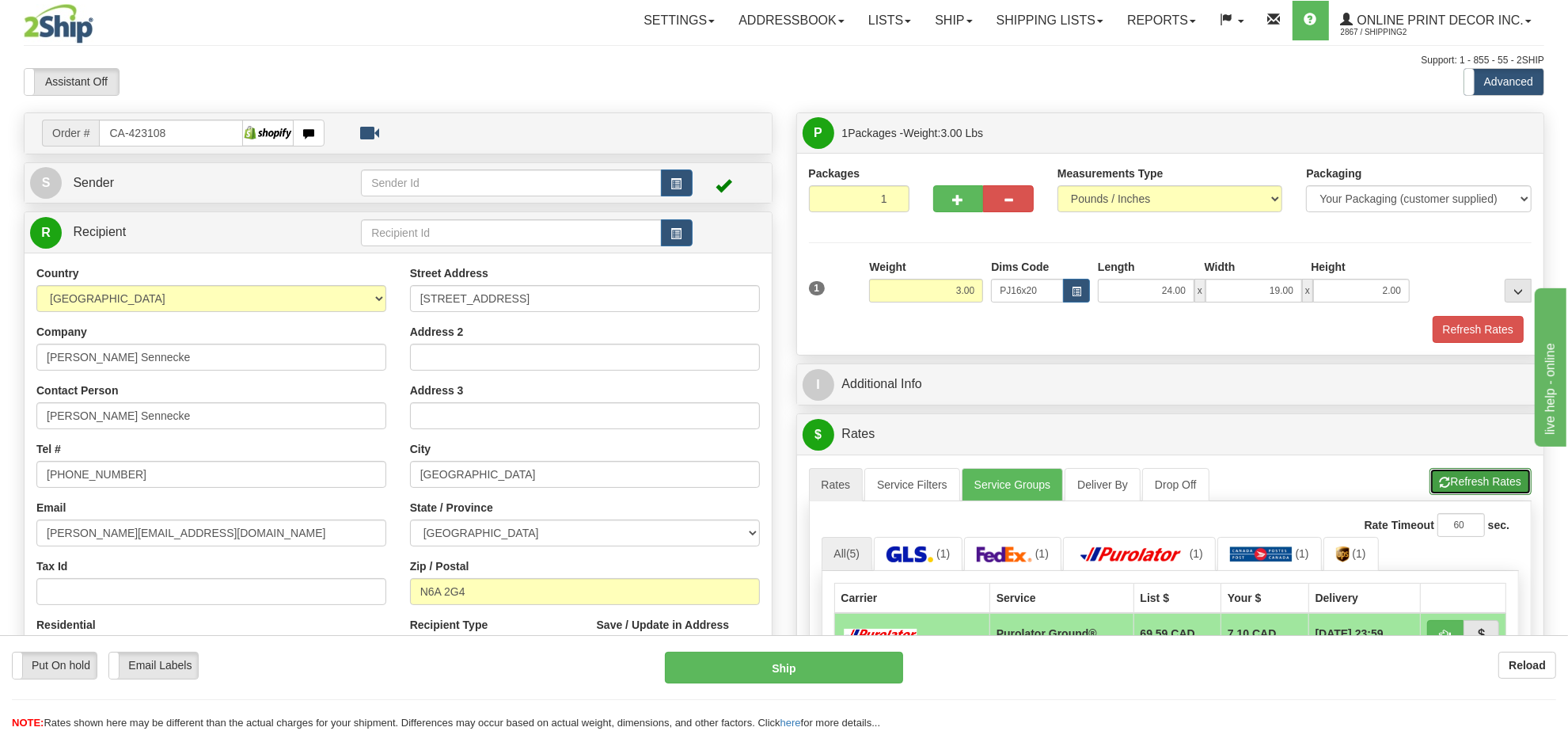
click at [1454, 491] on button "Refresh Rates" at bounding box center [1481, 480] width 102 height 27
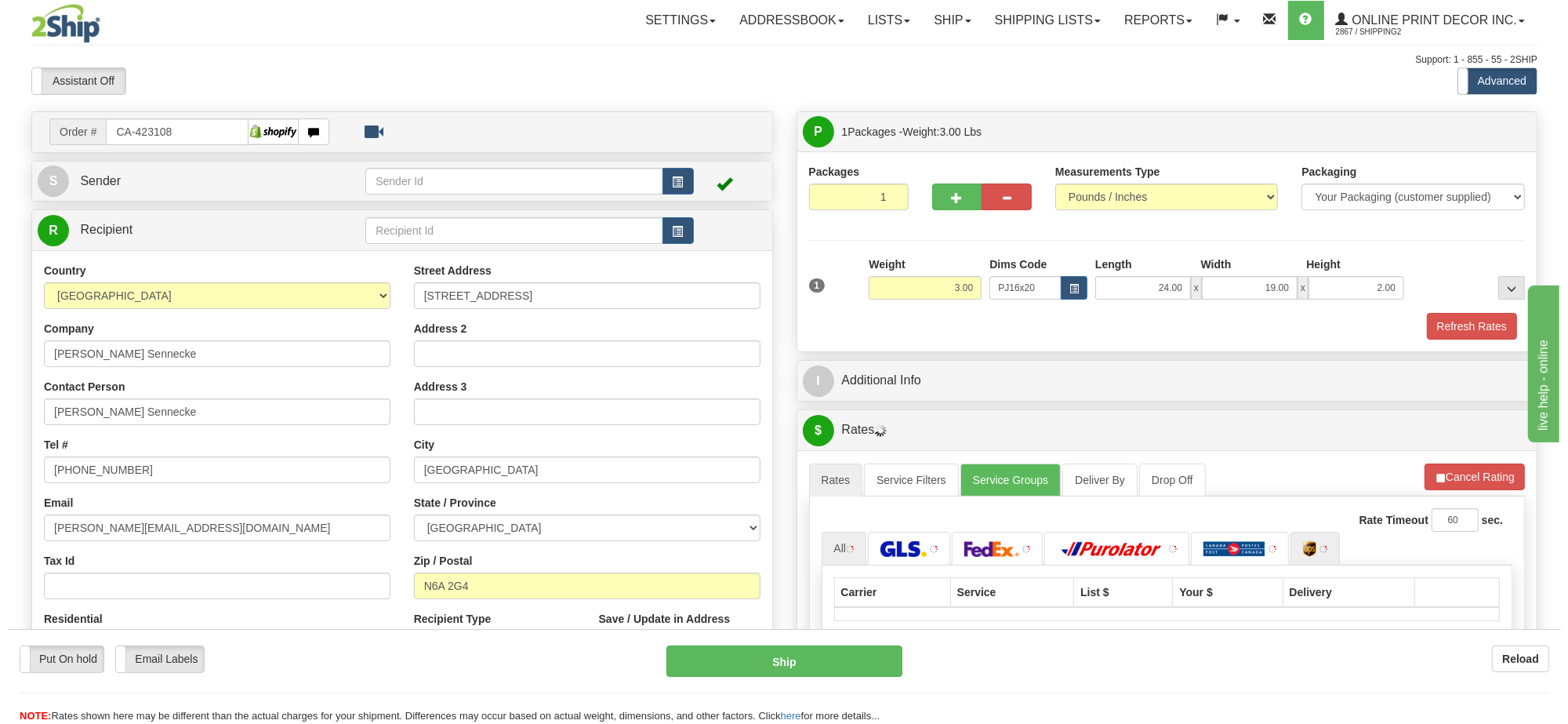
scroll to position [196, 0]
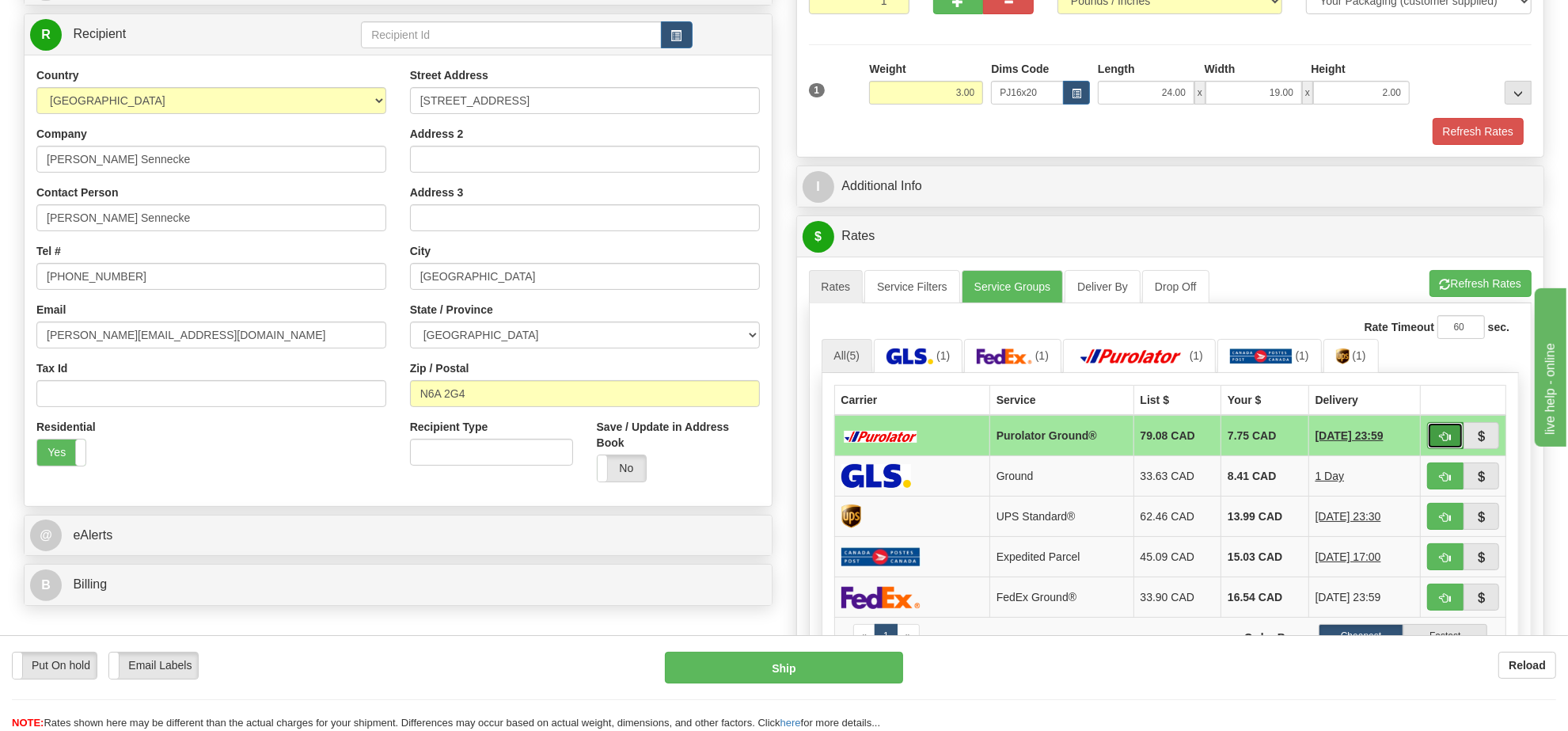
click at [1442, 449] on button "button" at bounding box center [1445, 435] width 37 height 27
type input "260"
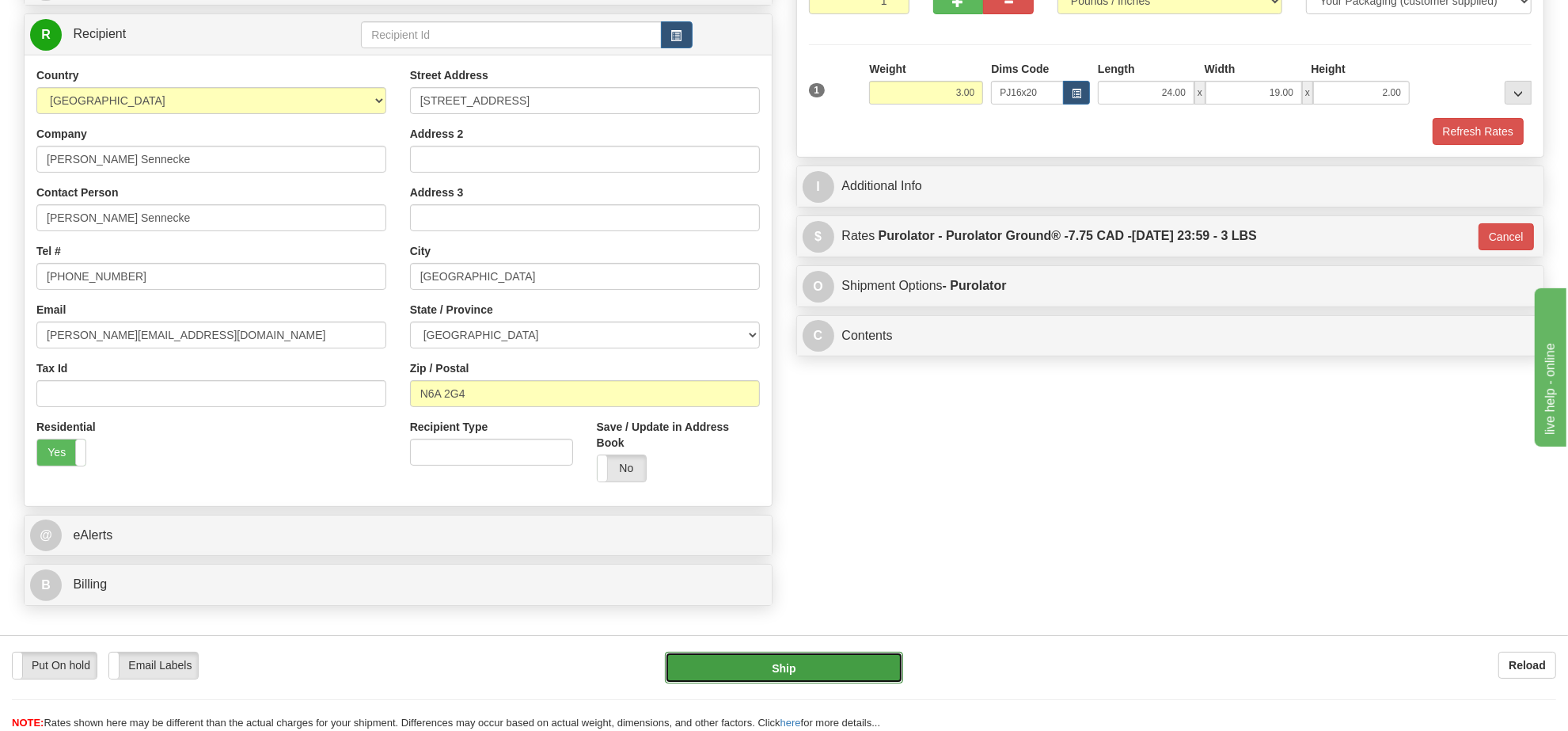
click at [732, 682] on button "Ship" at bounding box center [784, 668] width 238 height 32
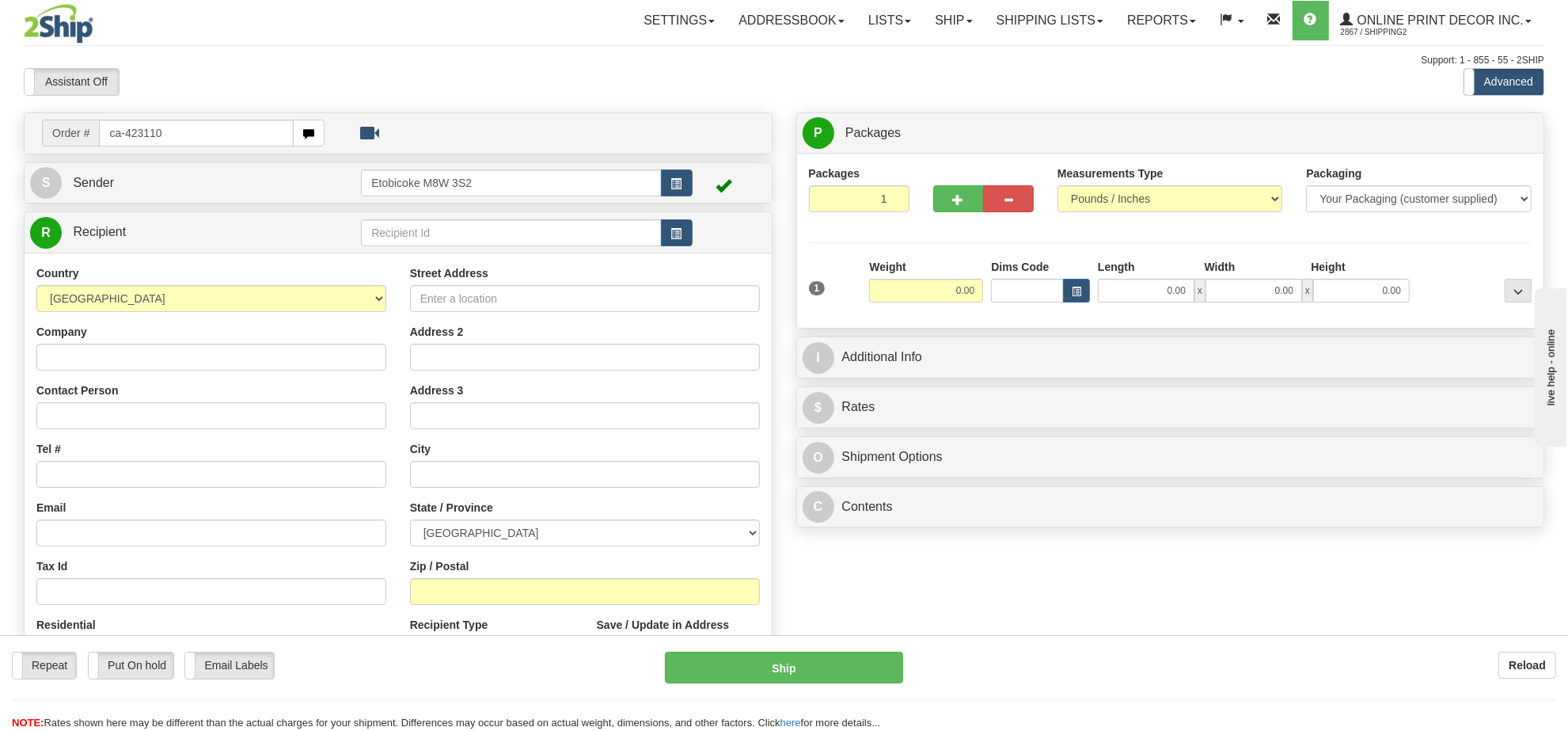
type input "ca-423110"
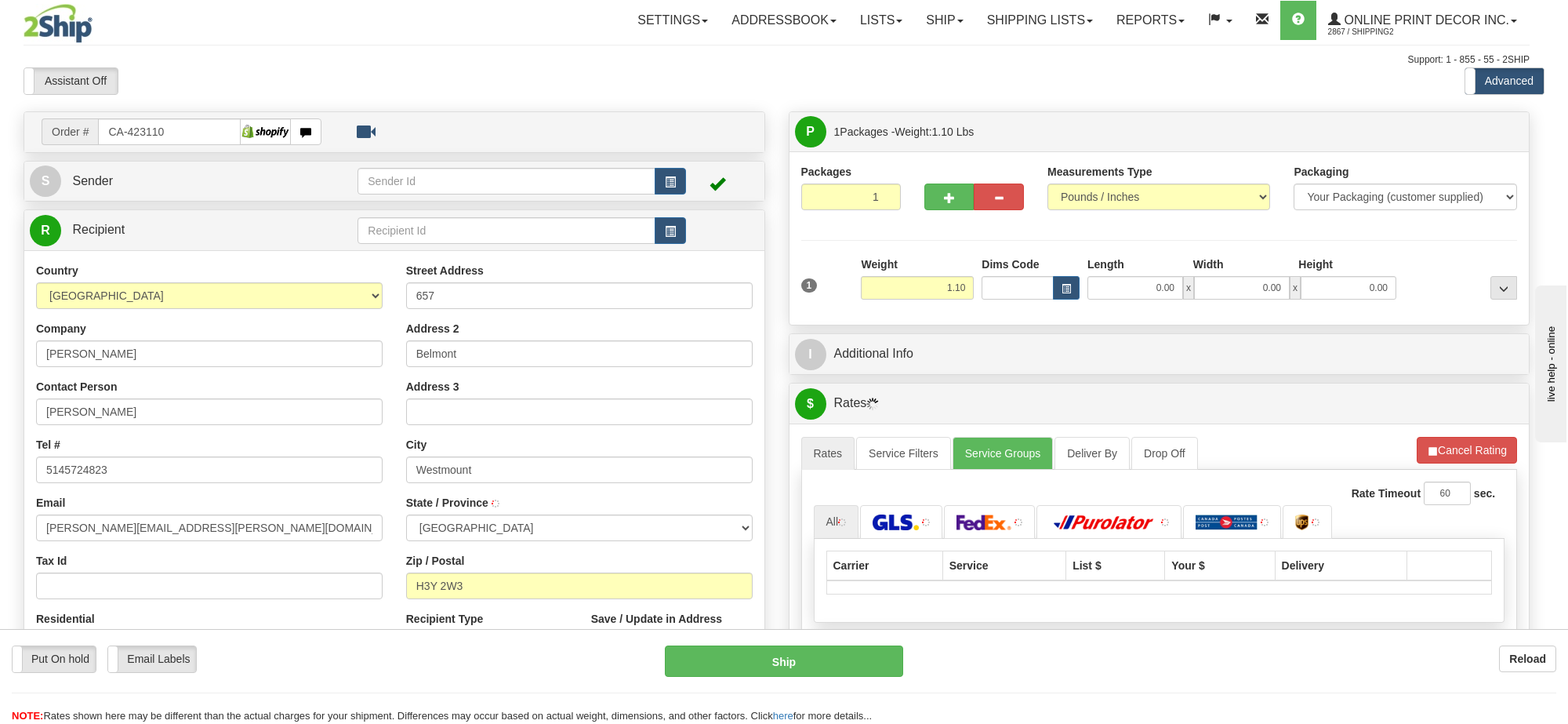
type input "WESTMOUNT"
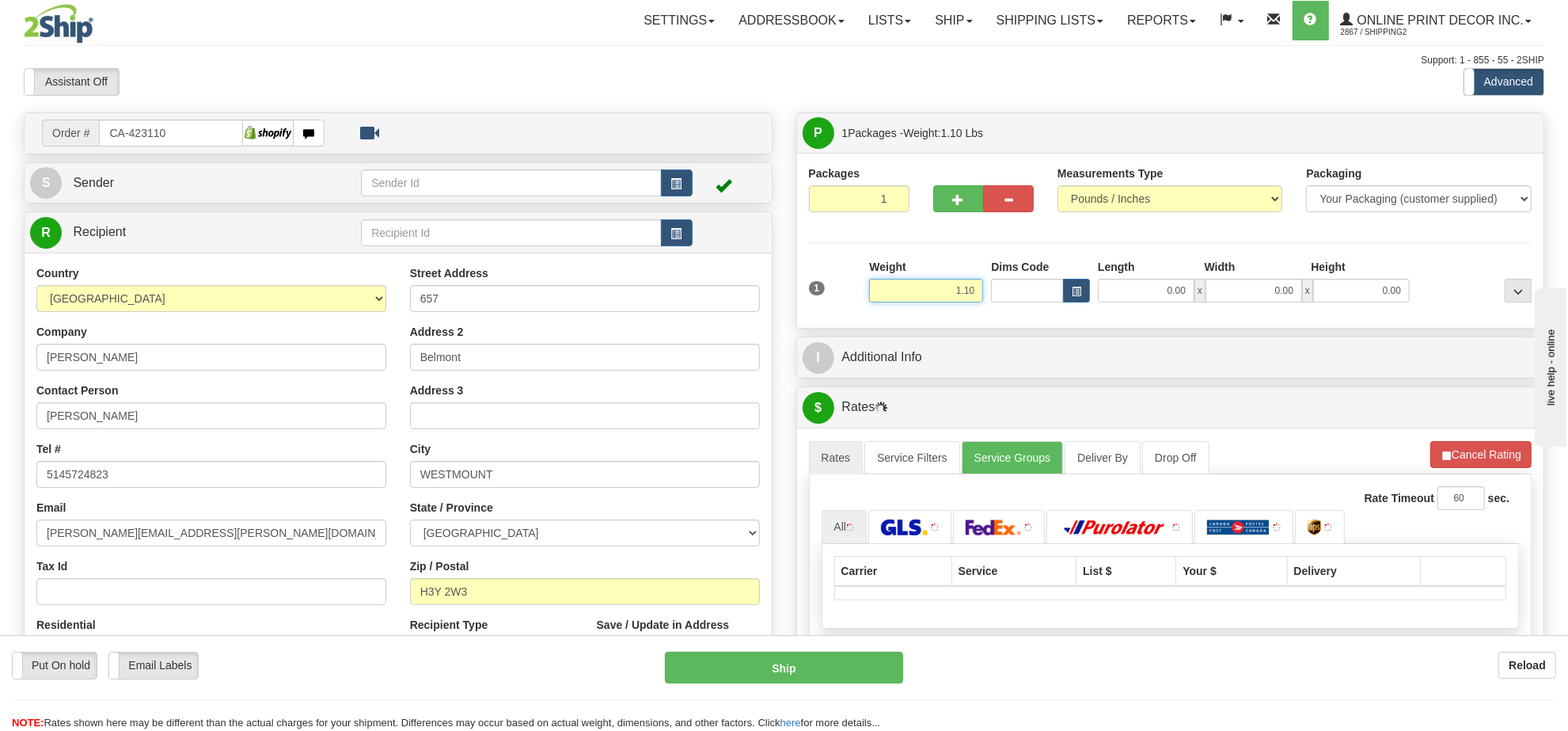
click at [942, 283] on input "1.10" at bounding box center [926, 290] width 114 height 24
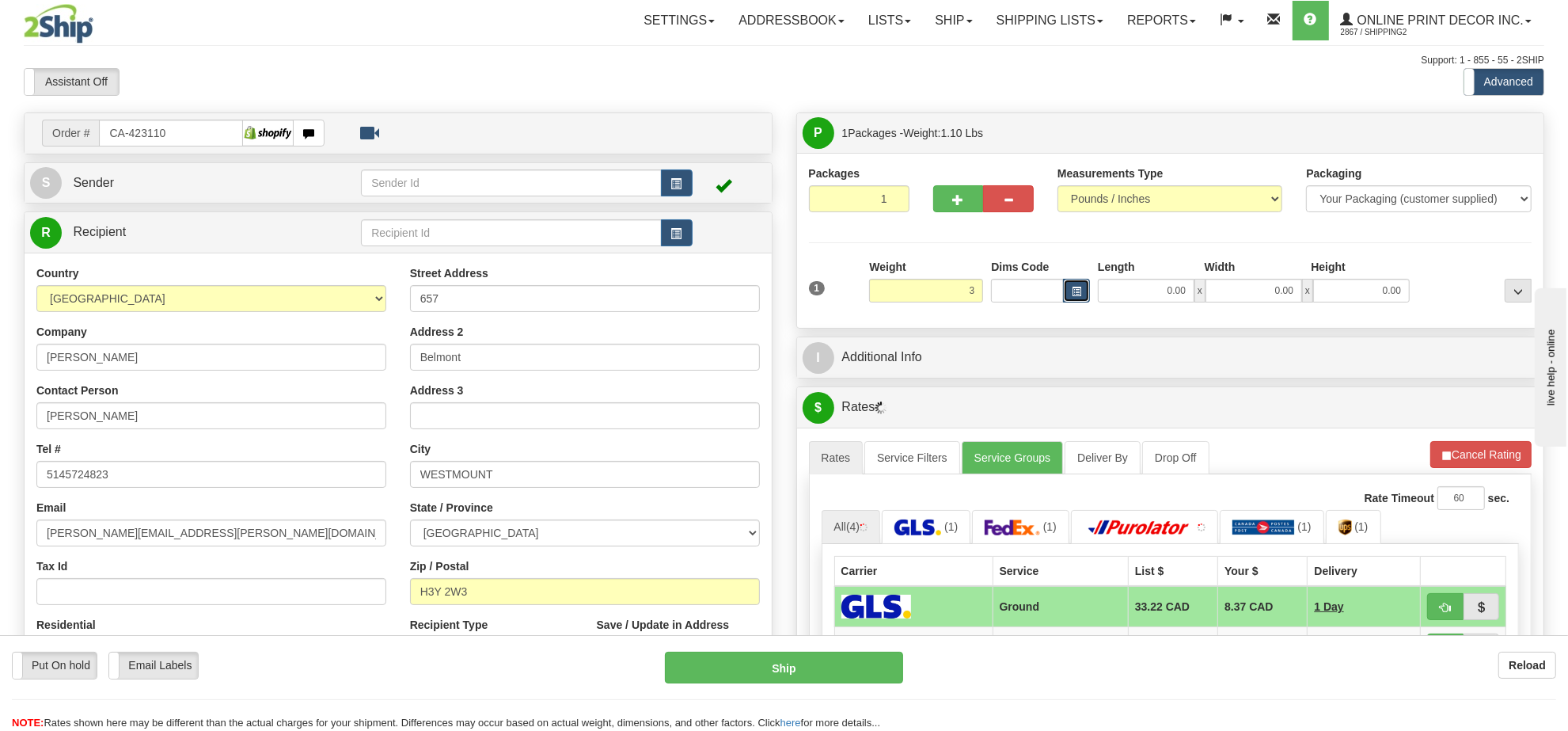
type input "3.00"
click at [1073, 294] on span "button" at bounding box center [1077, 291] width 10 height 9
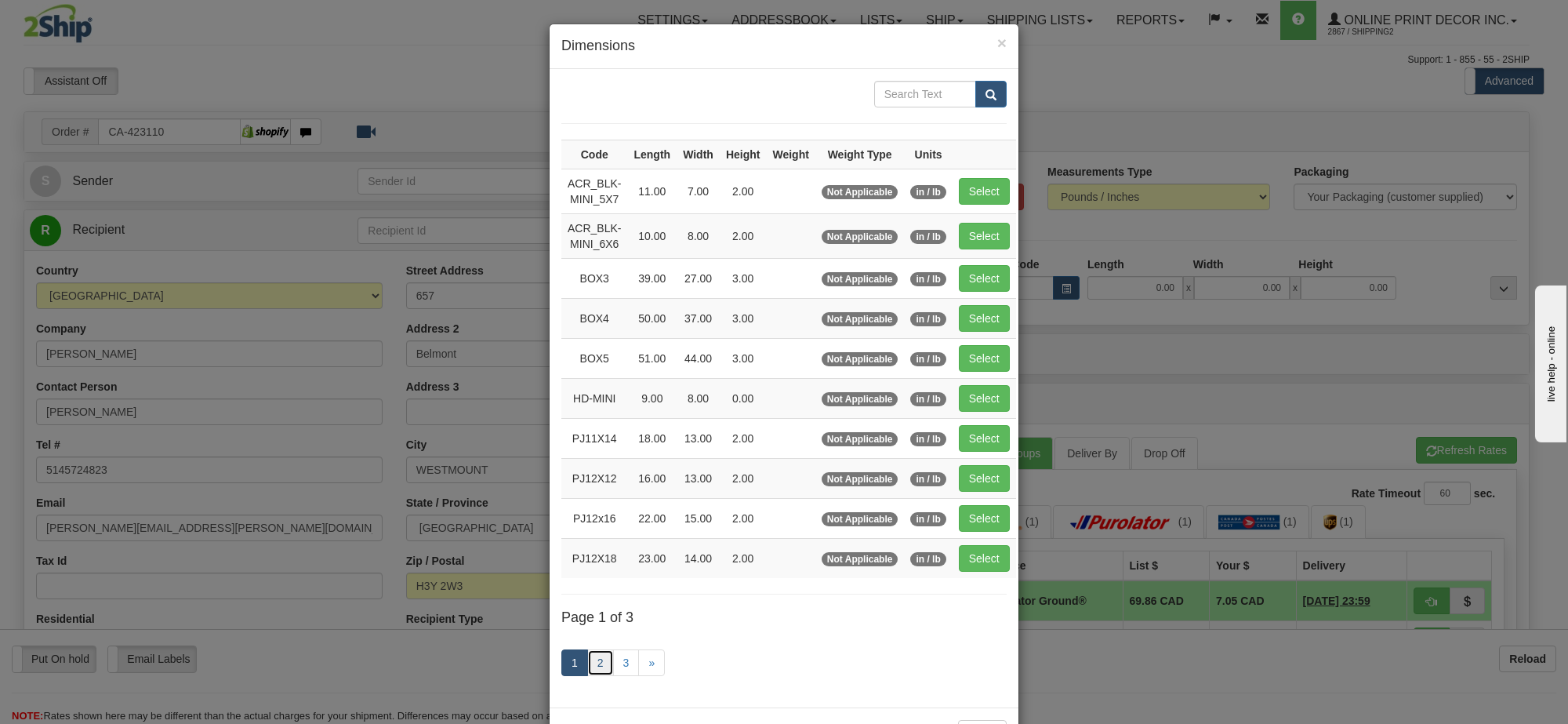
click at [593, 664] on link "2" at bounding box center [600, 662] width 26 height 26
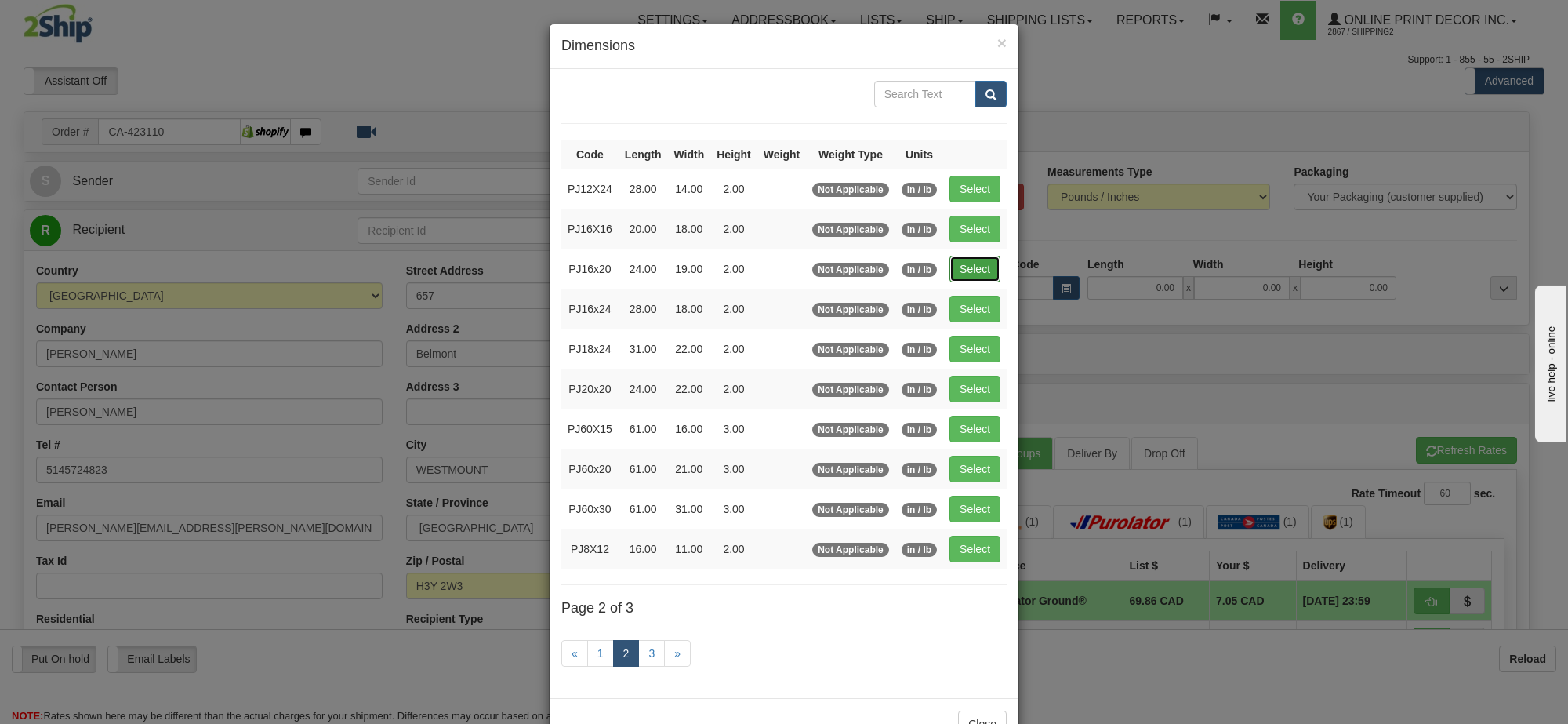
click at [974, 276] on button "Select" at bounding box center [975, 269] width 51 height 26
type input "PJ16x20"
type input "24.00"
type input "19.00"
type input "2.00"
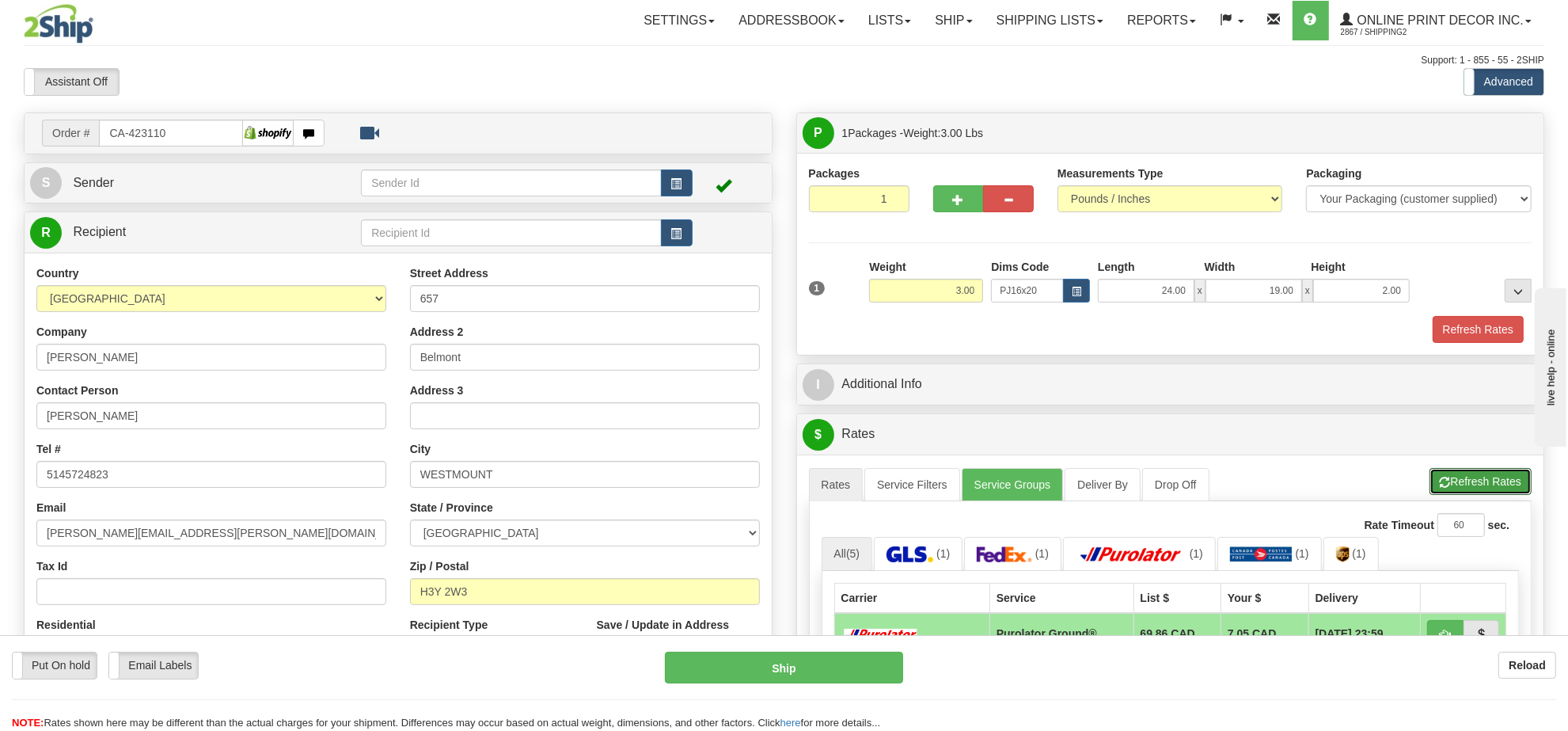
drag, startPoint x: 1477, startPoint y: 489, endPoint x: 1469, endPoint y: 483, distance: 10.0
click at [1475, 488] on button "Refresh Rates" at bounding box center [1481, 480] width 102 height 27
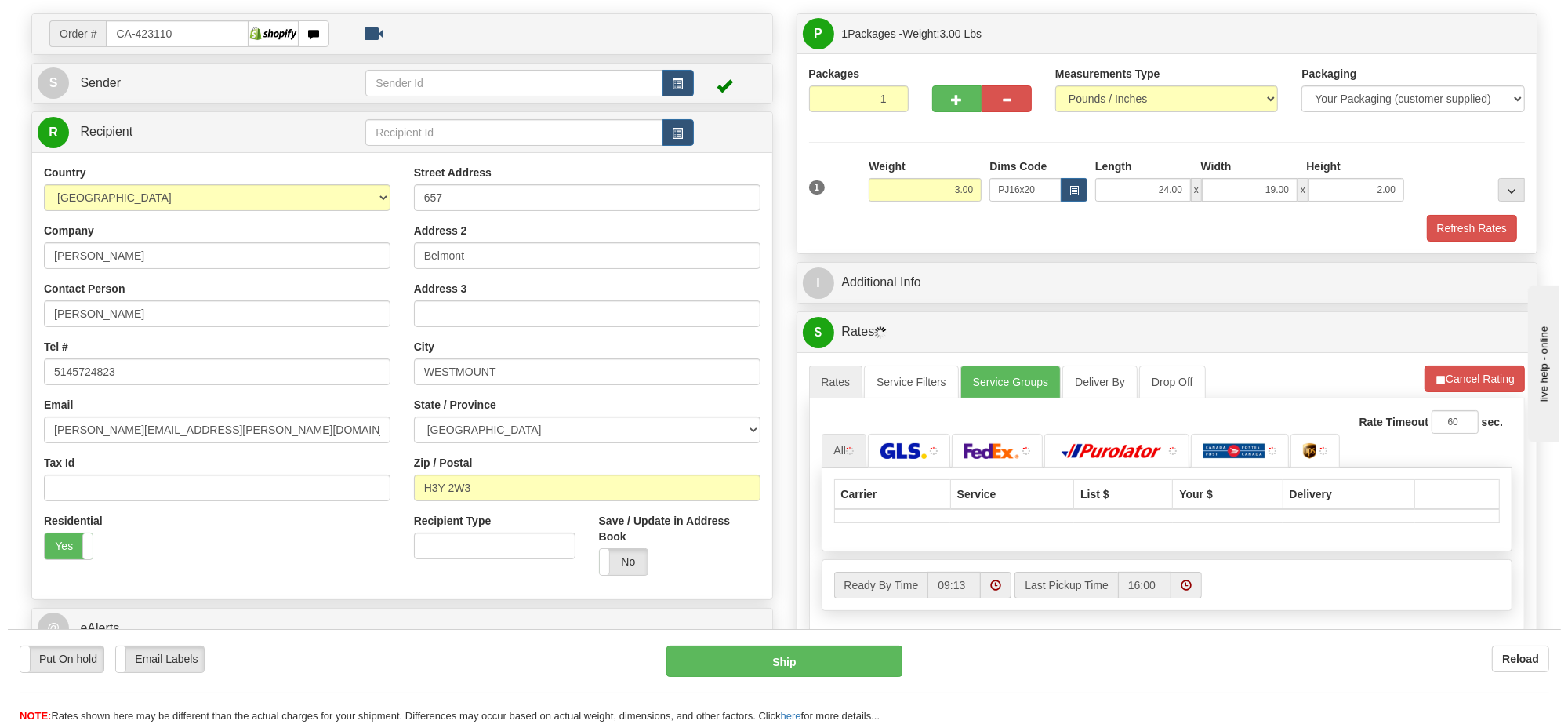
scroll to position [196, 0]
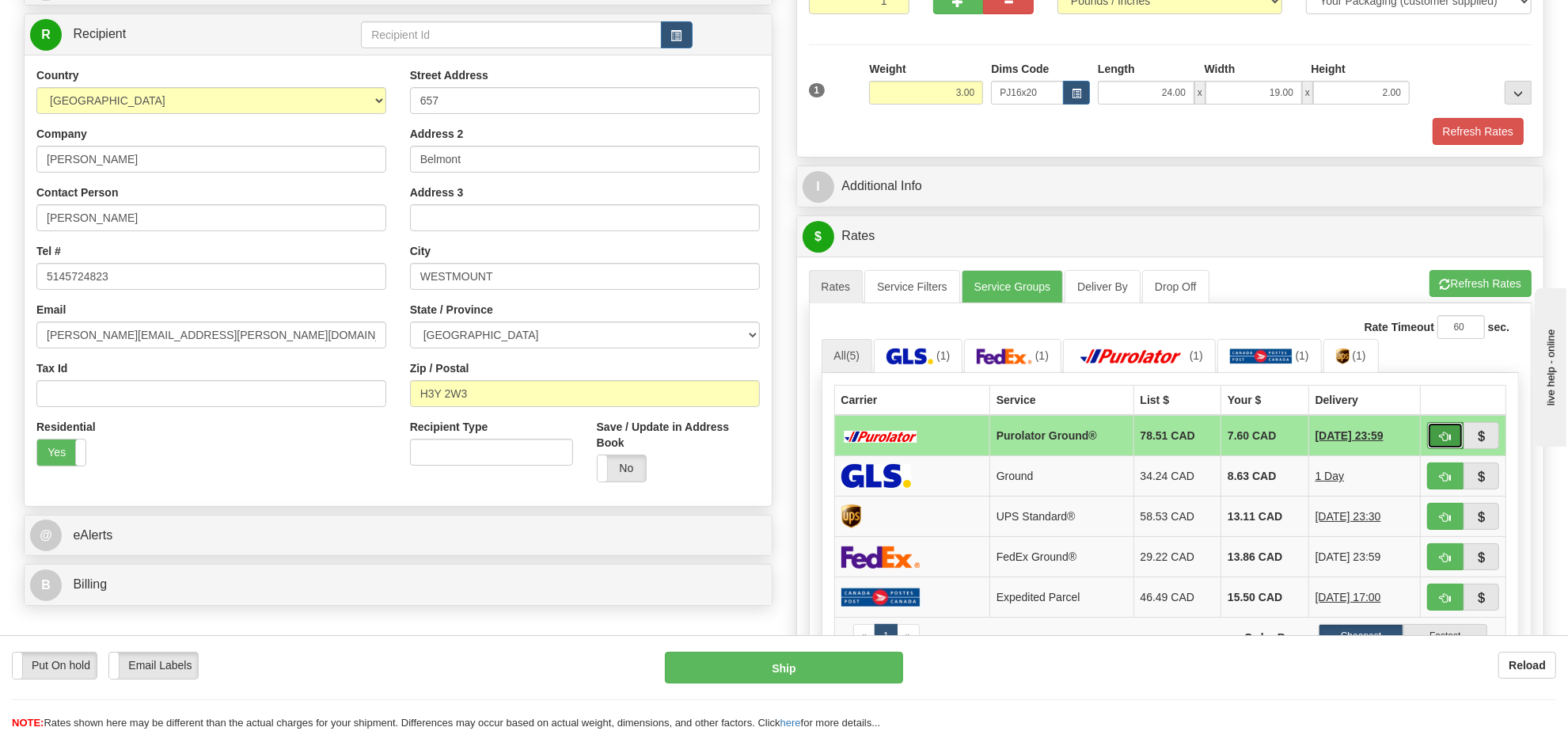
click at [1442, 433] on button "button" at bounding box center [1445, 435] width 37 height 27
type input "260"
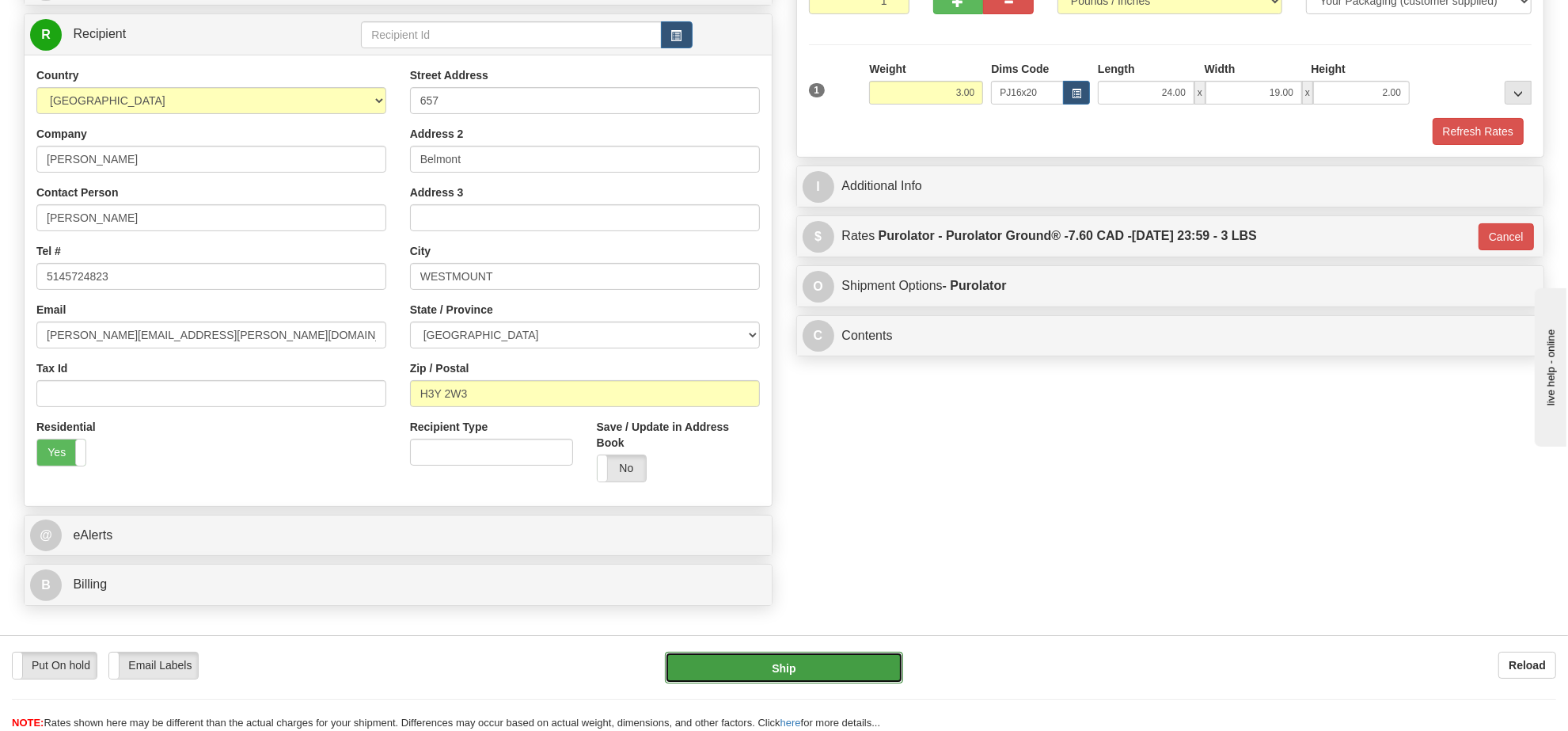
click at [830, 672] on button "Ship" at bounding box center [784, 668] width 238 height 32
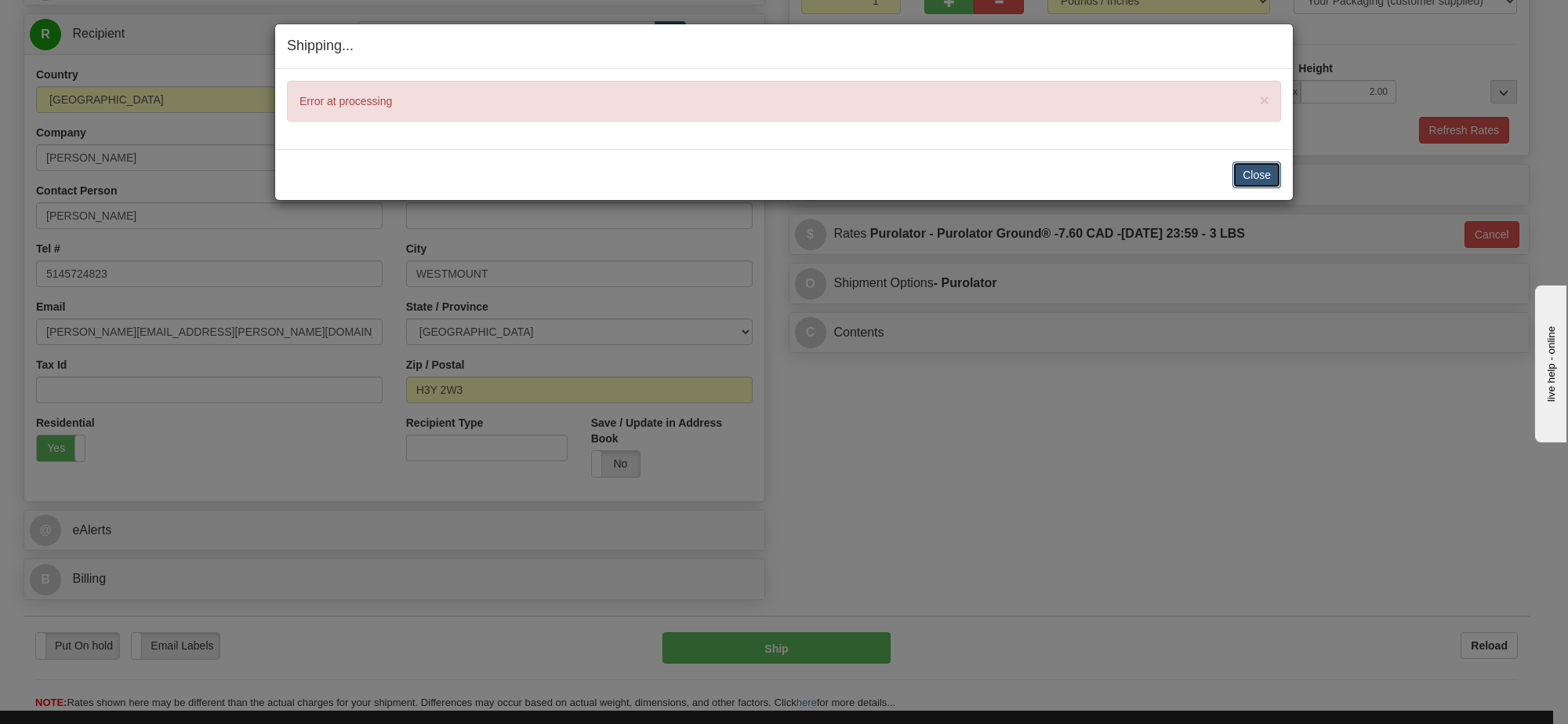
click at [1250, 175] on button "Close" at bounding box center [1257, 175] width 49 height 26
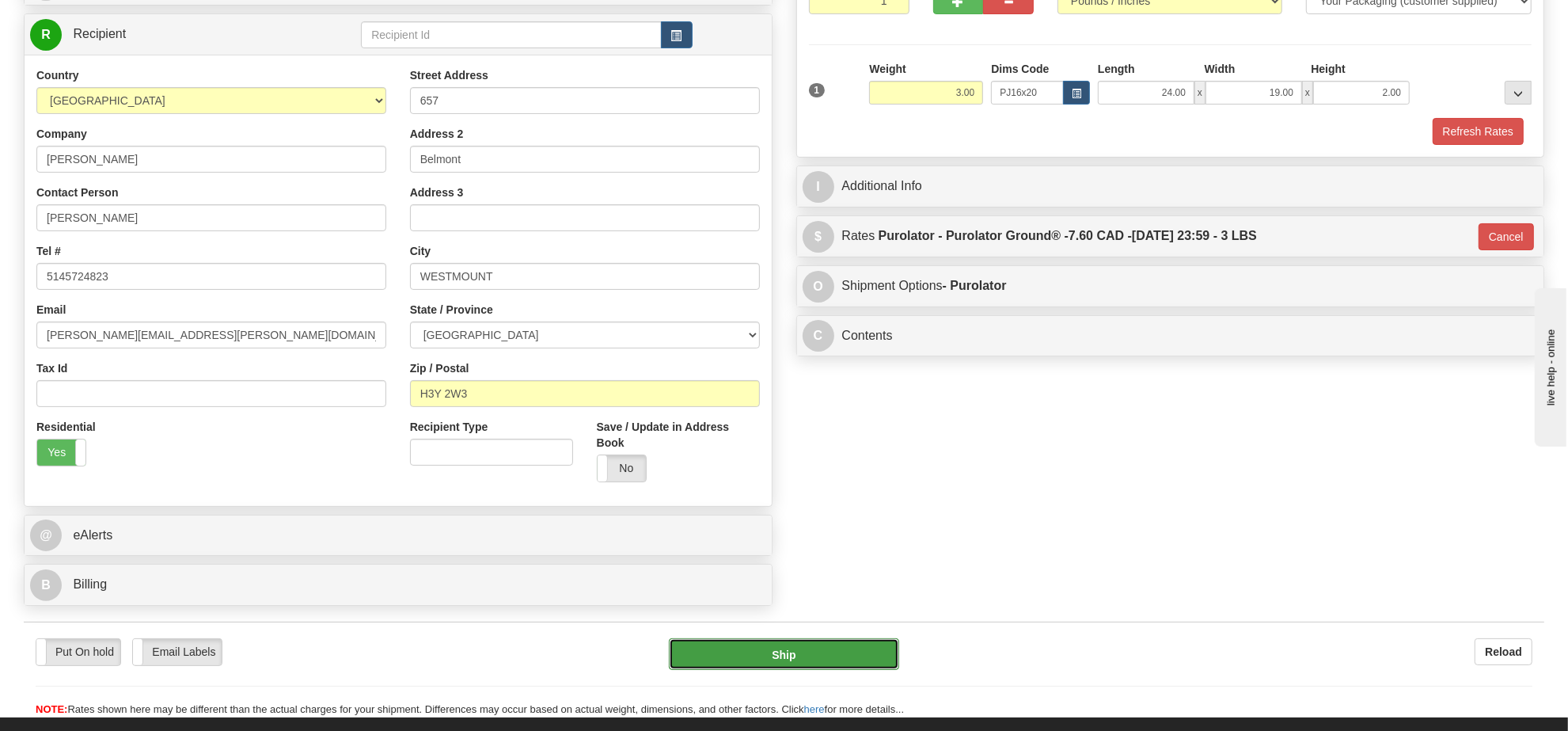
click at [875, 650] on button "Ship" at bounding box center [784, 654] width 230 height 32
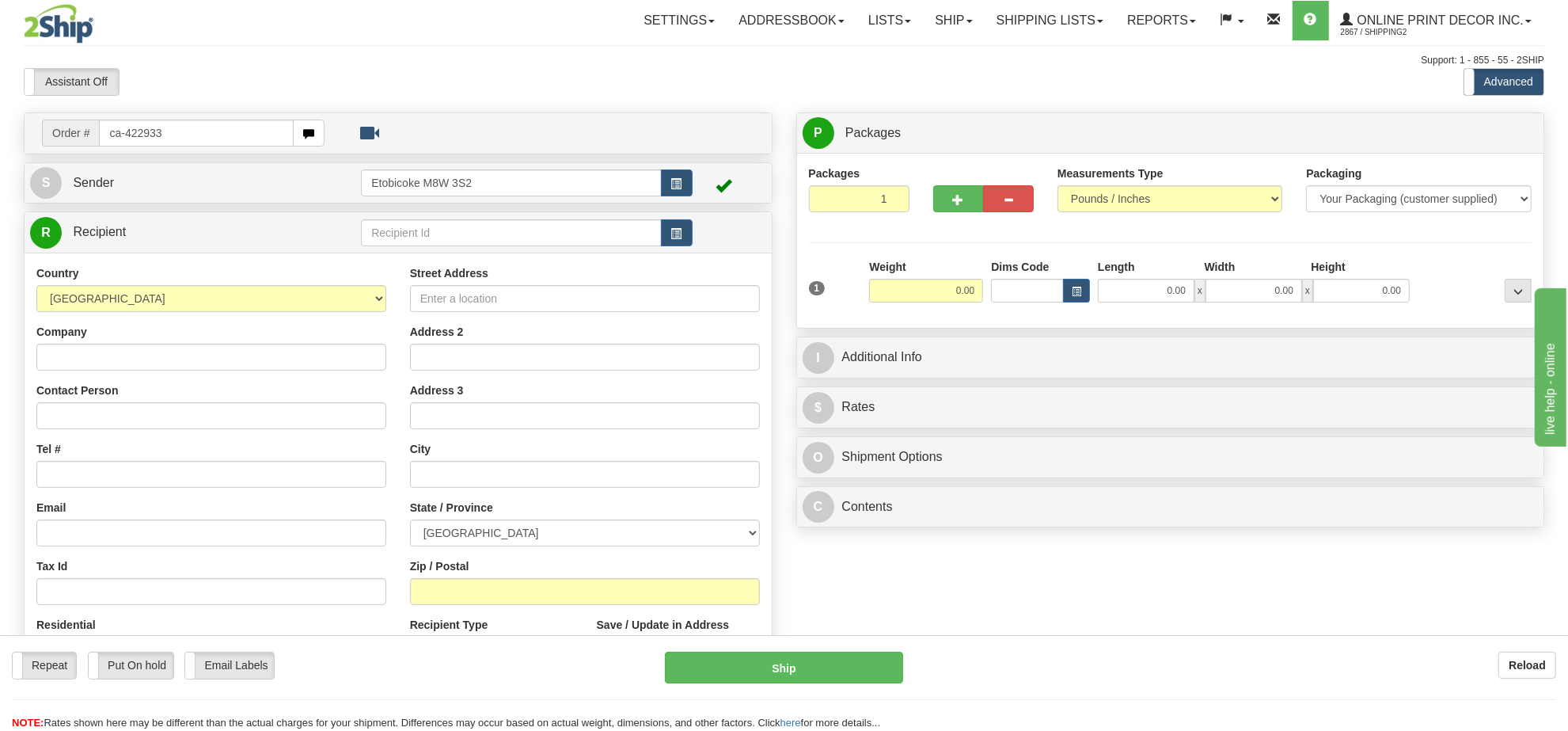
type input "ca-422933"
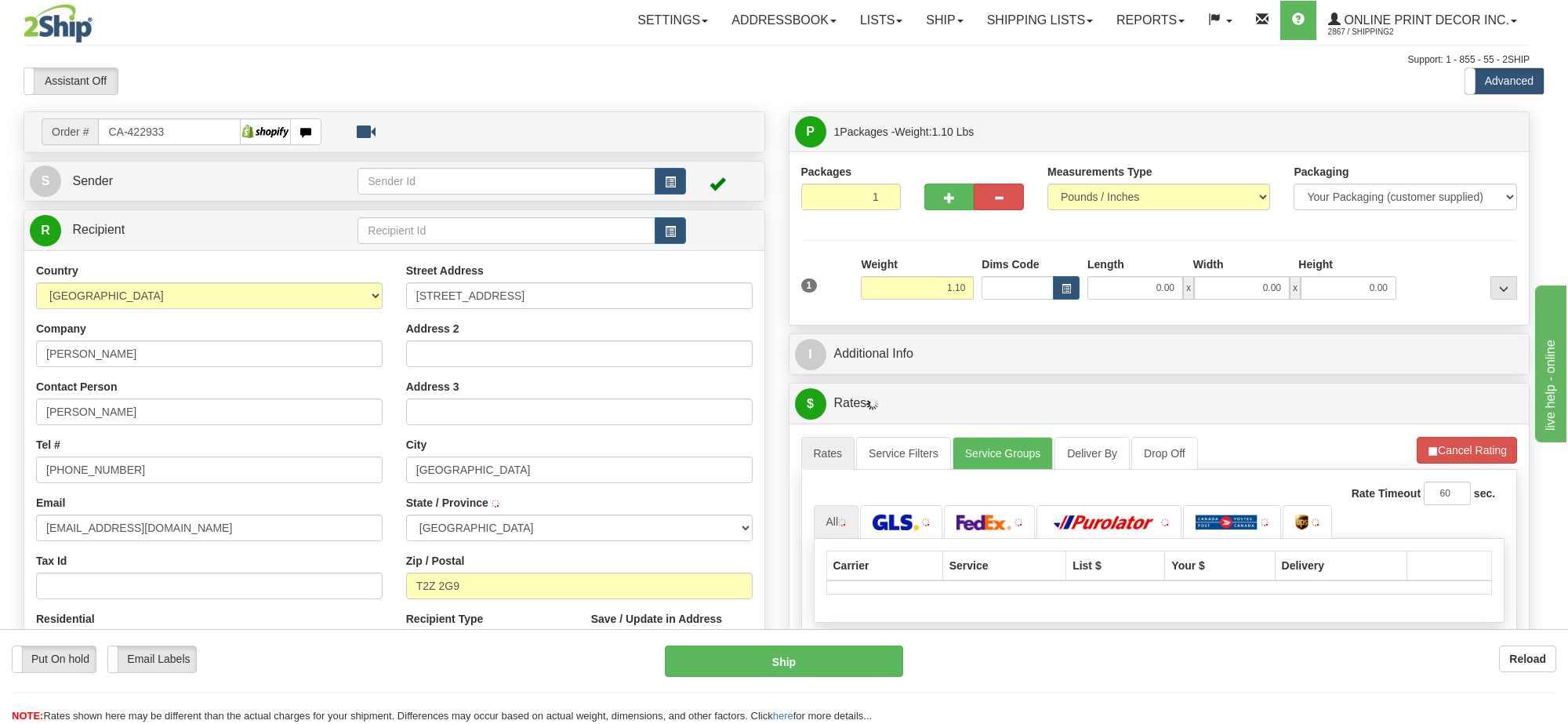
type input "CALGARY"
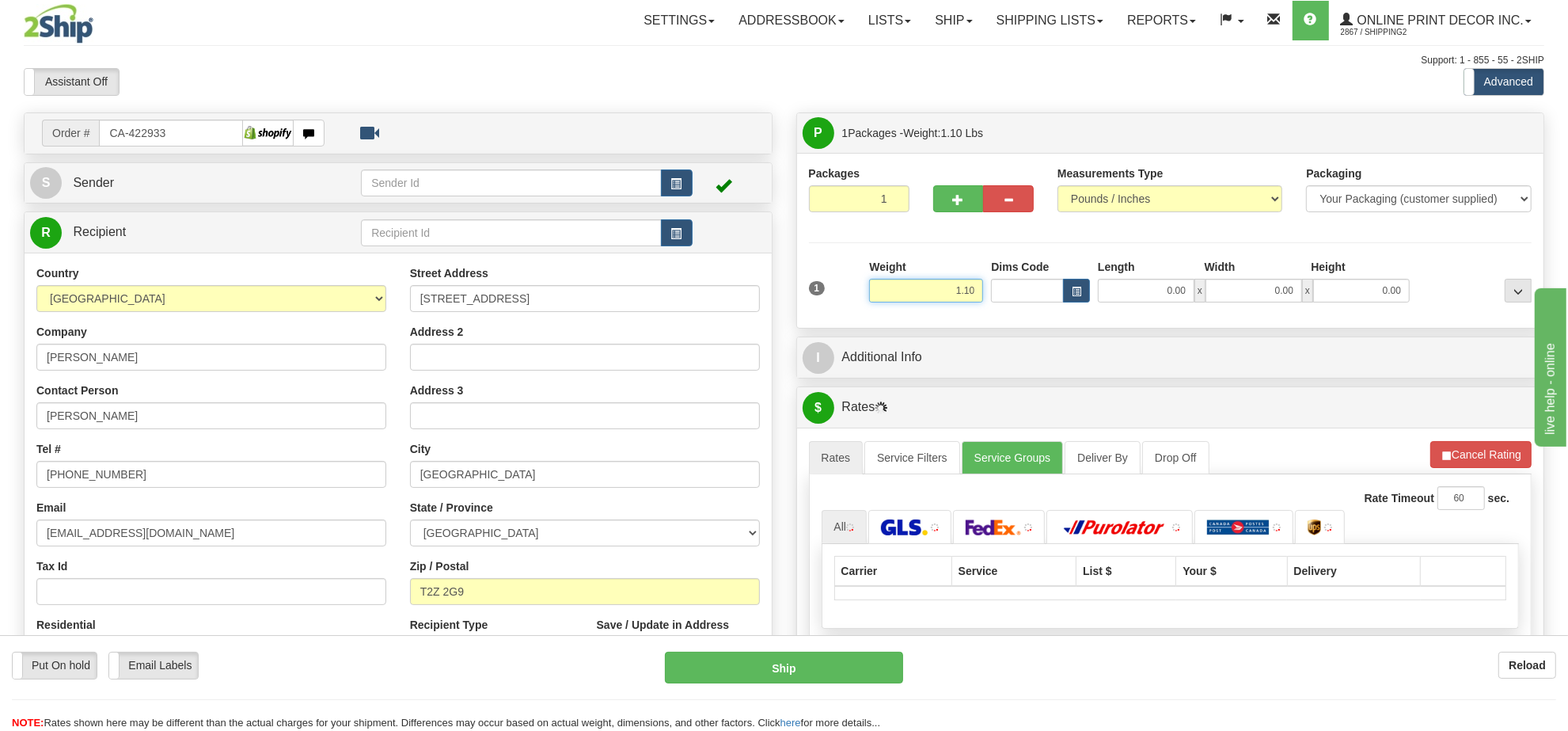
click at [964, 290] on input "1.10" at bounding box center [926, 290] width 114 height 24
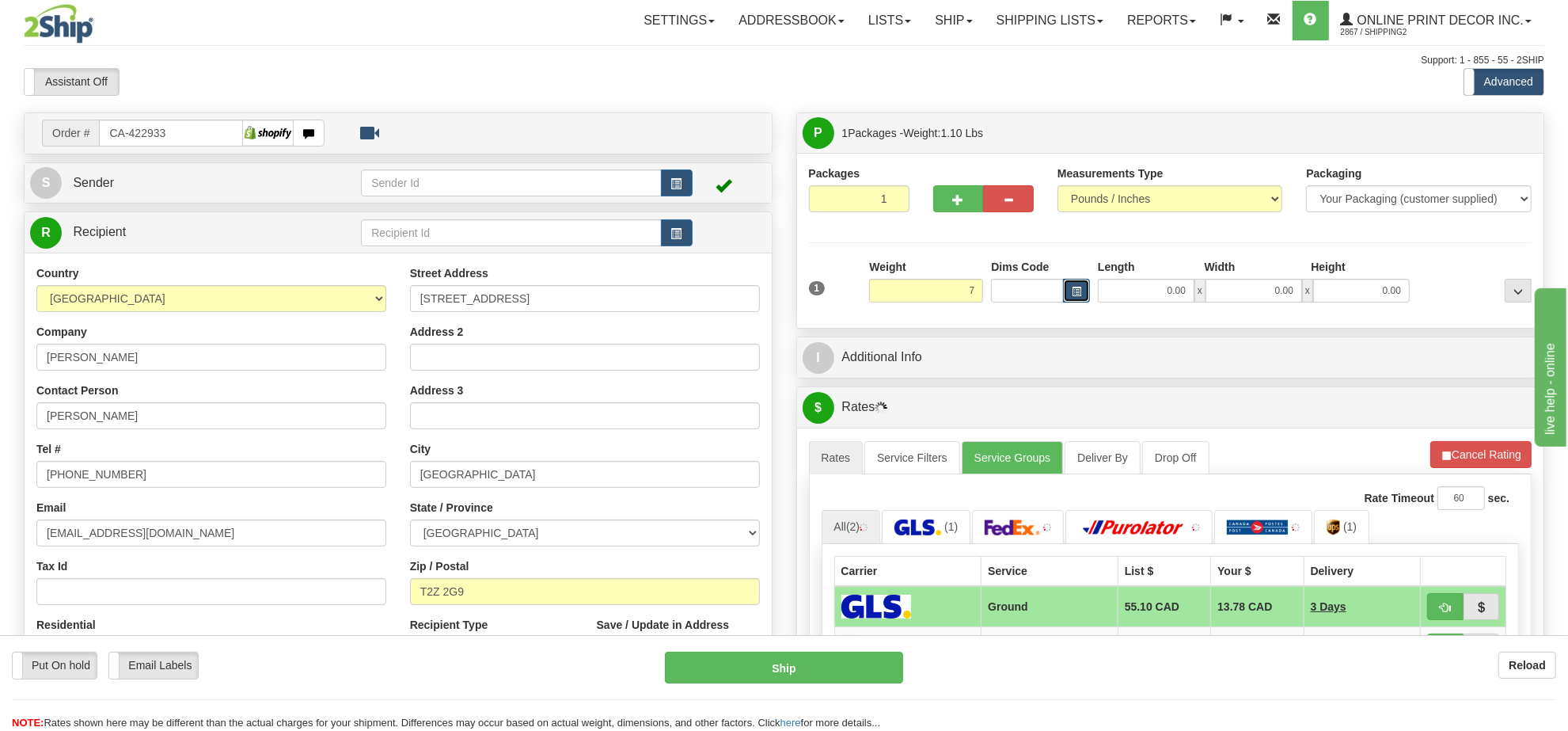
type input "7.00"
click at [1087, 287] on button "button" at bounding box center [1076, 290] width 27 height 24
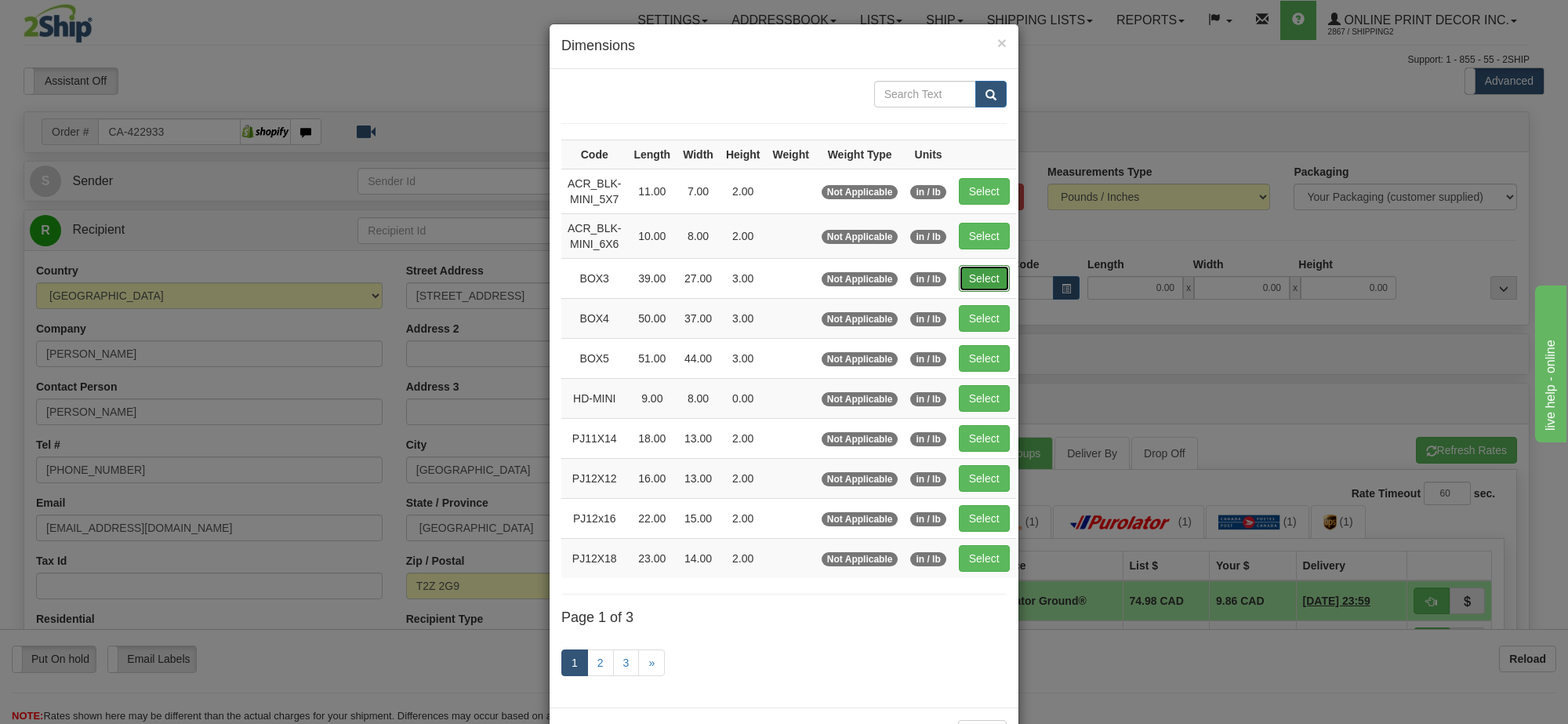
click at [987, 284] on button "Select" at bounding box center [985, 278] width 51 height 26
type input "BOX3"
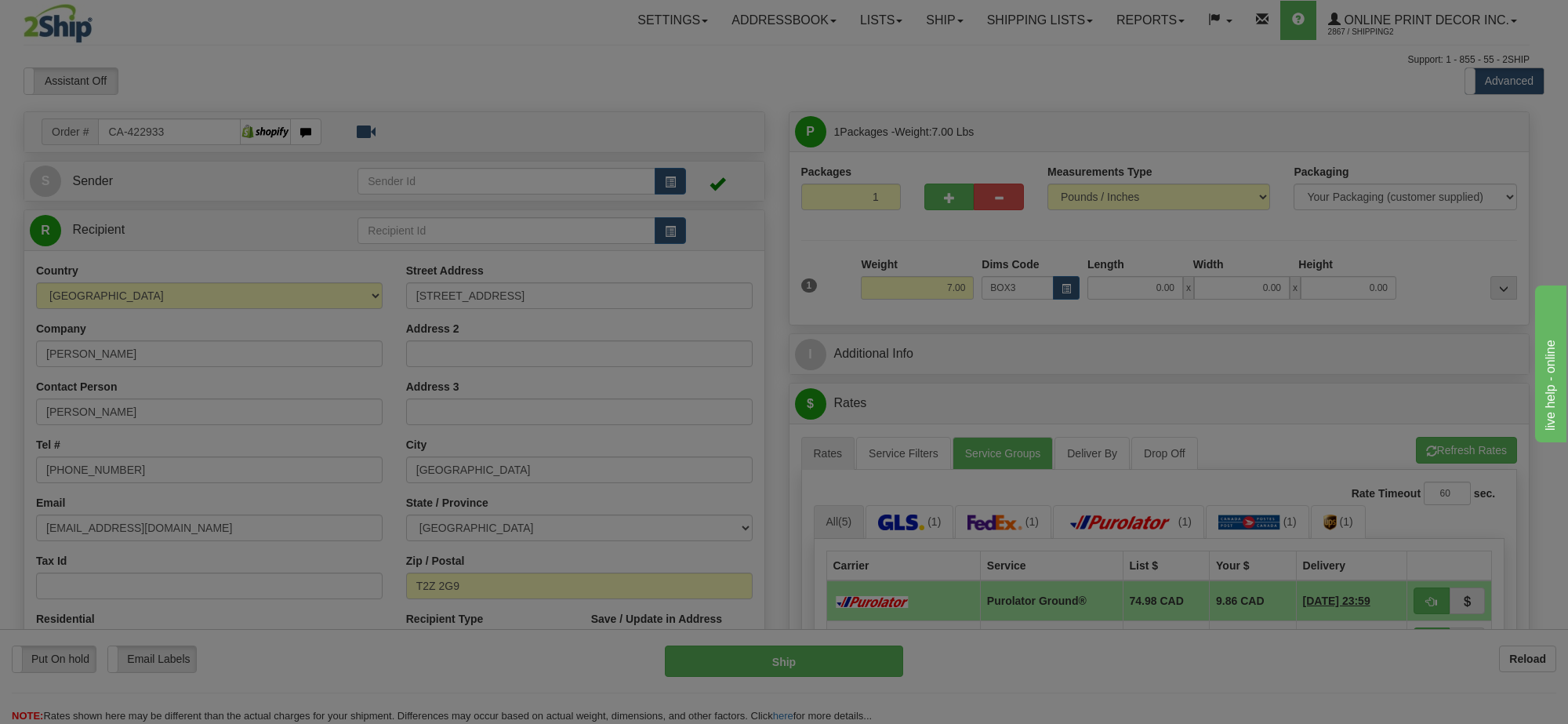
type input "39.00"
type input "27.00"
type input "3.00"
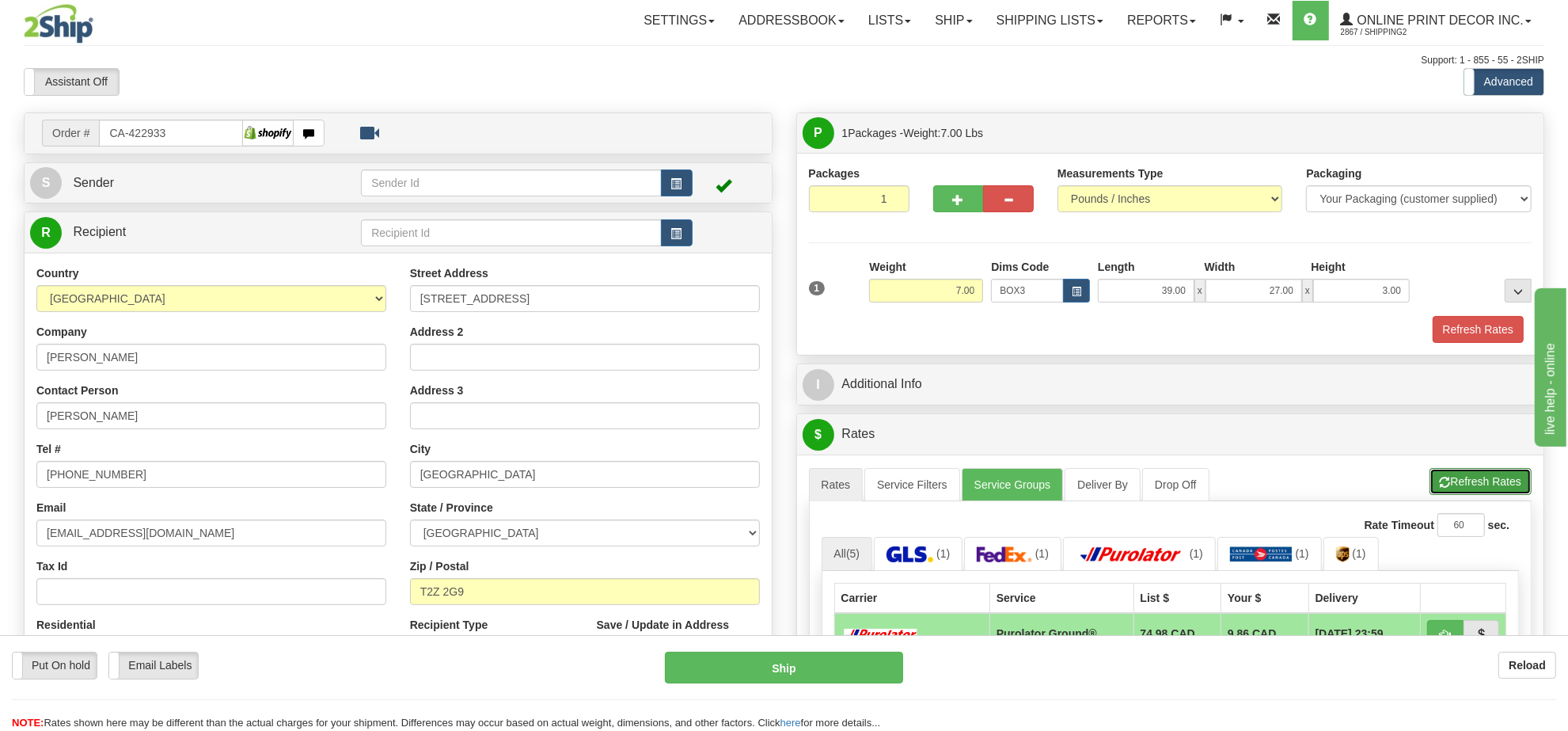
click at [1451, 480] on button "Refresh Rates" at bounding box center [1481, 480] width 102 height 27
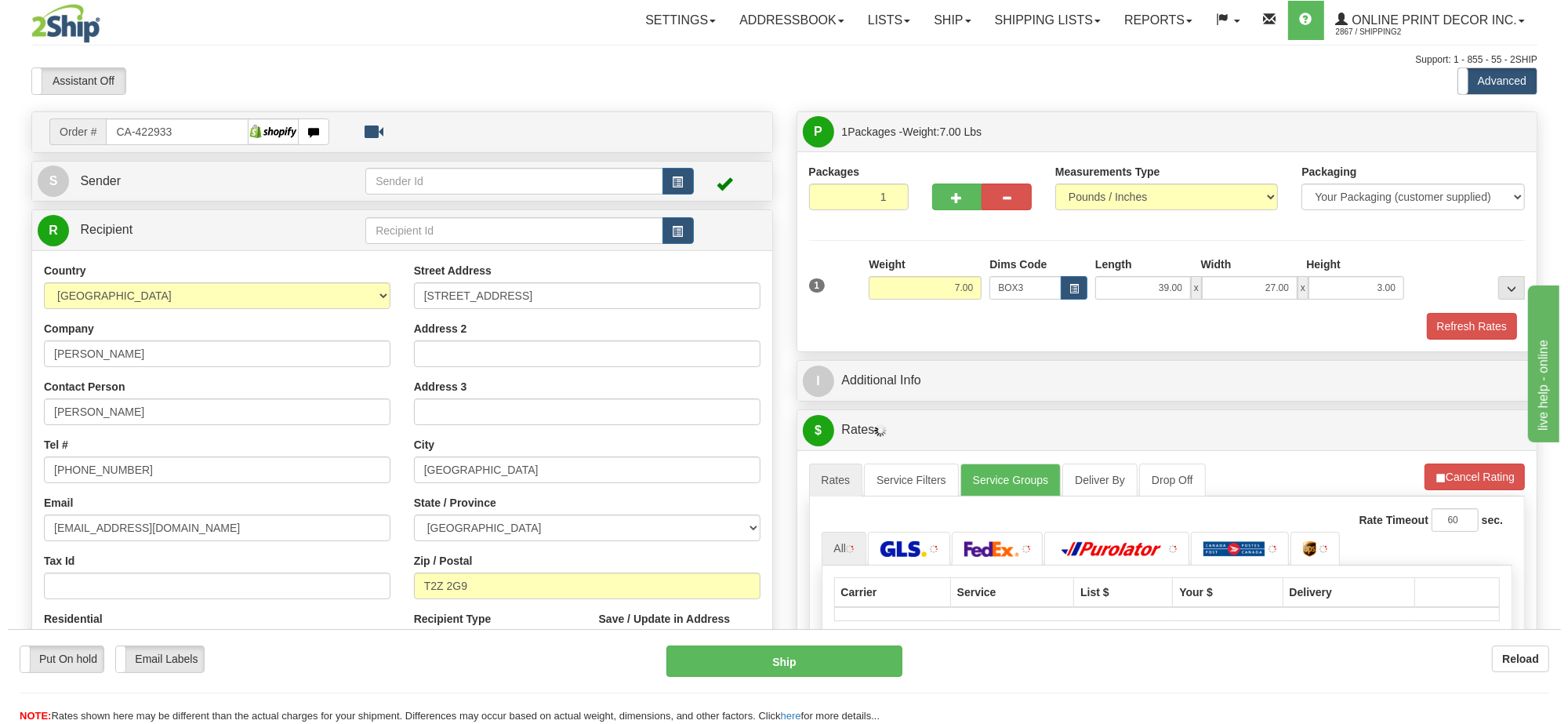
scroll to position [196, 0]
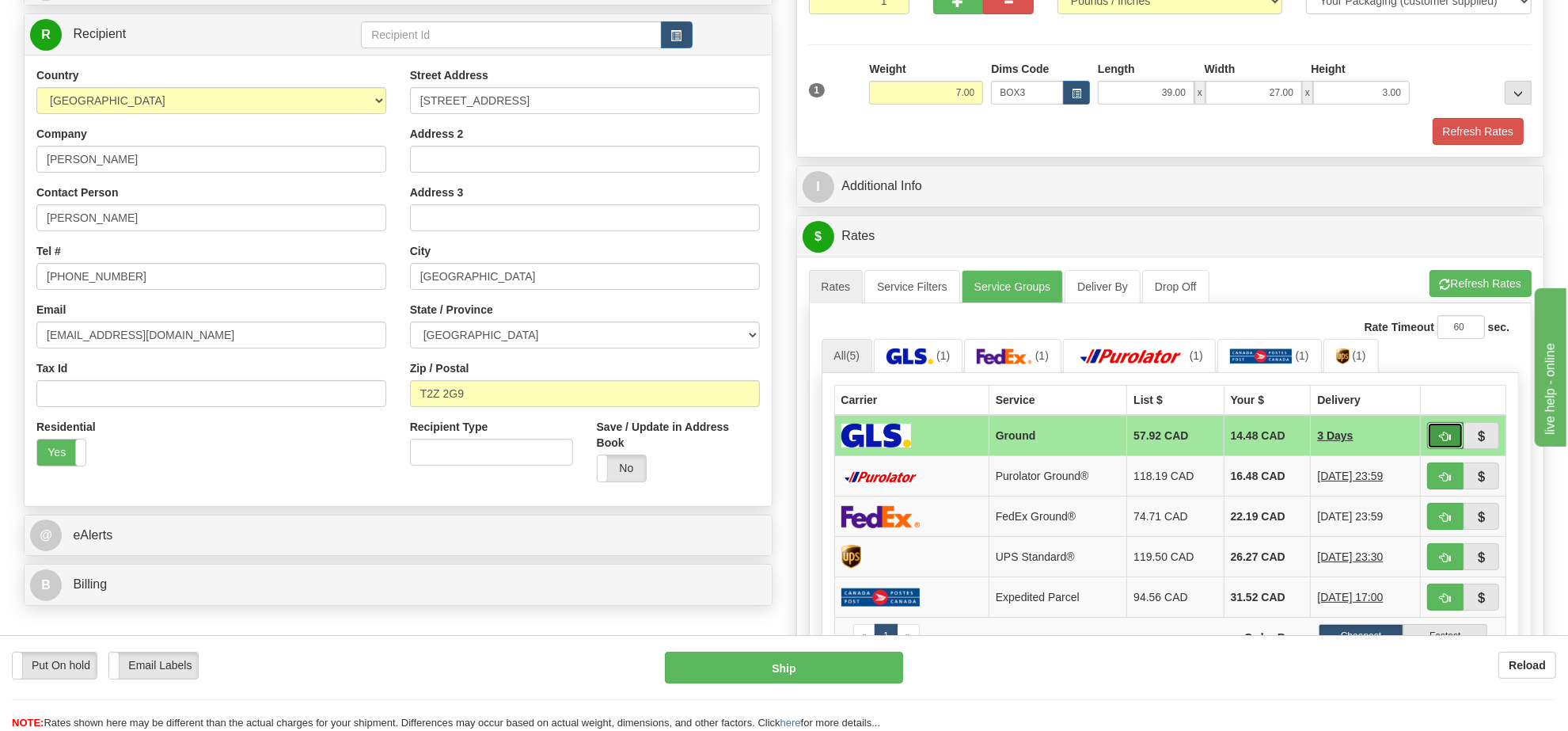
click at [1447, 442] on span "button" at bounding box center [1445, 437] width 11 height 10
type input "1"
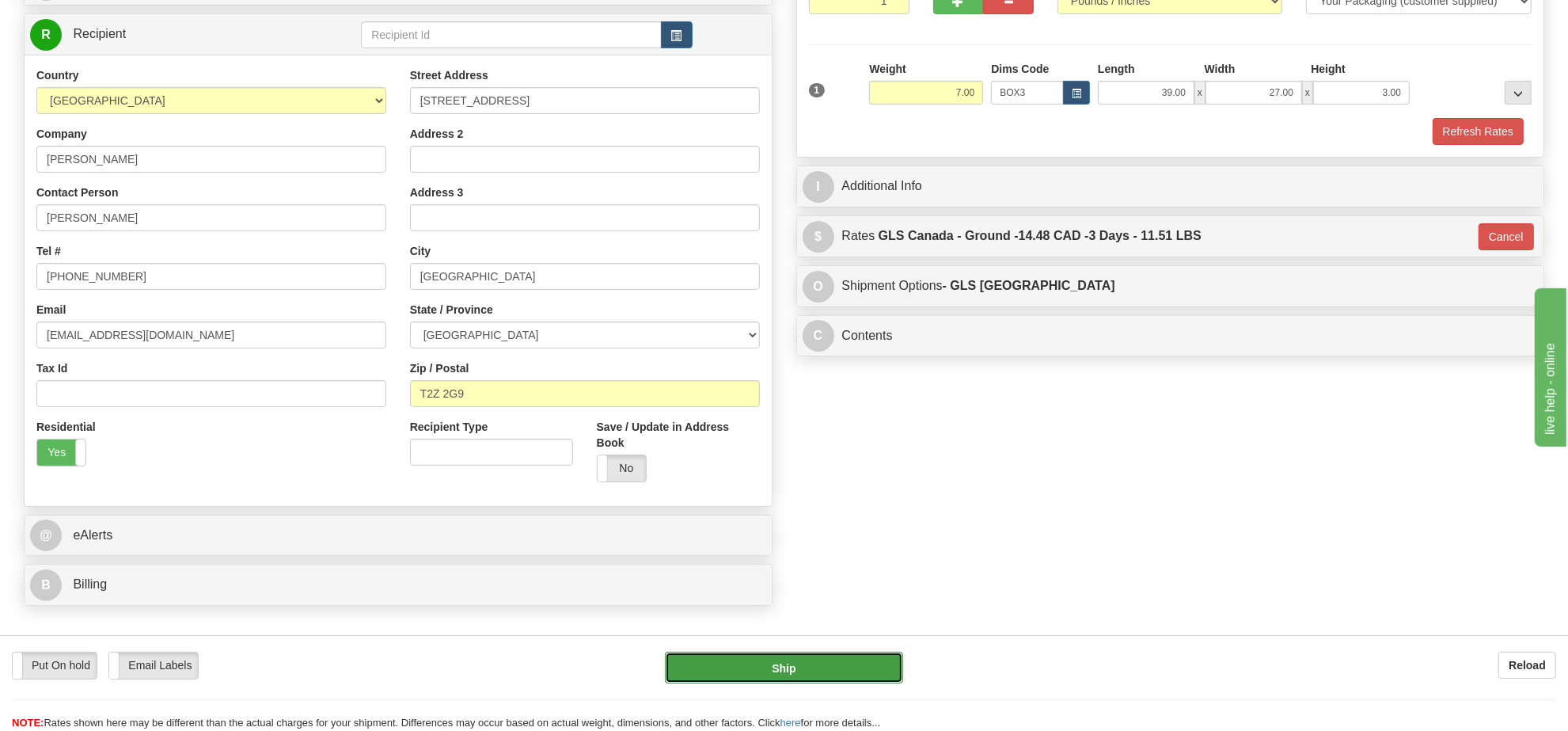
click at [866, 669] on button "Ship" at bounding box center [784, 668] width 238 height 32
